Goal: Information Seeking & Learning: Learn about a topic

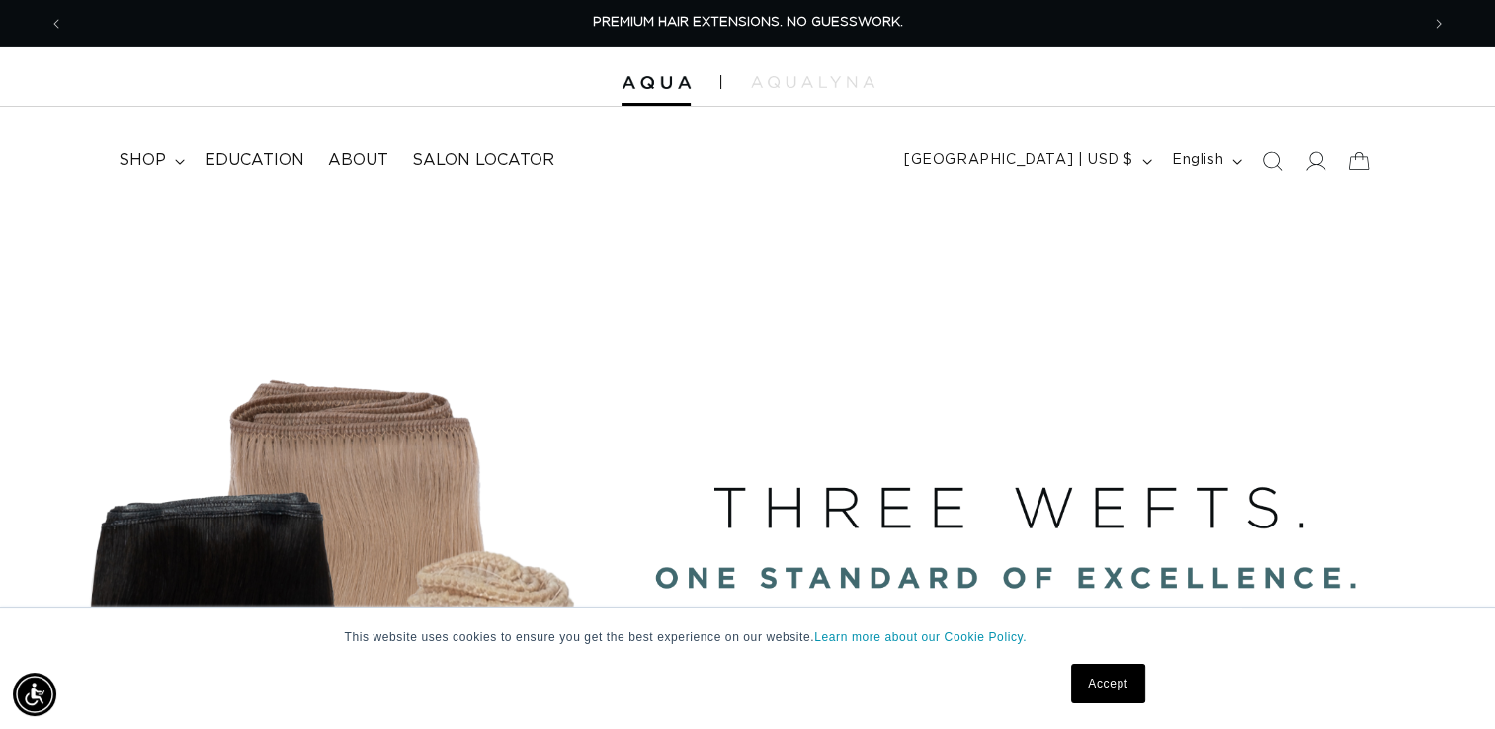
click at [1120, 695] on link "Accept" at bounding box center [1107, 684] width 73 height 40
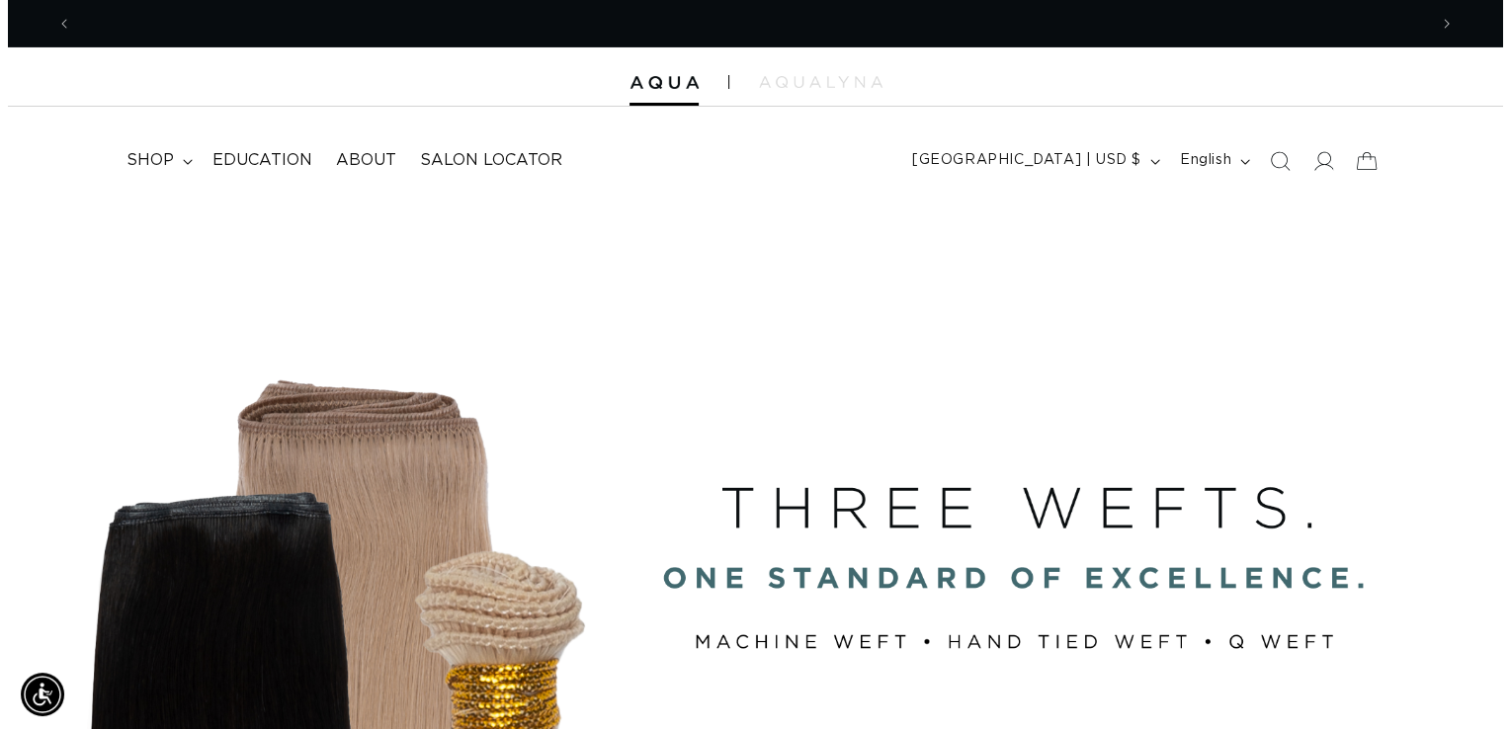
scroll to position [0, 1355]
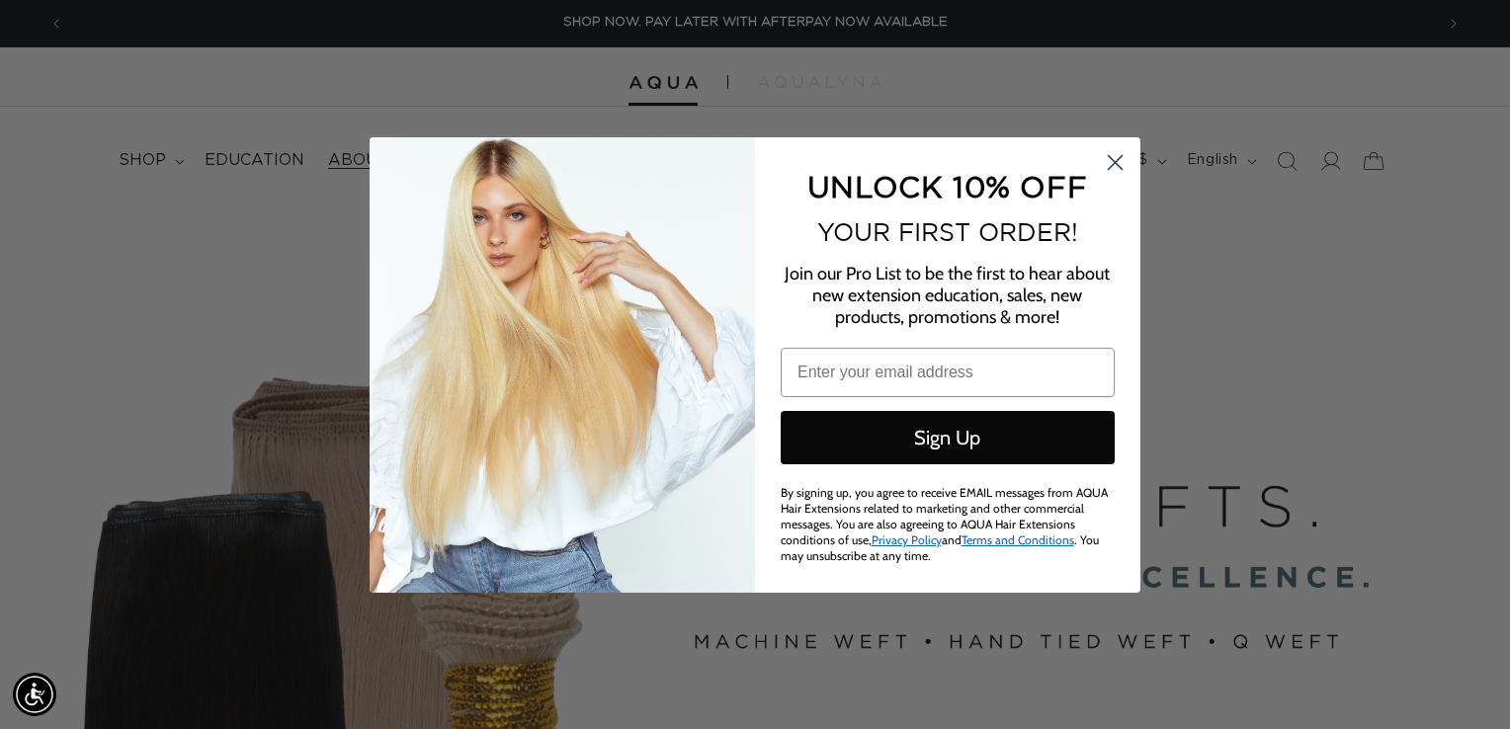
click at [368, 148] on div "Close dialog UNLOCK 10% OFF YOUR FIRST ORDER! Join our Pro List to be the first…" at bounding box center [755, 365] width 810 height 456
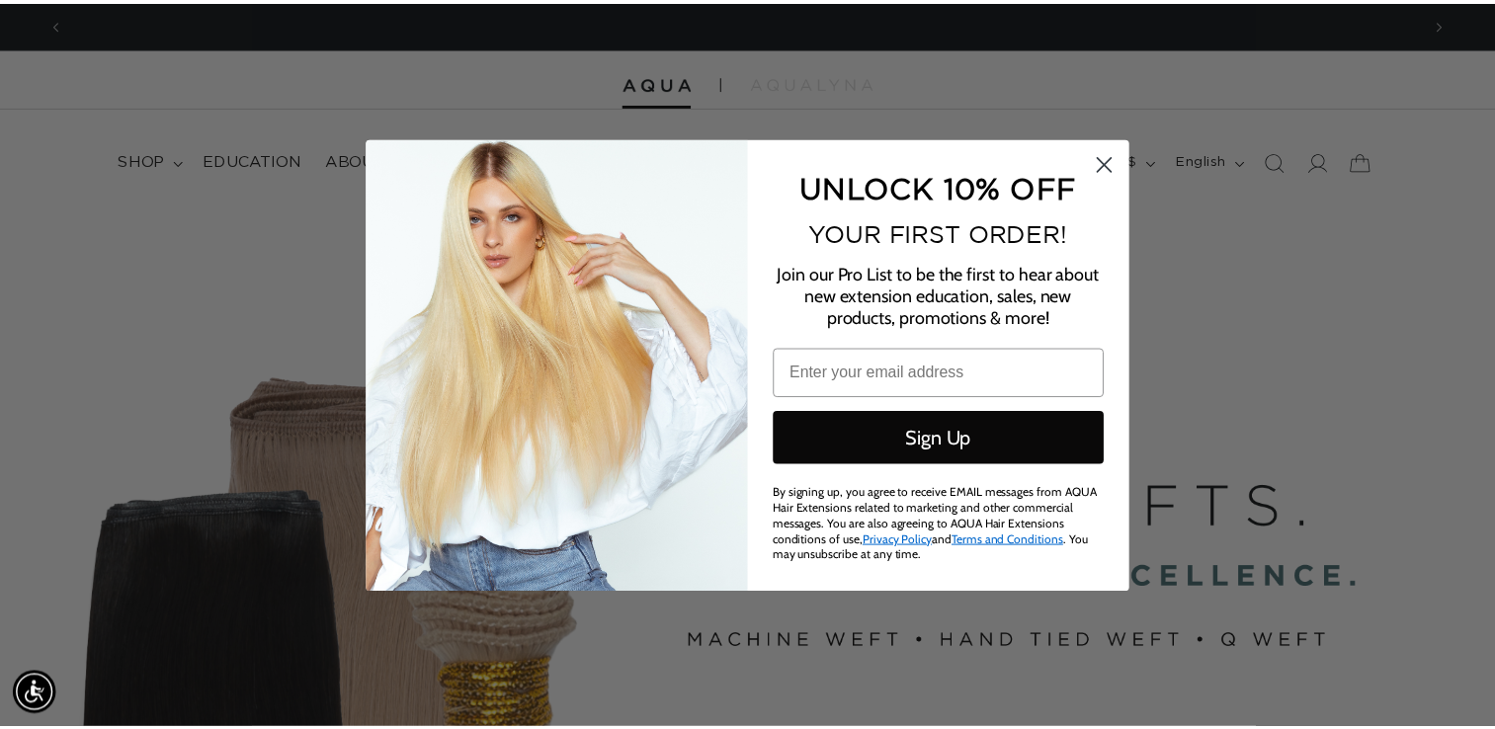
scroll to position [0, 2740]
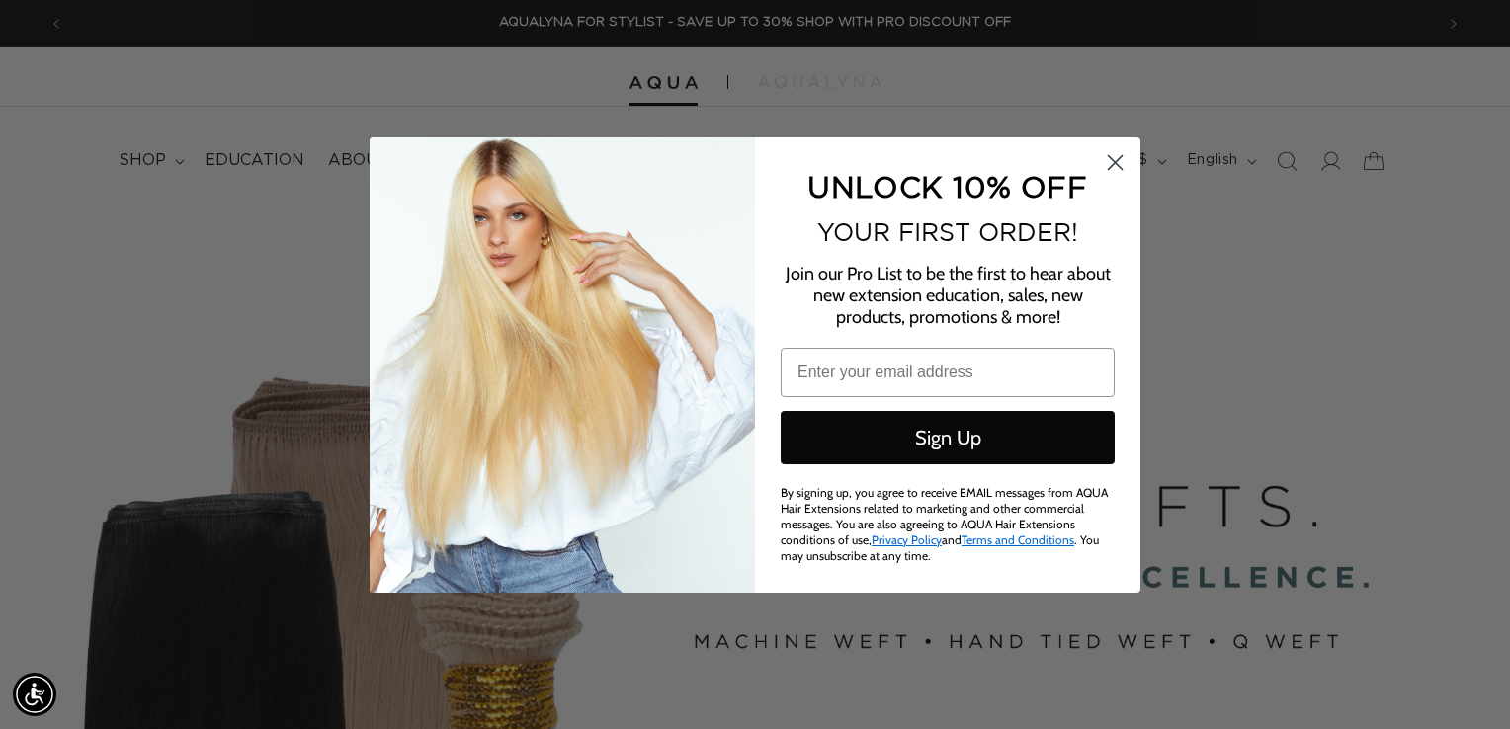
click at [1115, 157] on circle "Close dialog" at bounding box center [1115, 161] width 33 height 33
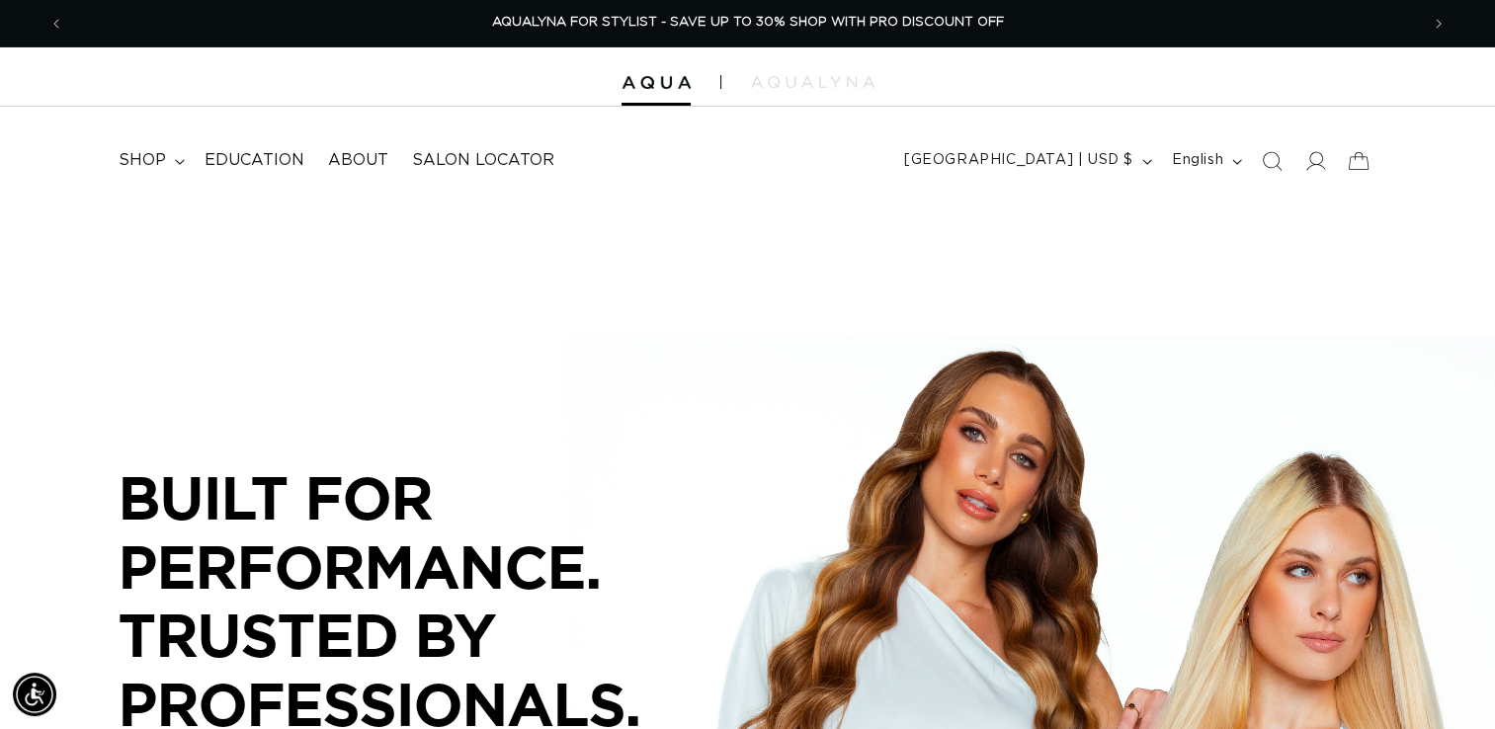
scroll to position [0, 2709]
click at [352, 169] on span "About" at bounding box center [358, 160] width 60 height 21
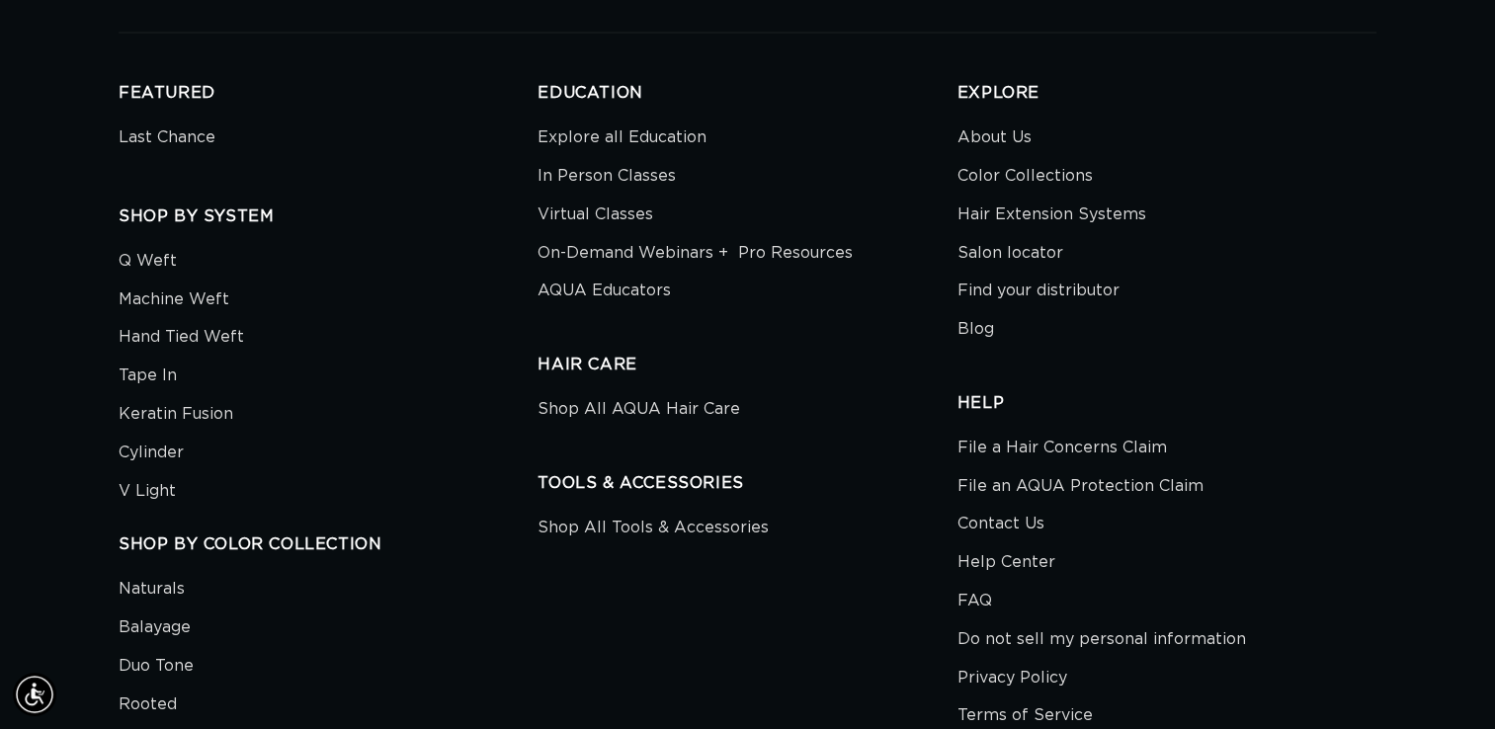
scroll to position [0, 2709]
click at [1020, 149] on link "About Us" at bounding box center [995, 141] width 74 height 34
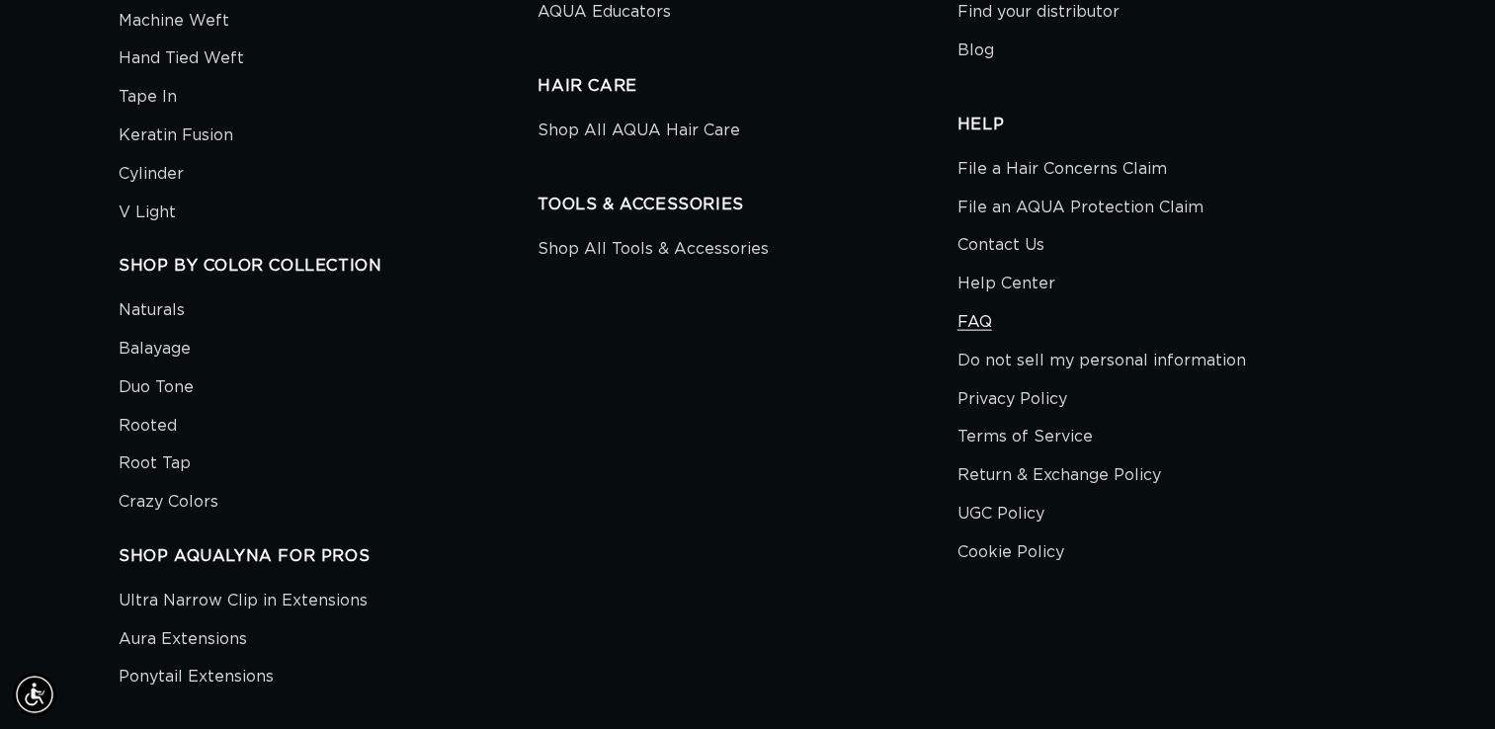
scroll to position [0, 2709]
click at [980, 324] on link "FAQ" at bounding box center [975, 322] width 35 height 39
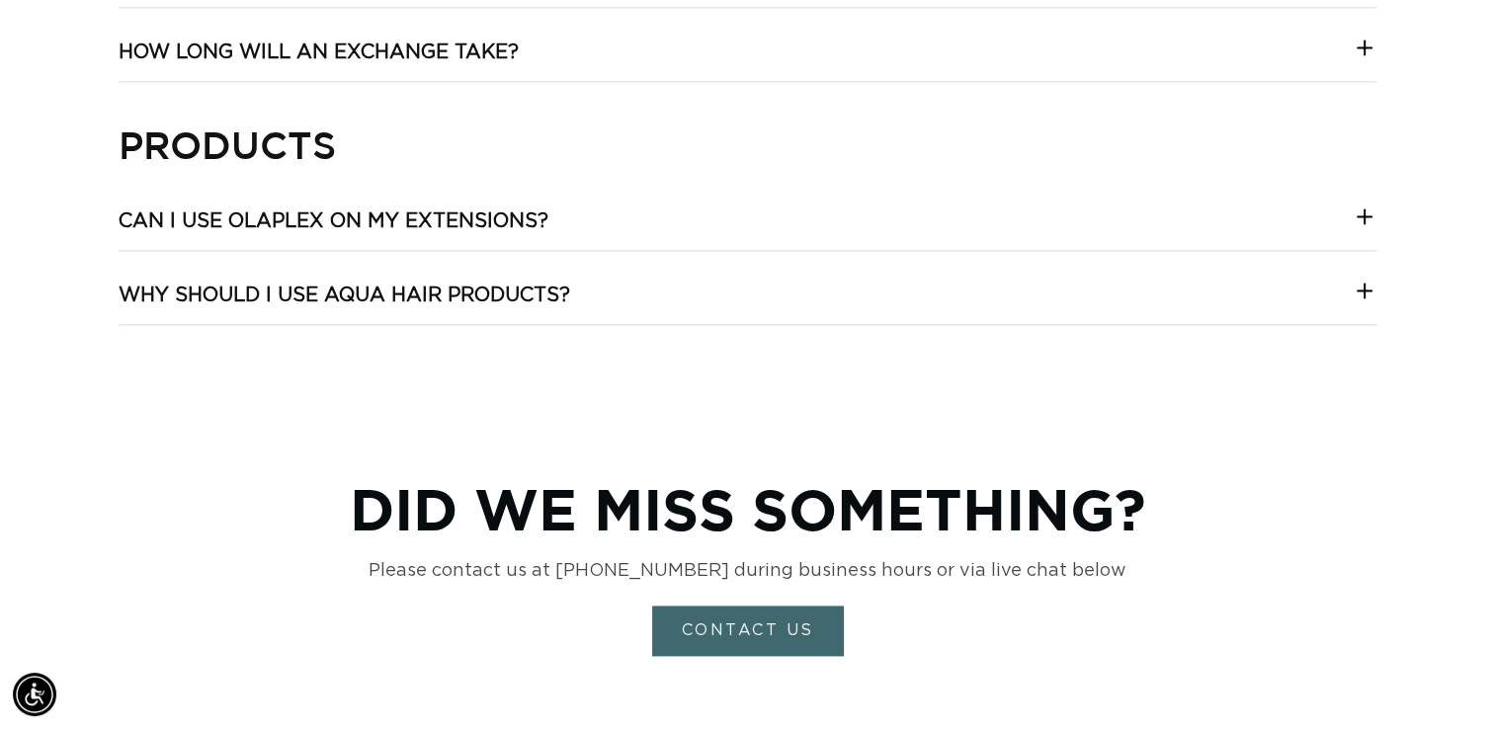
scroll to position [2626, 0]
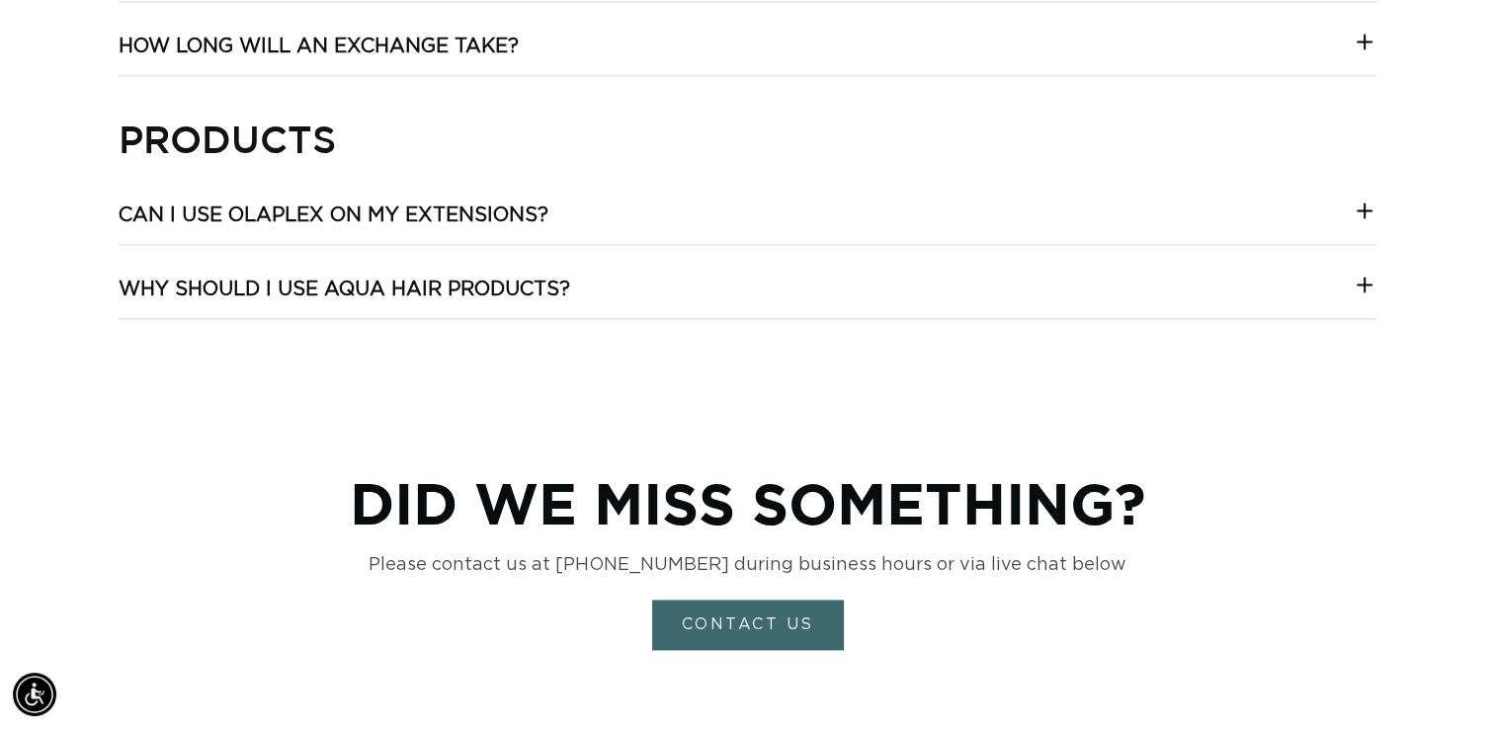
click at [1356, 211] on icon at bounding box center [1365, 211] width 24 height 24
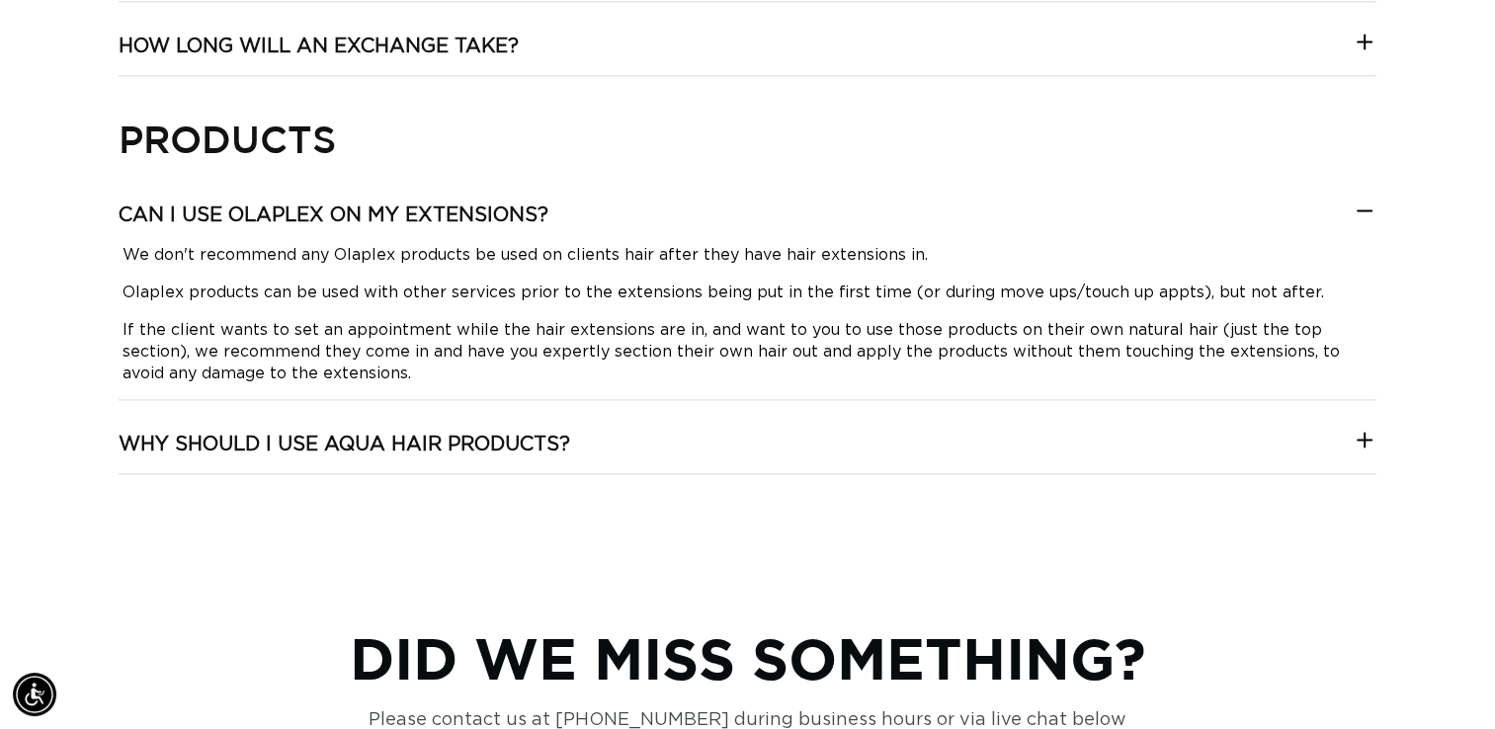
scroll to position [0, 0]
click at [1356, 211] on icon at bounding box center [1365, 211] width 24 height 24
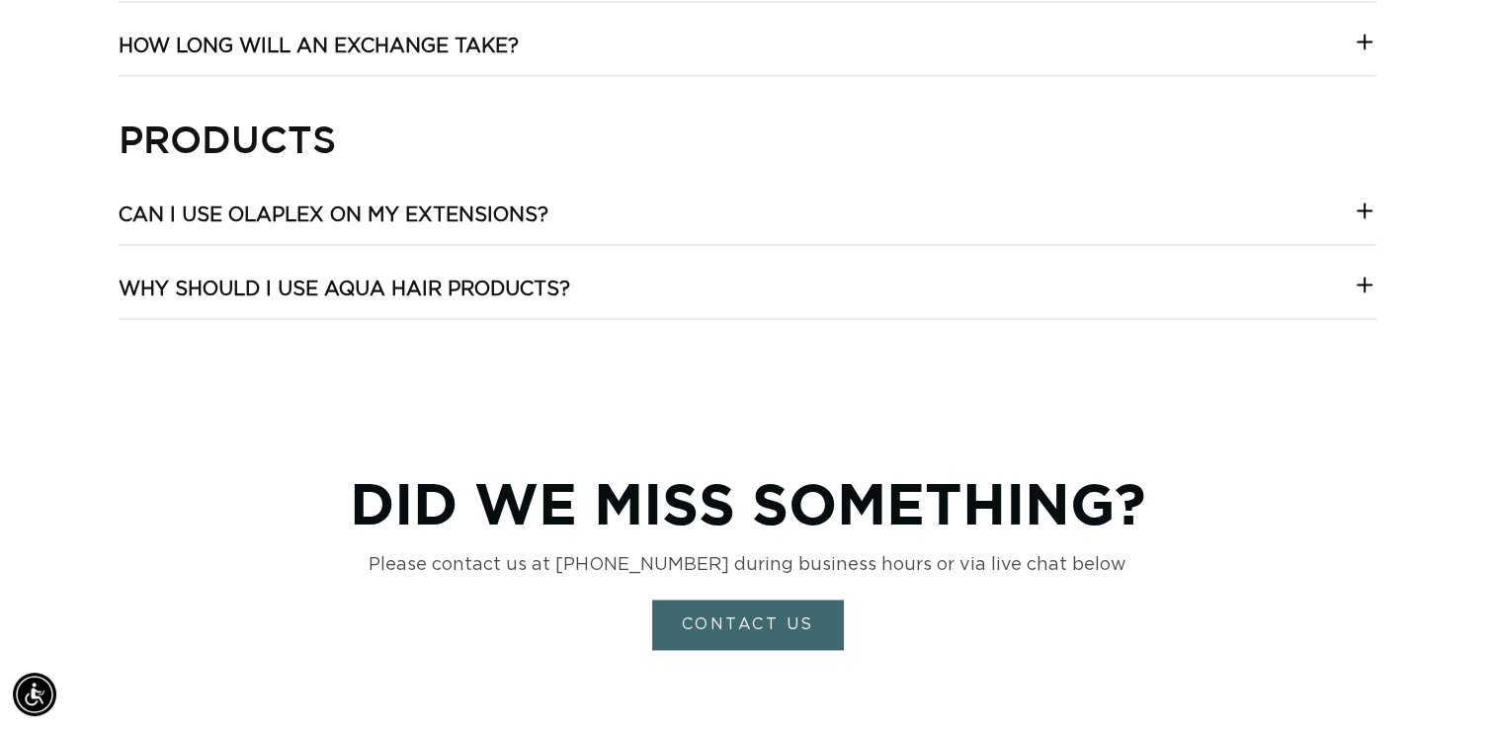
click at [1367, 273] on icon at bounding box center [1365, 285] width 24 height 24
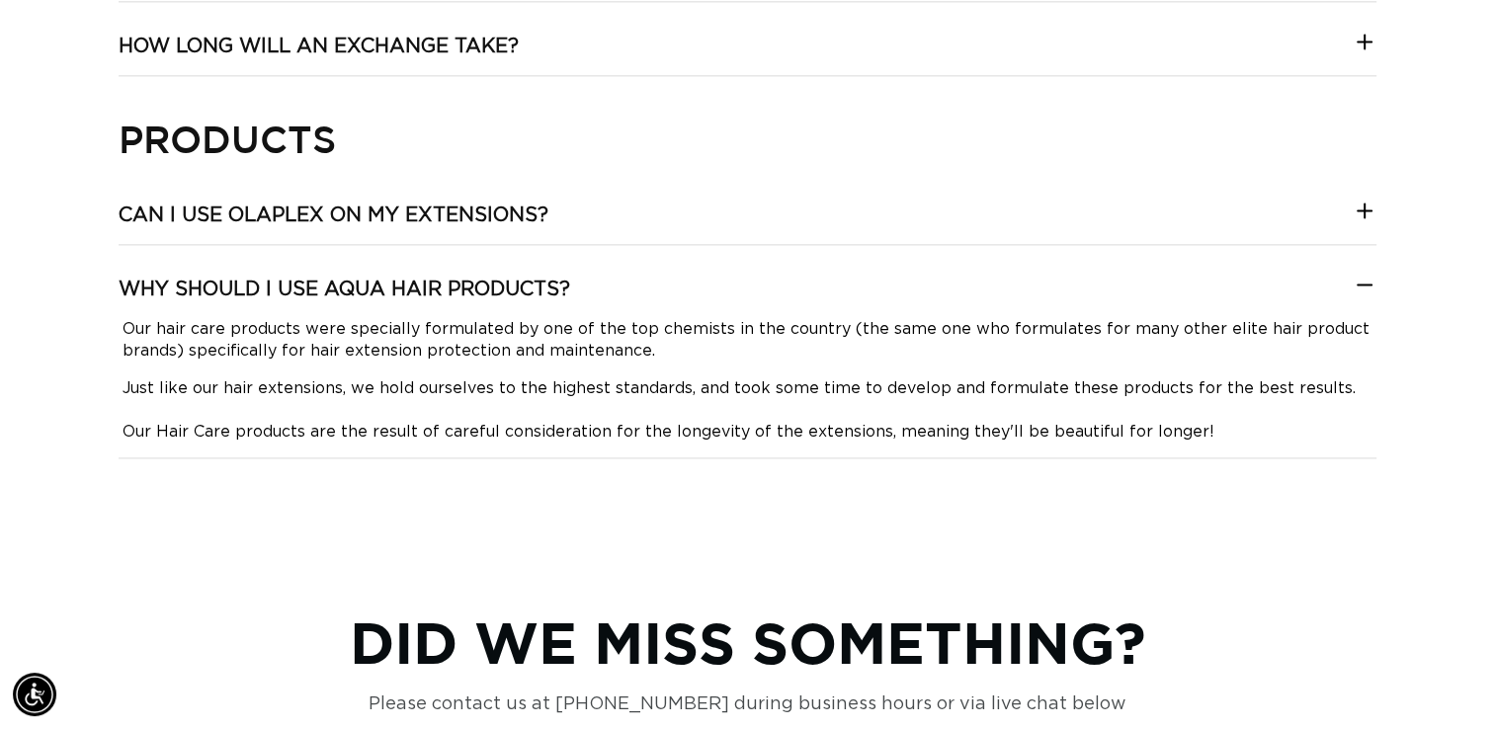
click at [1367, 273] on icon at bounding box center [1365, 285] width 24 height 24
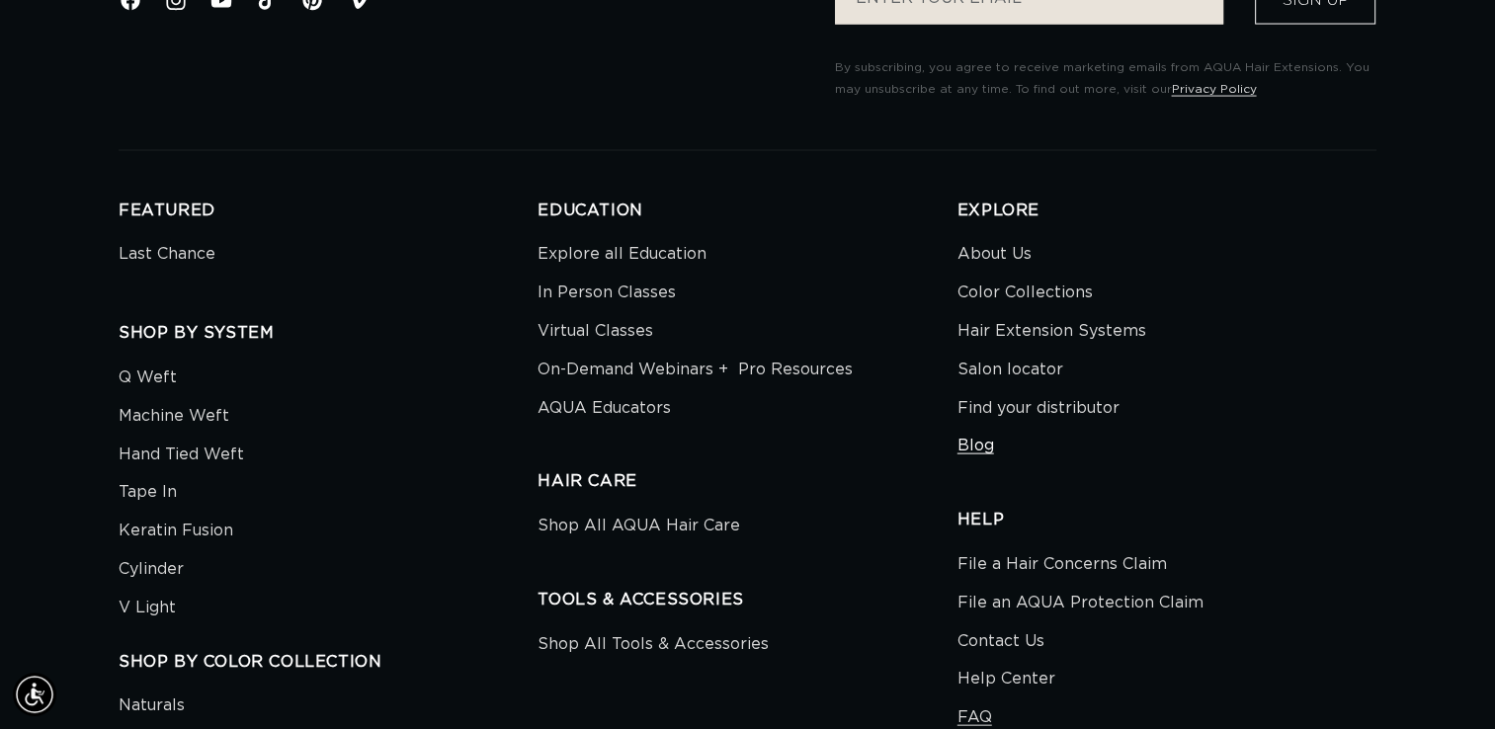
click at [987, 434] on link "Blog" at bounding box center [976, 446] width 37 height 39
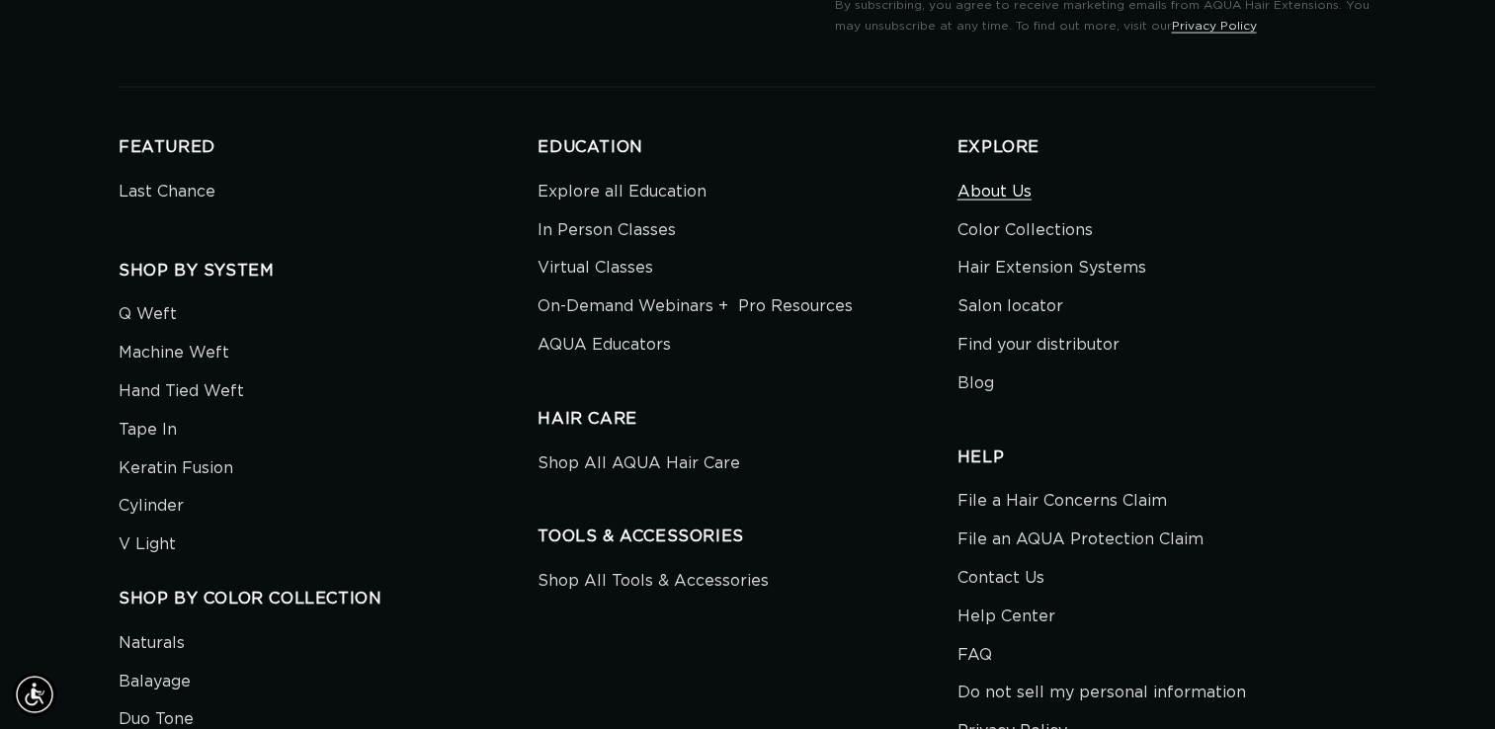
click at [977, 184] on link "About Us" at bounding box center [995, 195] width 74 height 34
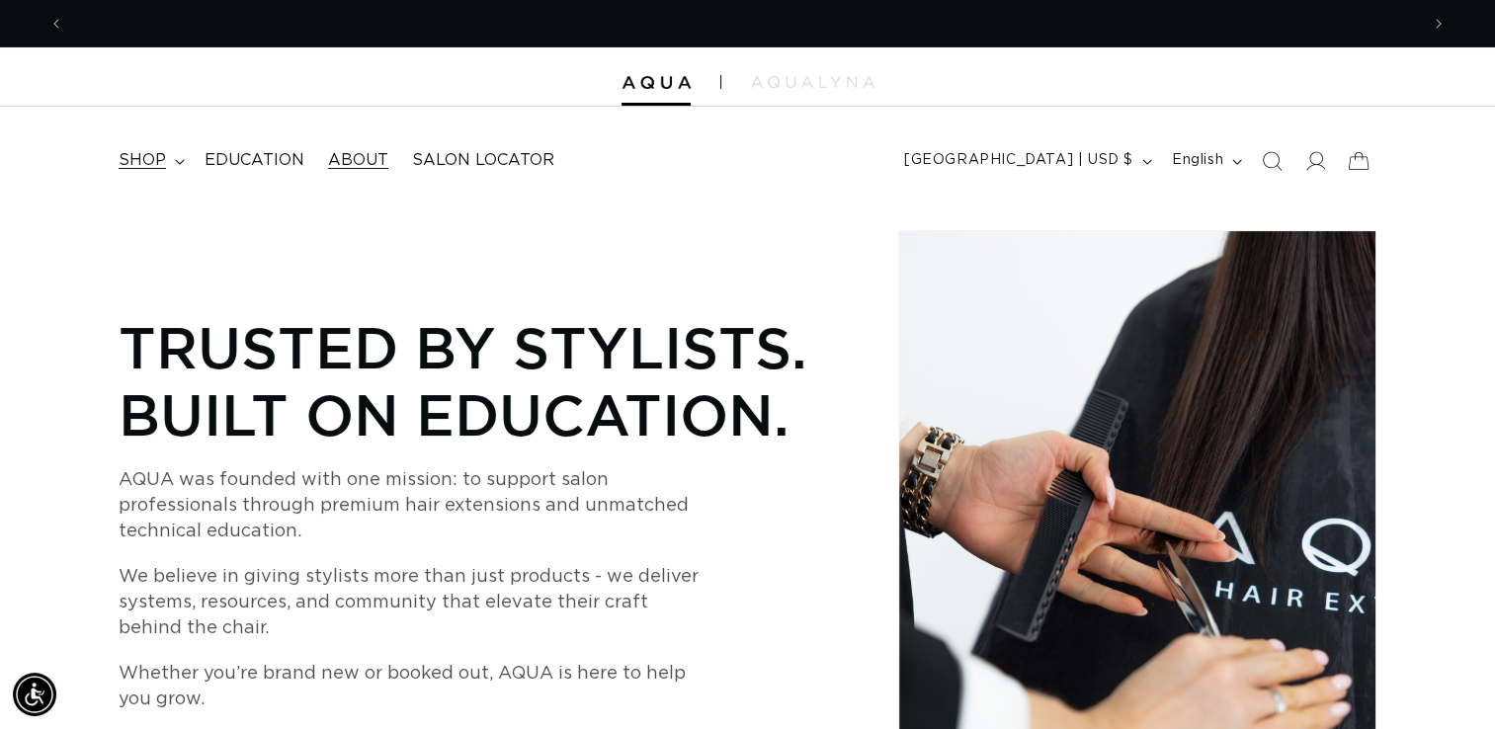
click at [179, 151] on summary "shop" at bounding box center [150, 160] width 86 height 44
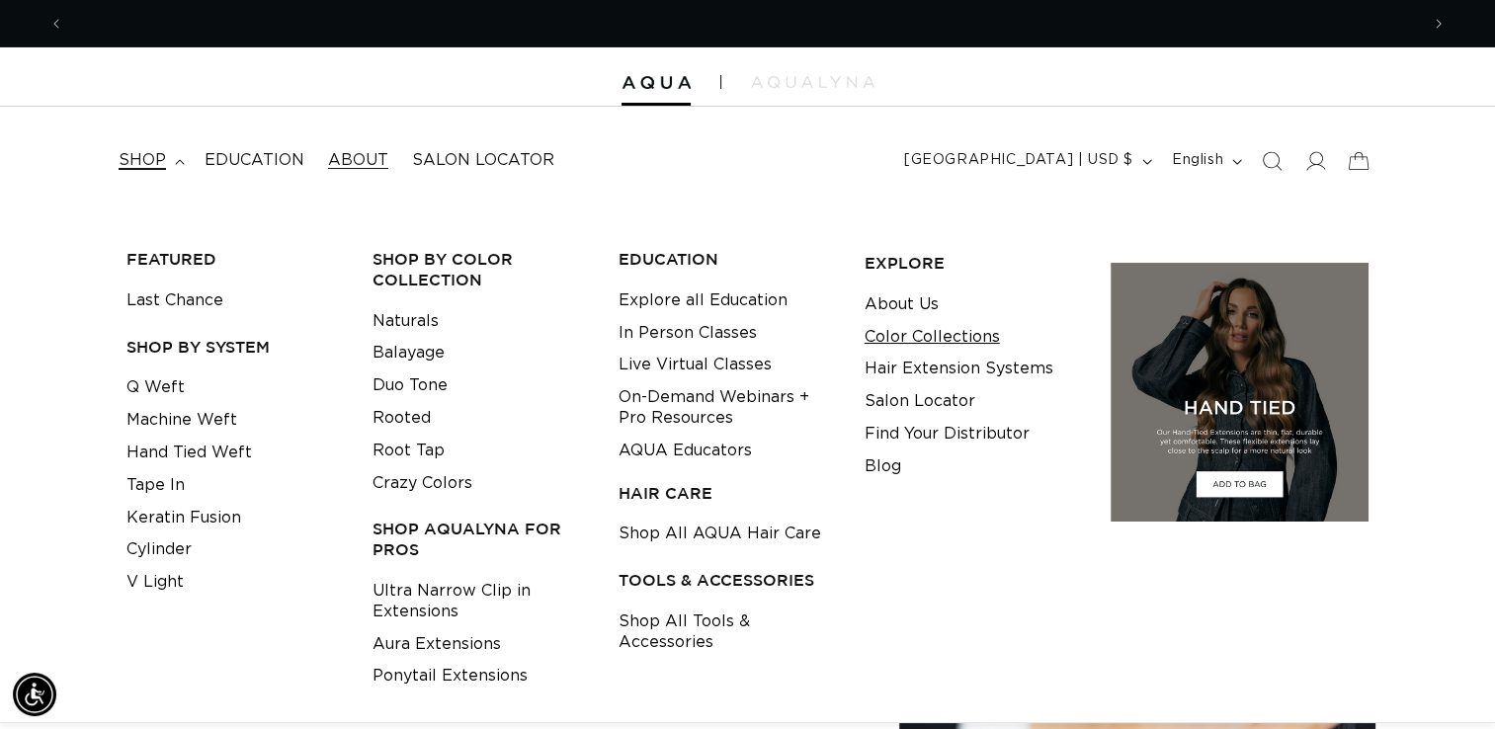
scroll to position [0, 1355]
click at [963, 338] on link "Color Collections" at bounding box center [932, 337] width 135 height 33
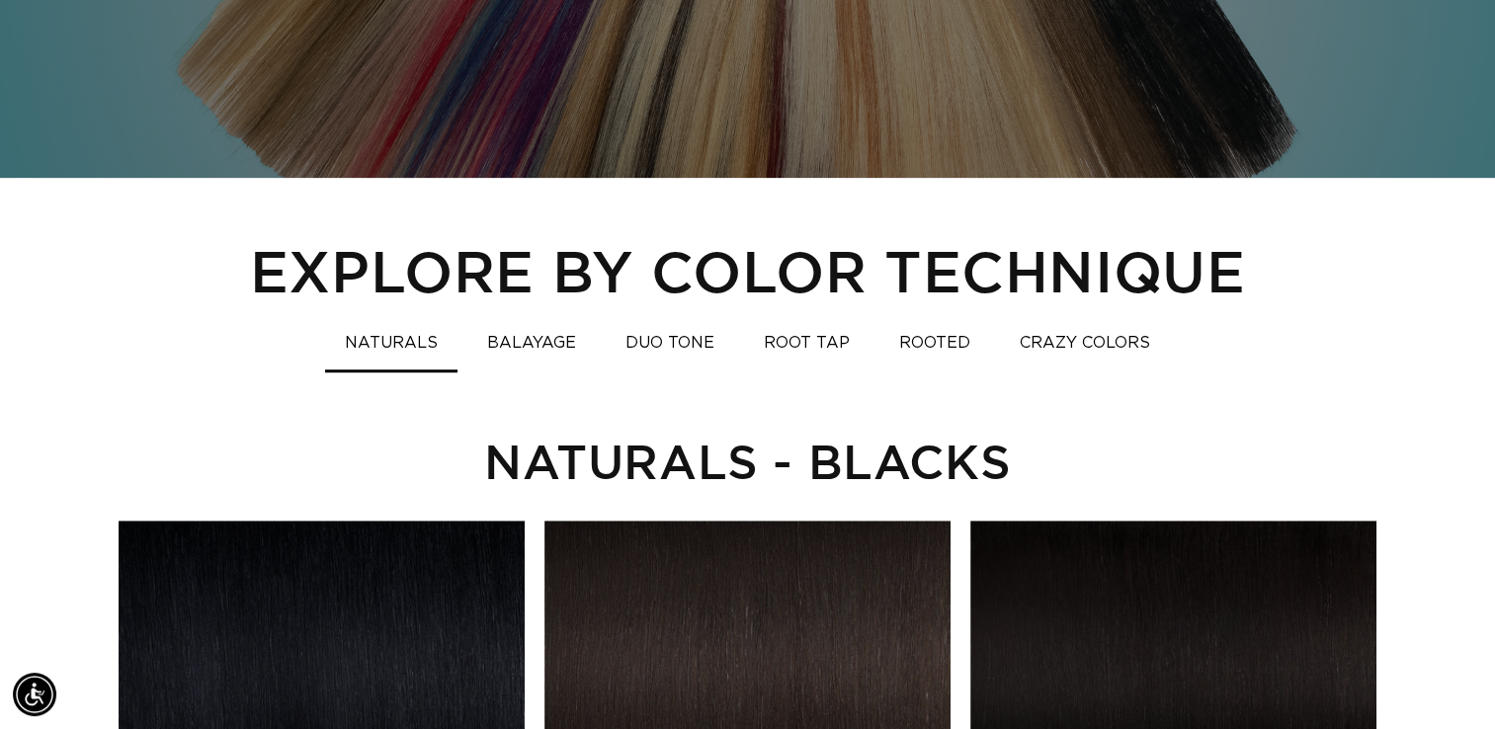
scroll to position [0, 2709]
click at [1069, 356] on button "CRAZY COLORS" at bounding box center [1085, 343] width 170 height 39
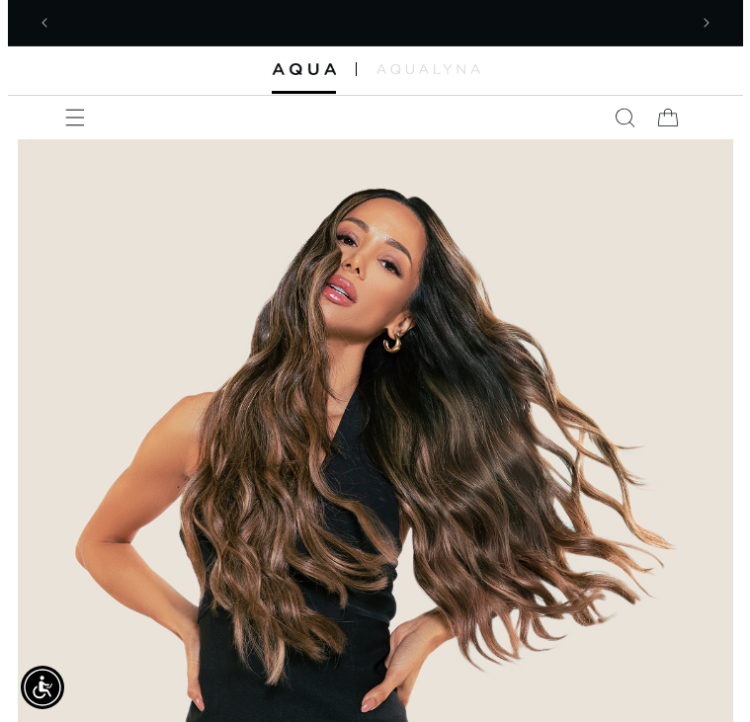
scroll to position [0, 0]
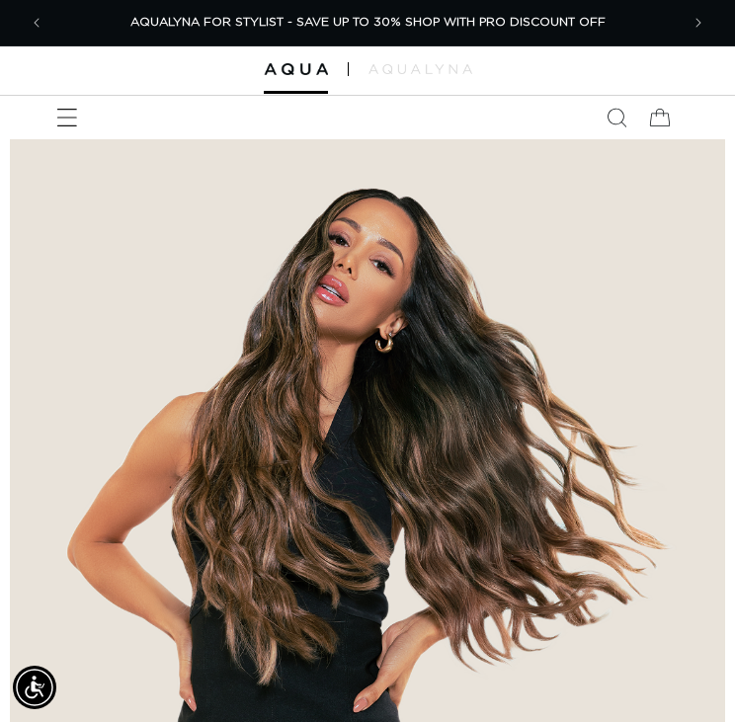
click at [63, 120] on icon "Menu" at bounding box center [67, 118] width 20 height 18
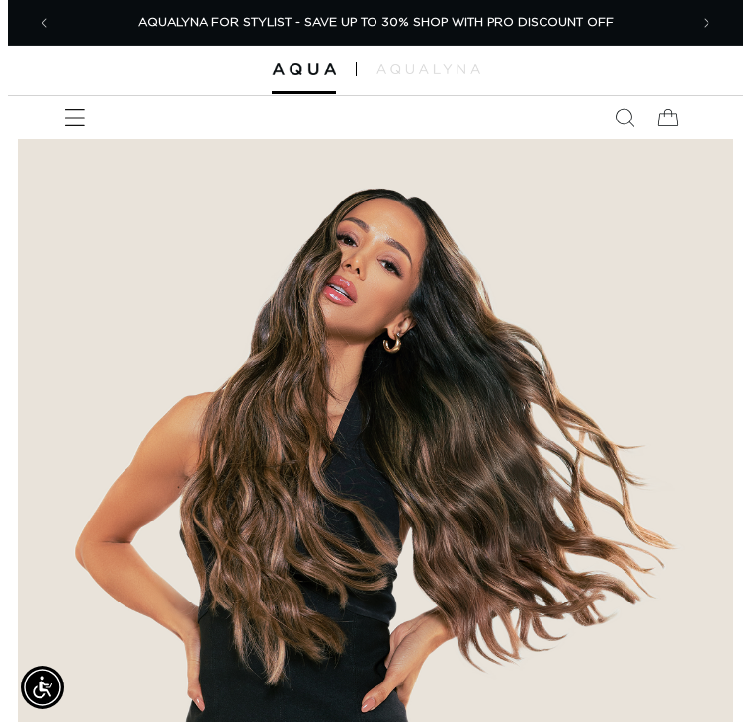
scroll to position [0, 1291]
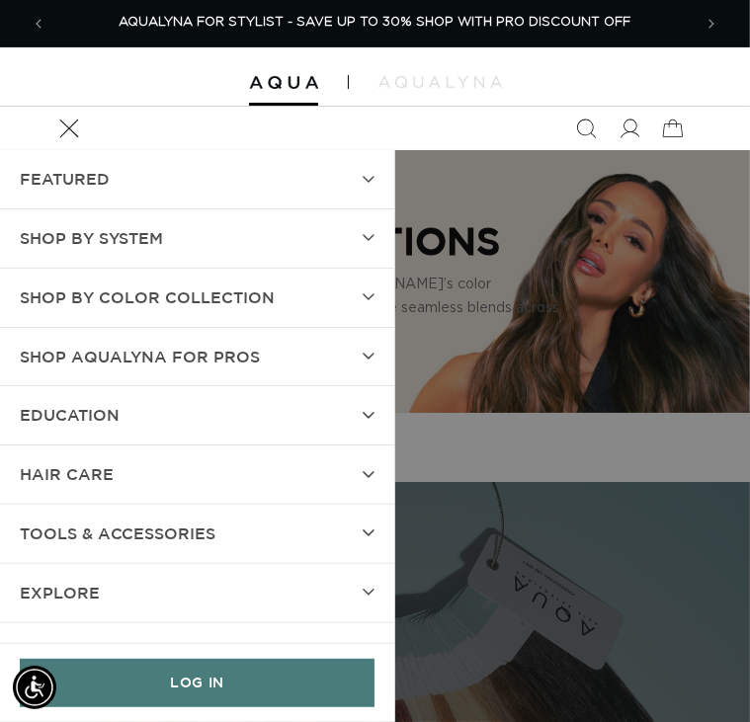
click at [368, 284] on summary "Shop by Color Collection" at bounding box center [197, 298] width 394 height 58
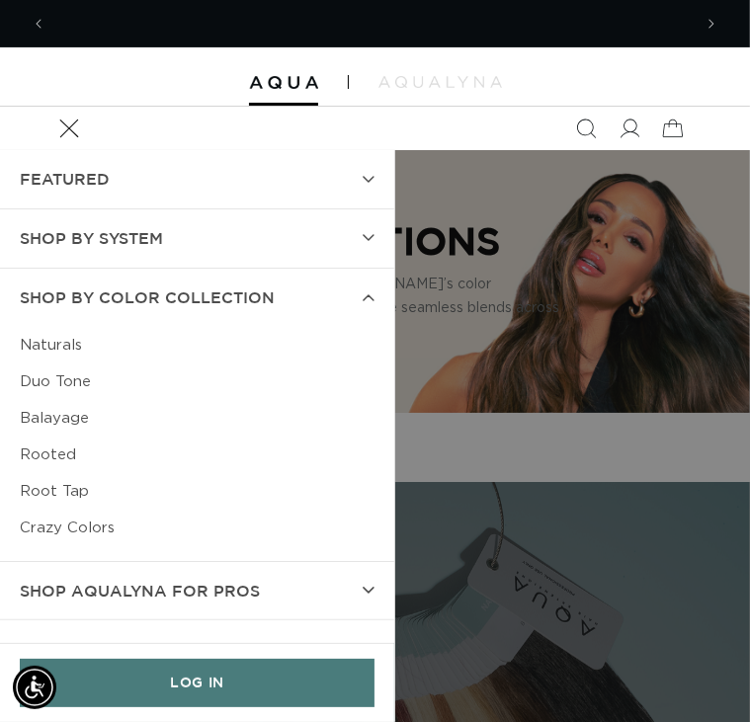
scroll to position [0, 0]
click at [368, 284] on summary "Shop by Color Collection" at bounding box center [197, 298] width 394 height 58
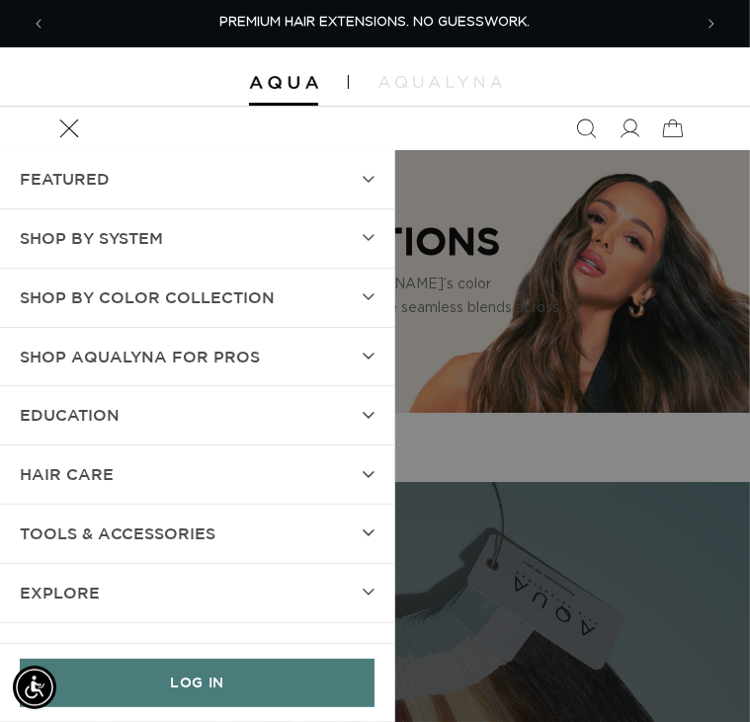
click at [356, 231] on summary "SHOP BY SYSTEM" at bounding box center [197, 239] width 394 height 58
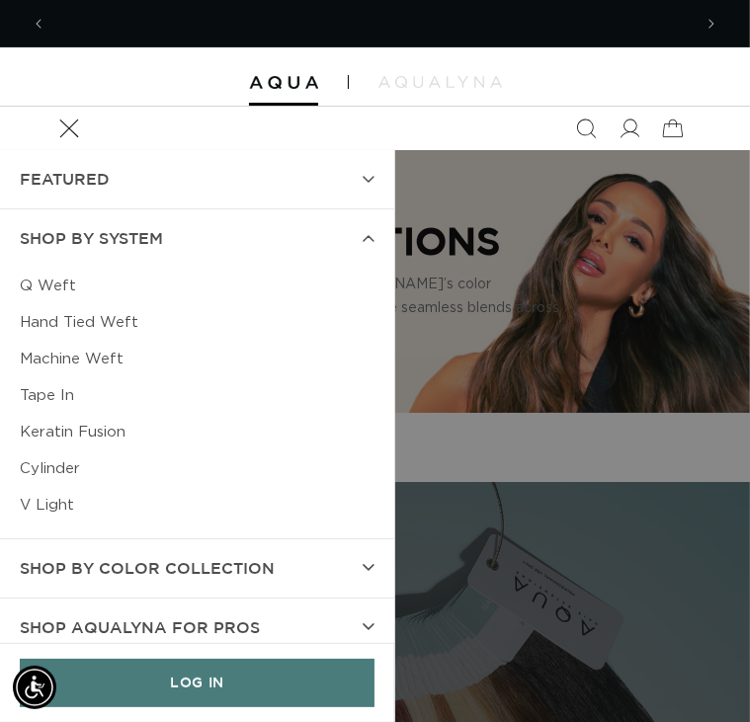
scroll to position [0, 645]
click at [361, 169] on summary "FEATURED" at bounding box center [197, 179] width 394 height 58
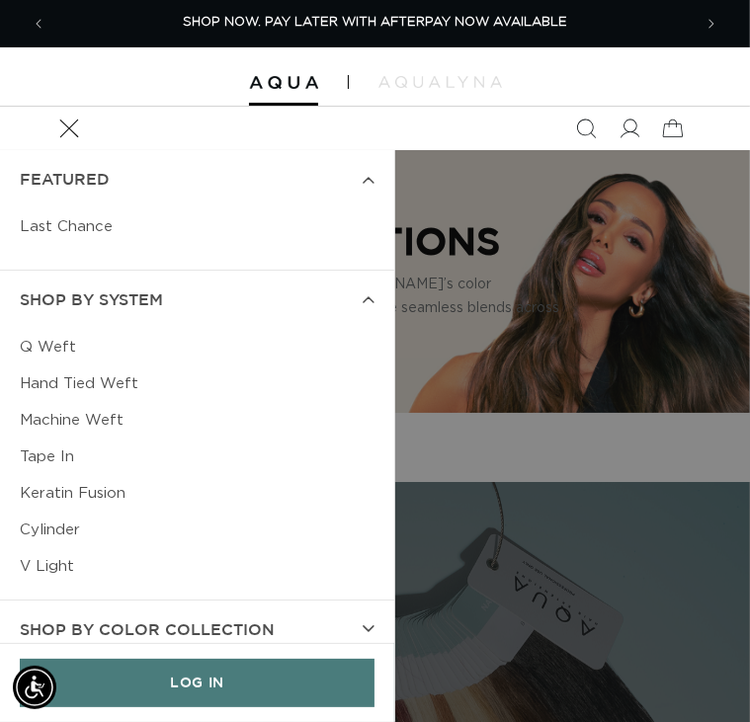
click at [361, 169] on summary "FEATURED" at bounding box center [197, 179] width 394 height 58
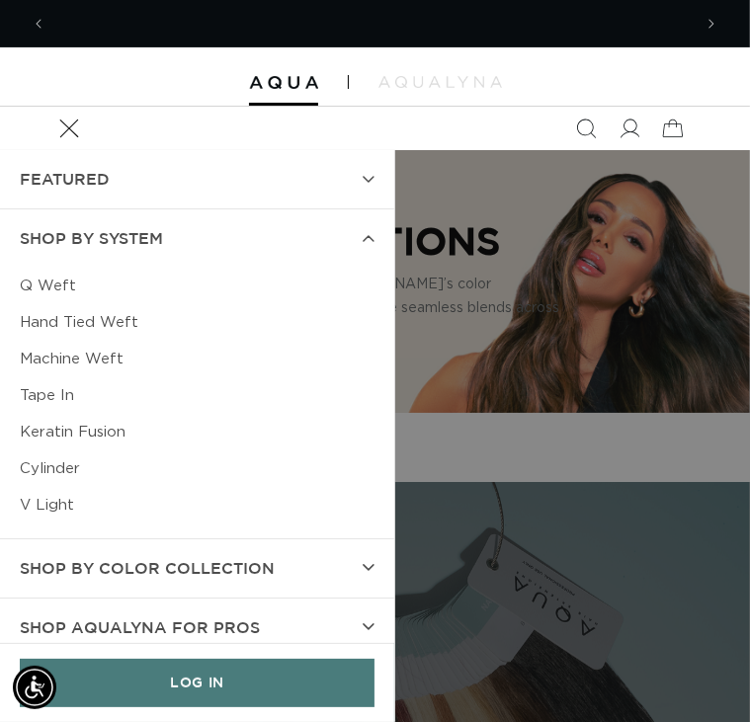
scroll to position [0, 1291]
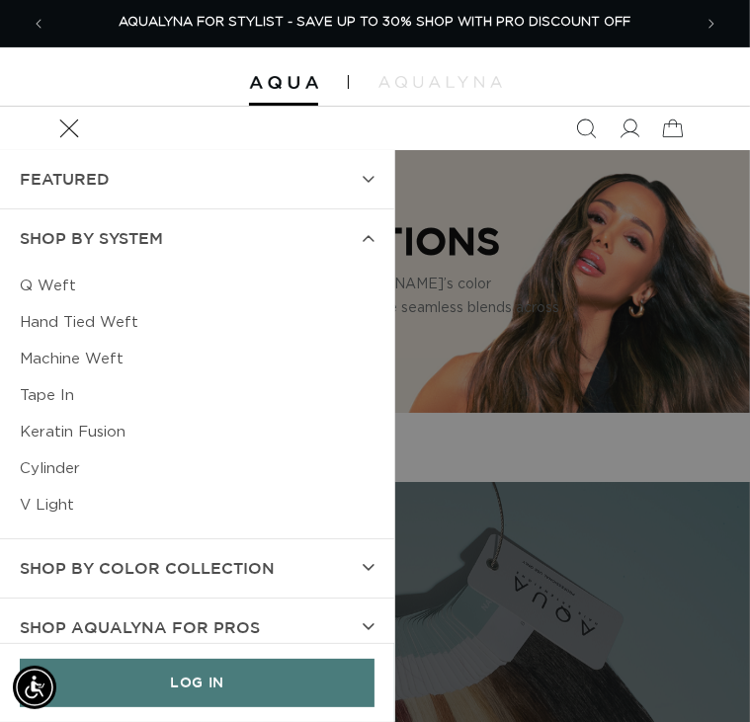
click at [34, 296] on link "Q Weft" at bounding box center [197, 286] width 355 height 37
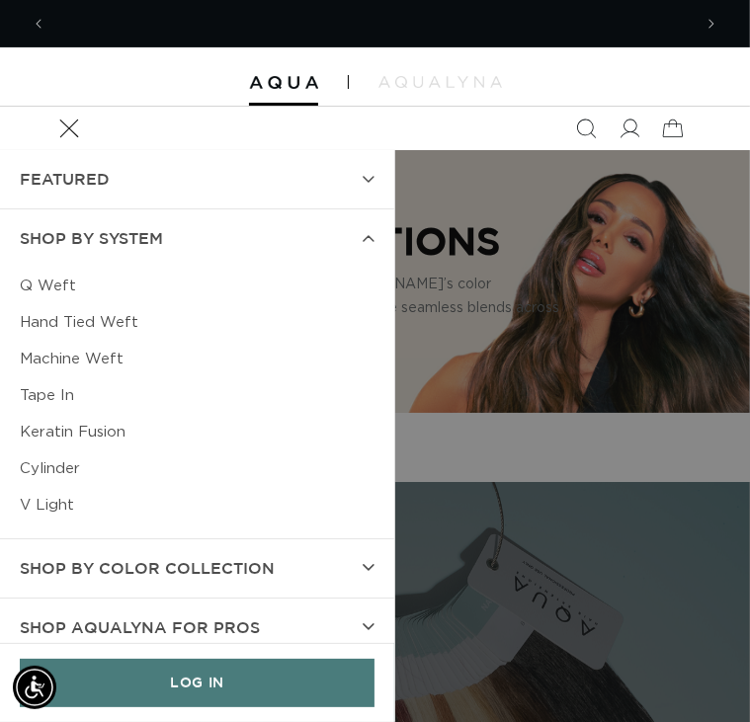
scroll to position [0, 0]
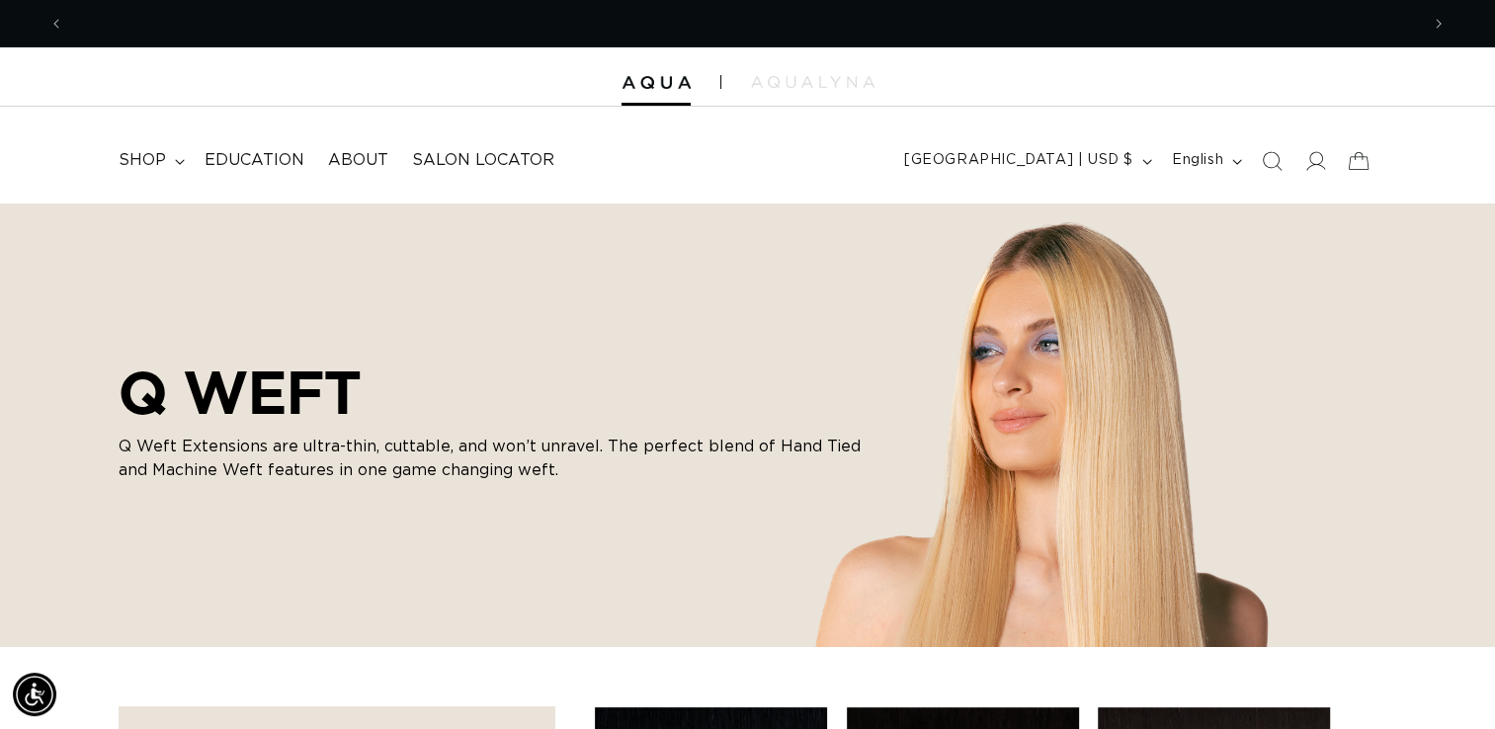
scroll to position [0, 2709]
click at [130, 156] on span "shop" at bounding box center [142, 160] width 47 height 21
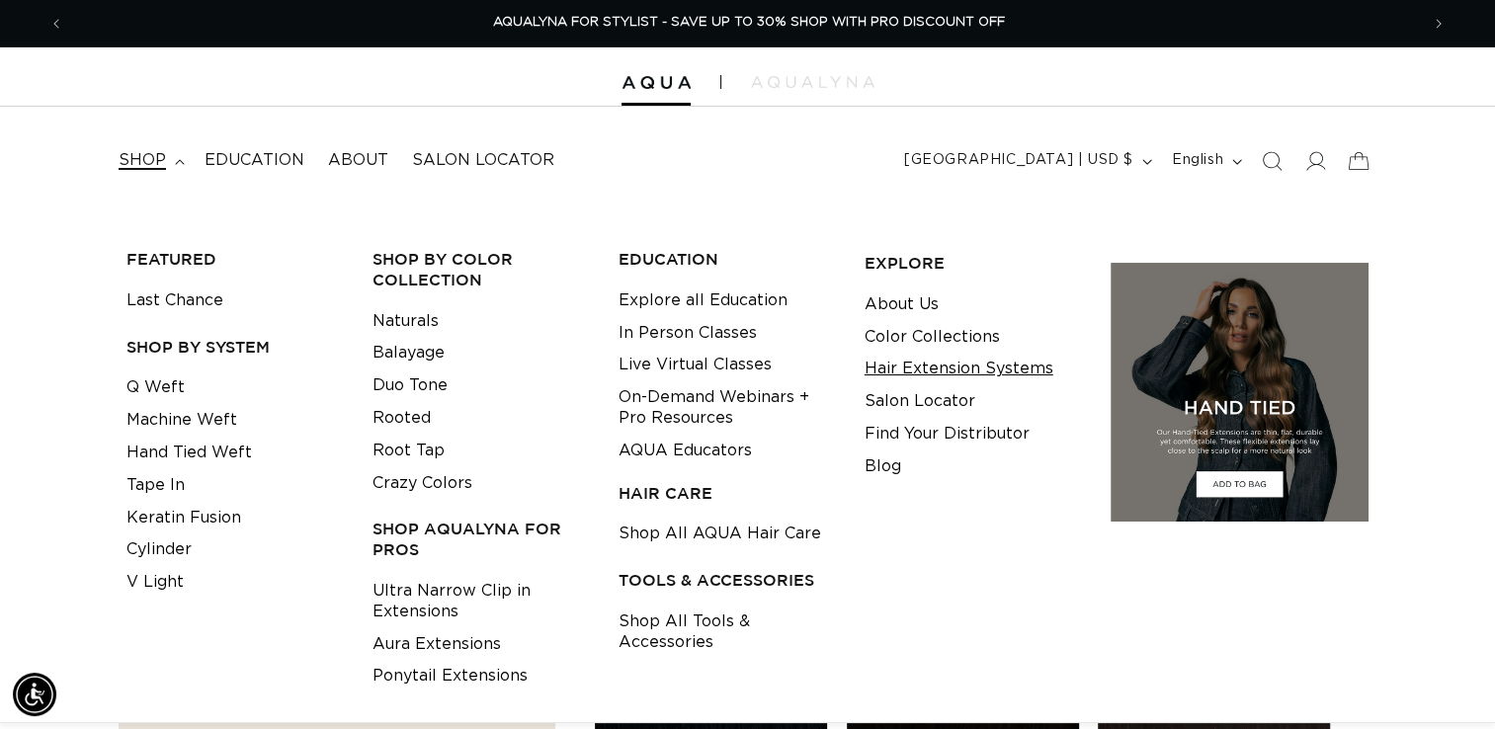
click at [734, 364] on link "Hair Extension Systems" at bounding box center [959, 369] width 189 height 33
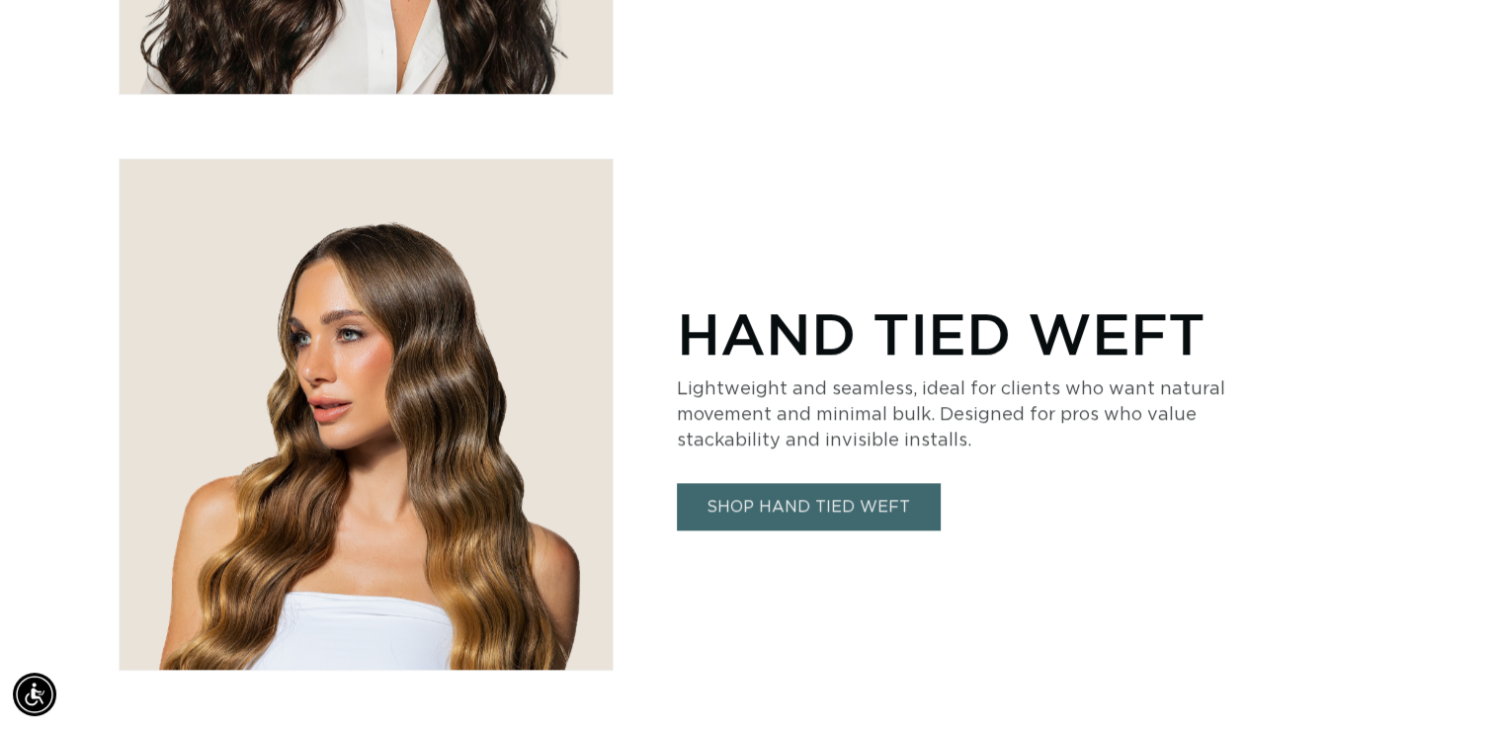
scroll to position [2174, 0]
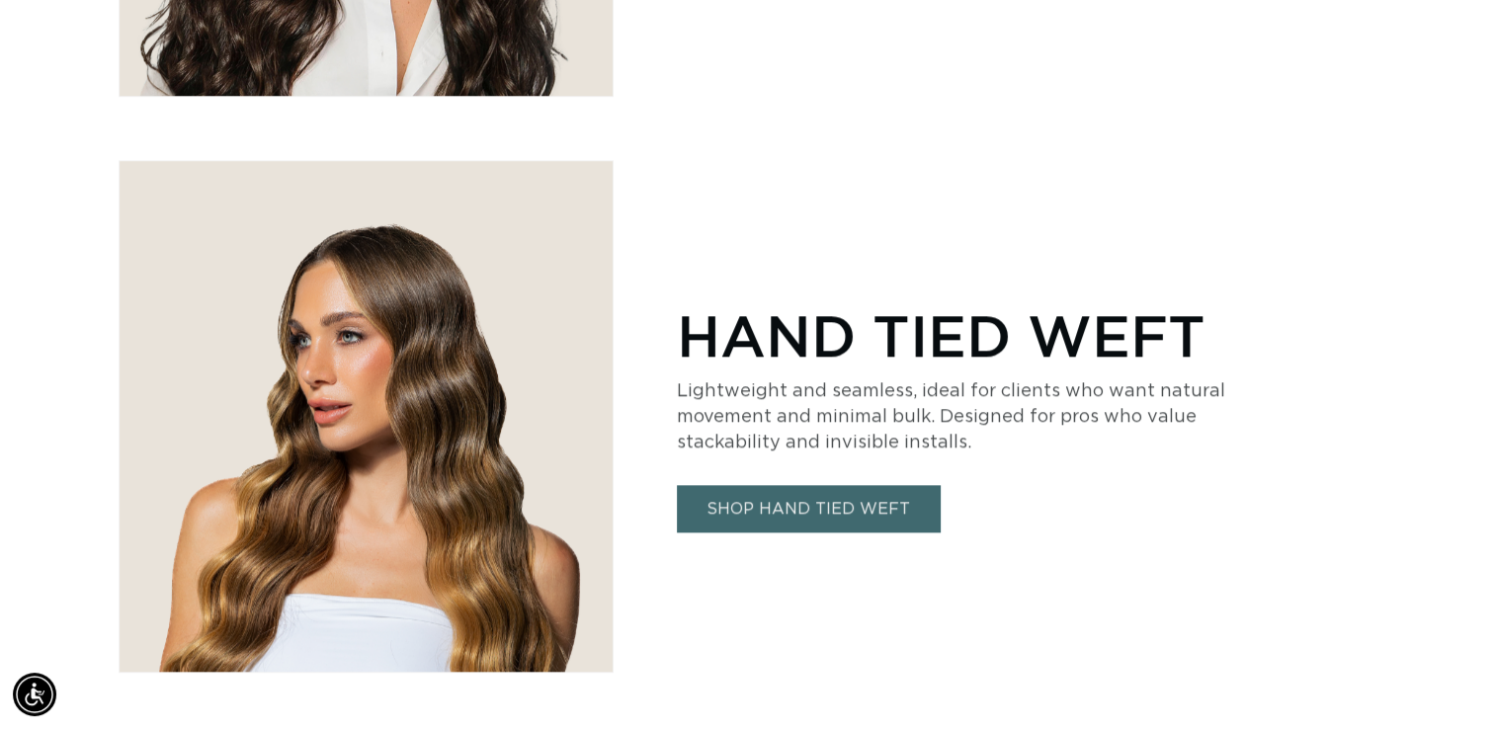
click at [442, 450] on img at bounding box center [366, 416] width 493 height 511
click at [859, 523] on link "SHOP HAND TIED WEFT" at bounding box center [808, 508] width 263 height 46
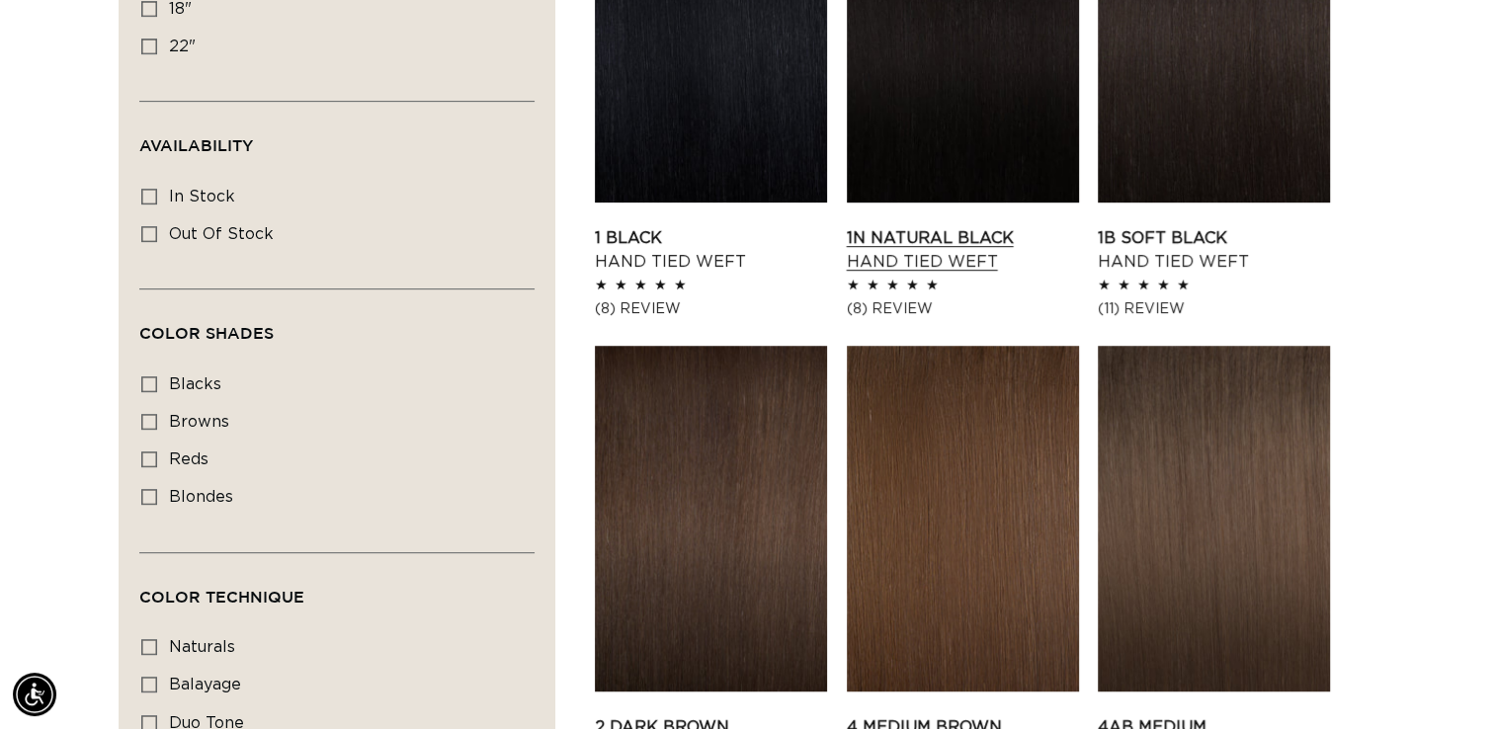
scroll to position [0, 1355]
click at [958, 226] on link "1N Natural Black Hand Tied Weft" at bounding box center [963, 249] width 232 height 47
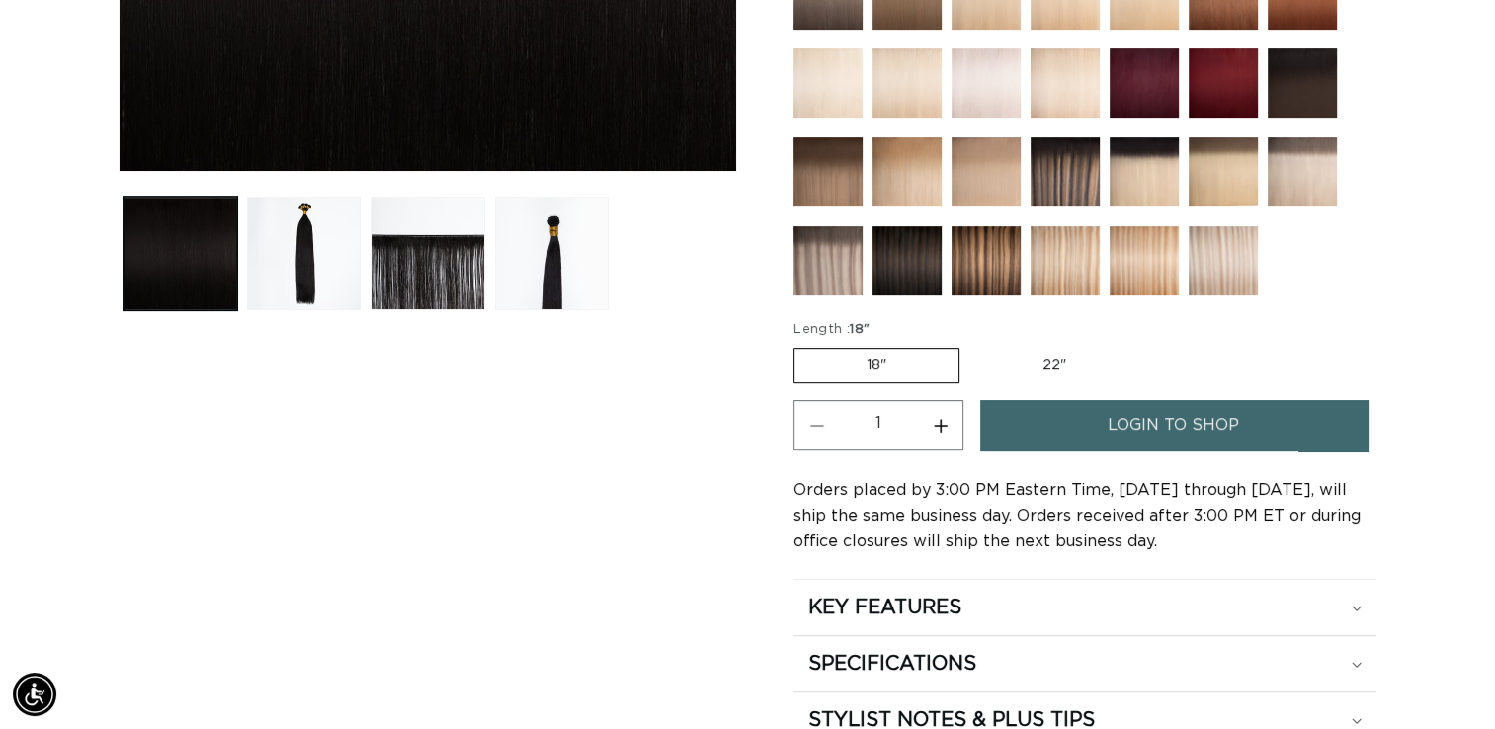
scroll to position [0, 1355]
click at [976, 251] on img at bounding box center [986, 260] width 69 height 69
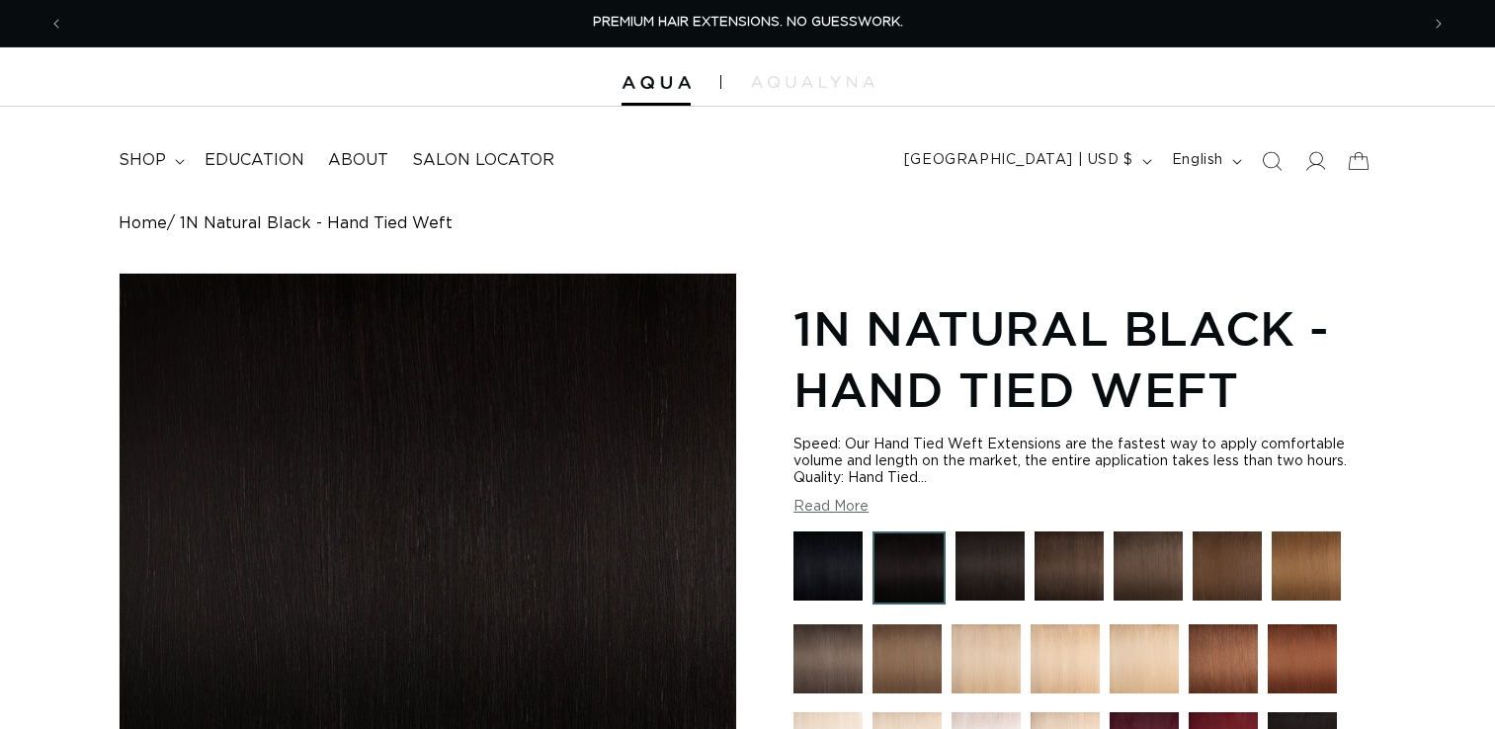
scroll to position [664, 0]
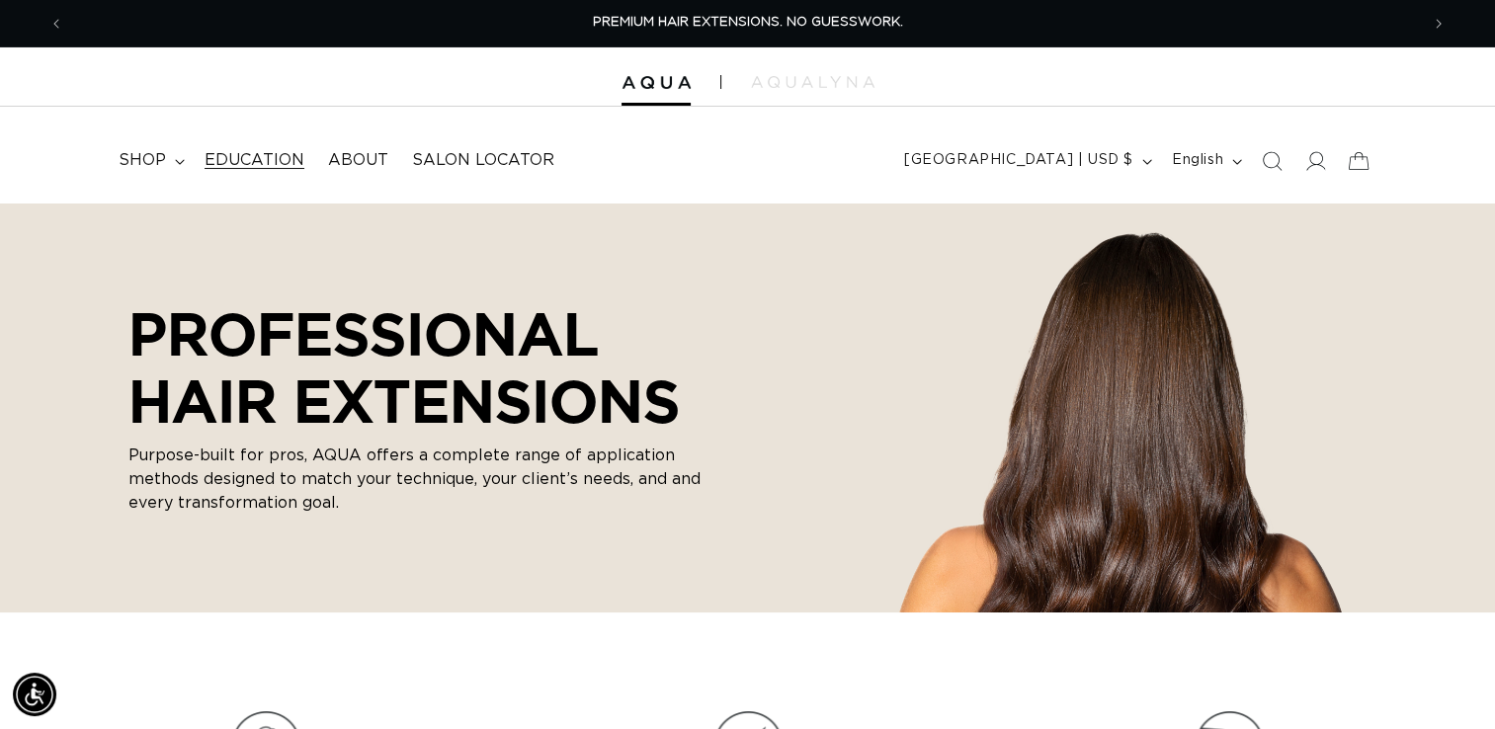
click at [271, 166] on span "Education" at bounding box center [255, 160] width 100 height 21
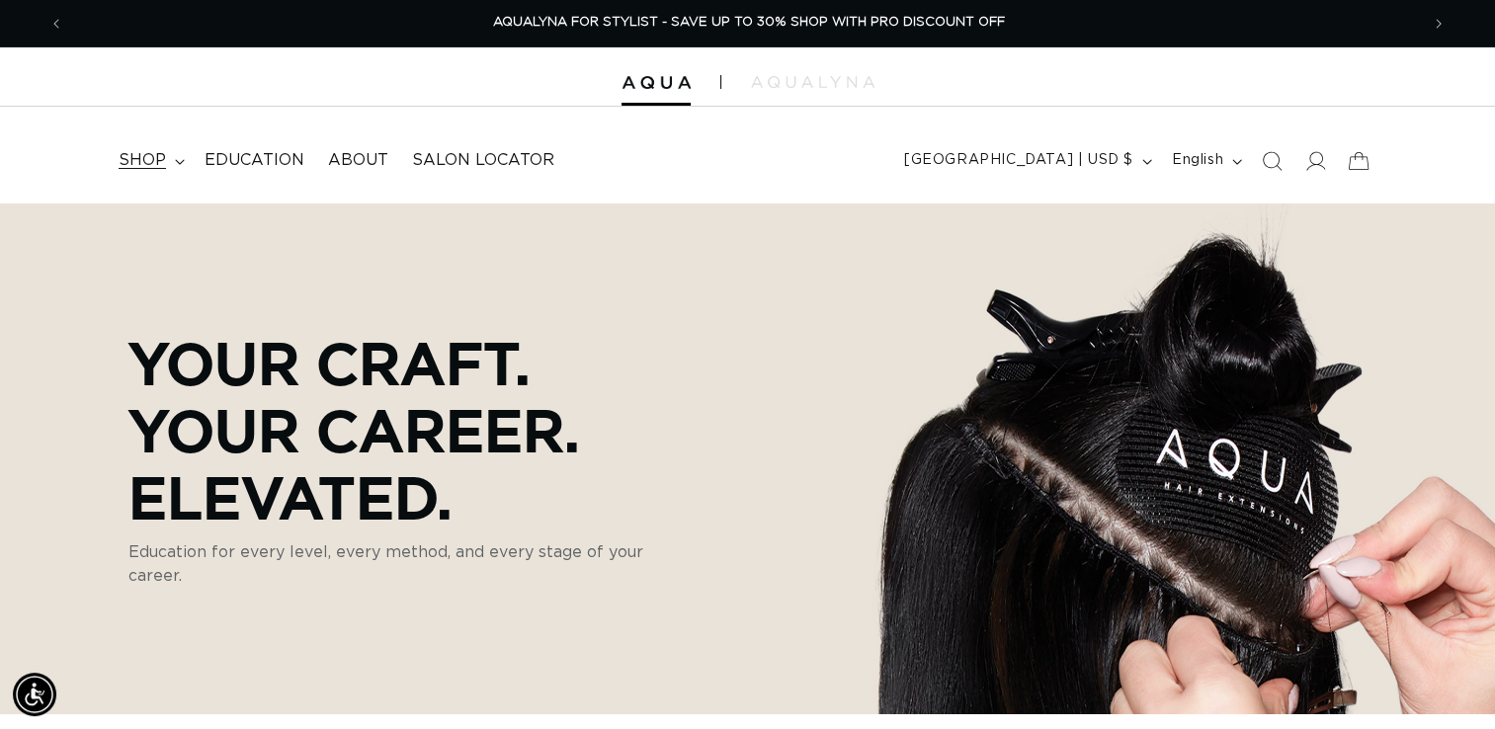
click at [180, 168] on summary "shop" at bounding box center [150, 160] width 86 height 44
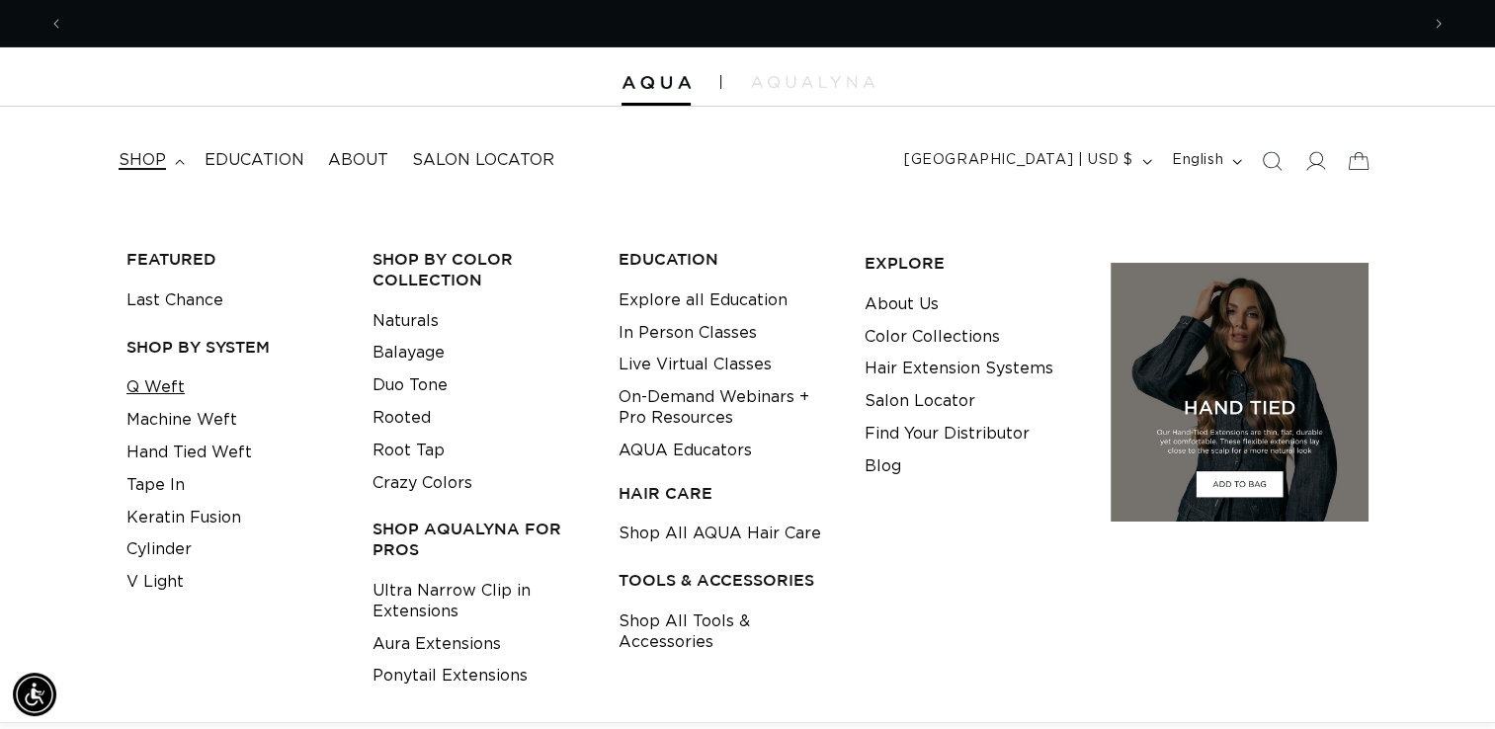
scroll to position [0, 1355]
click at [163, 393] on link "Q Weft" at bounding box center [156, 388] width 58 height 33
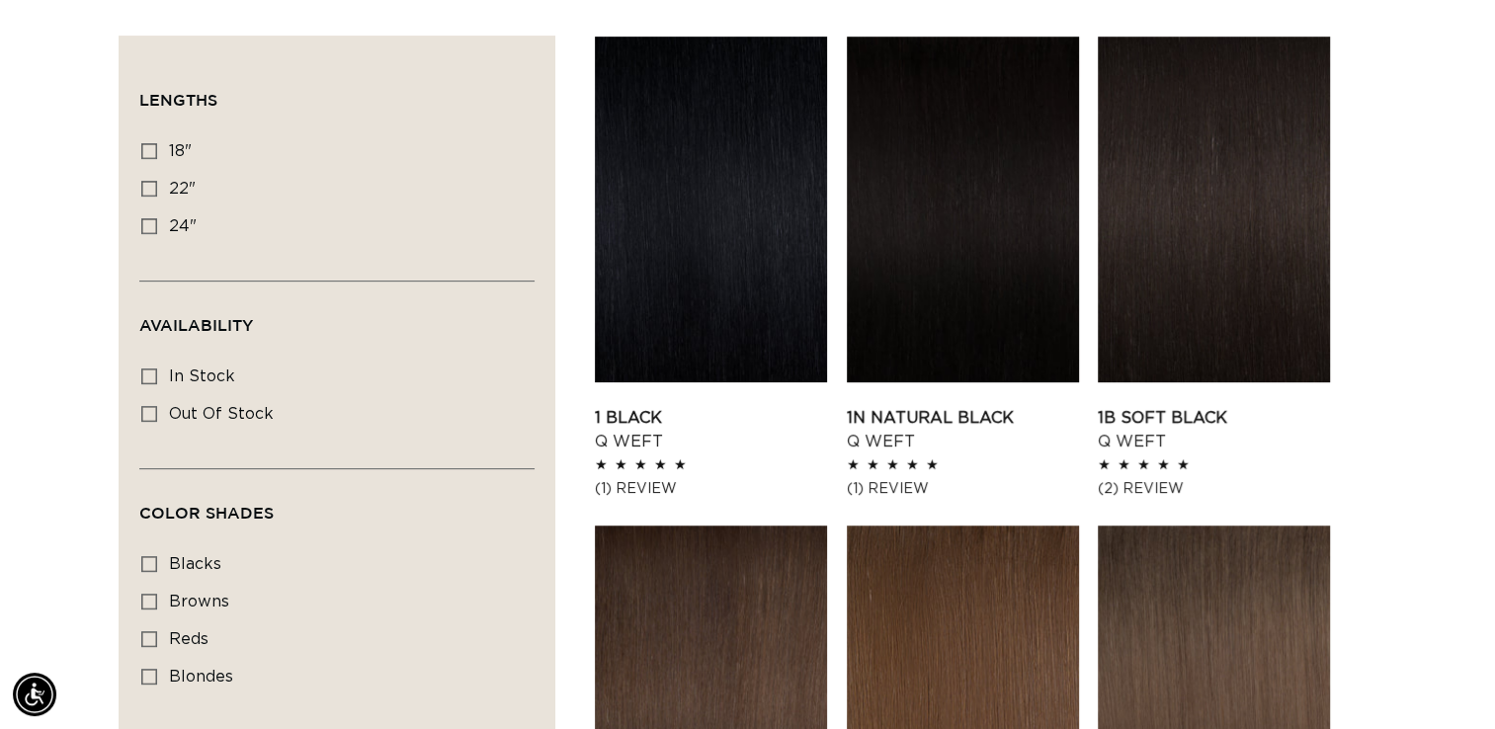
scroll to position [678, 0]
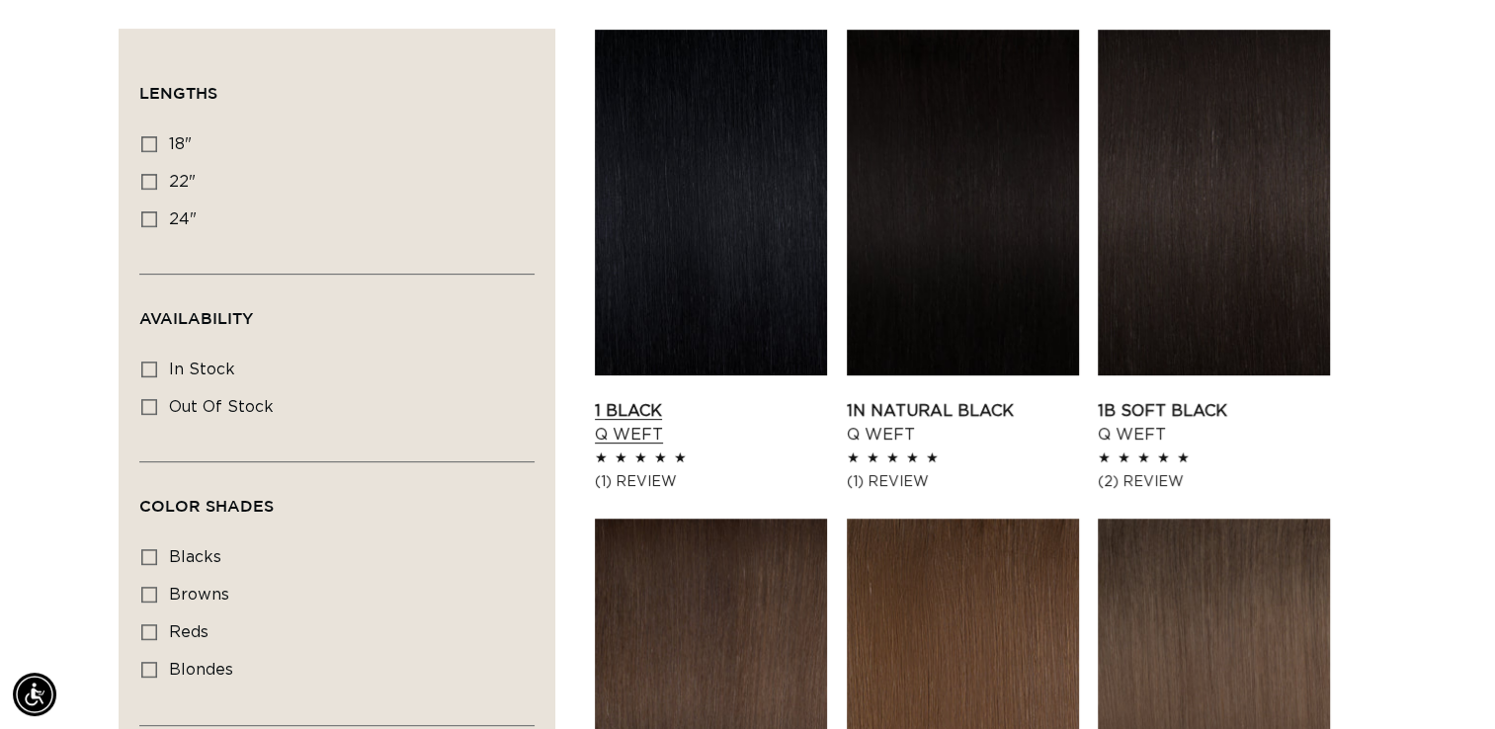
click at [780, 399] on link "1 Black Q Weft" at bounding box center [711, 422] width 232 height 47
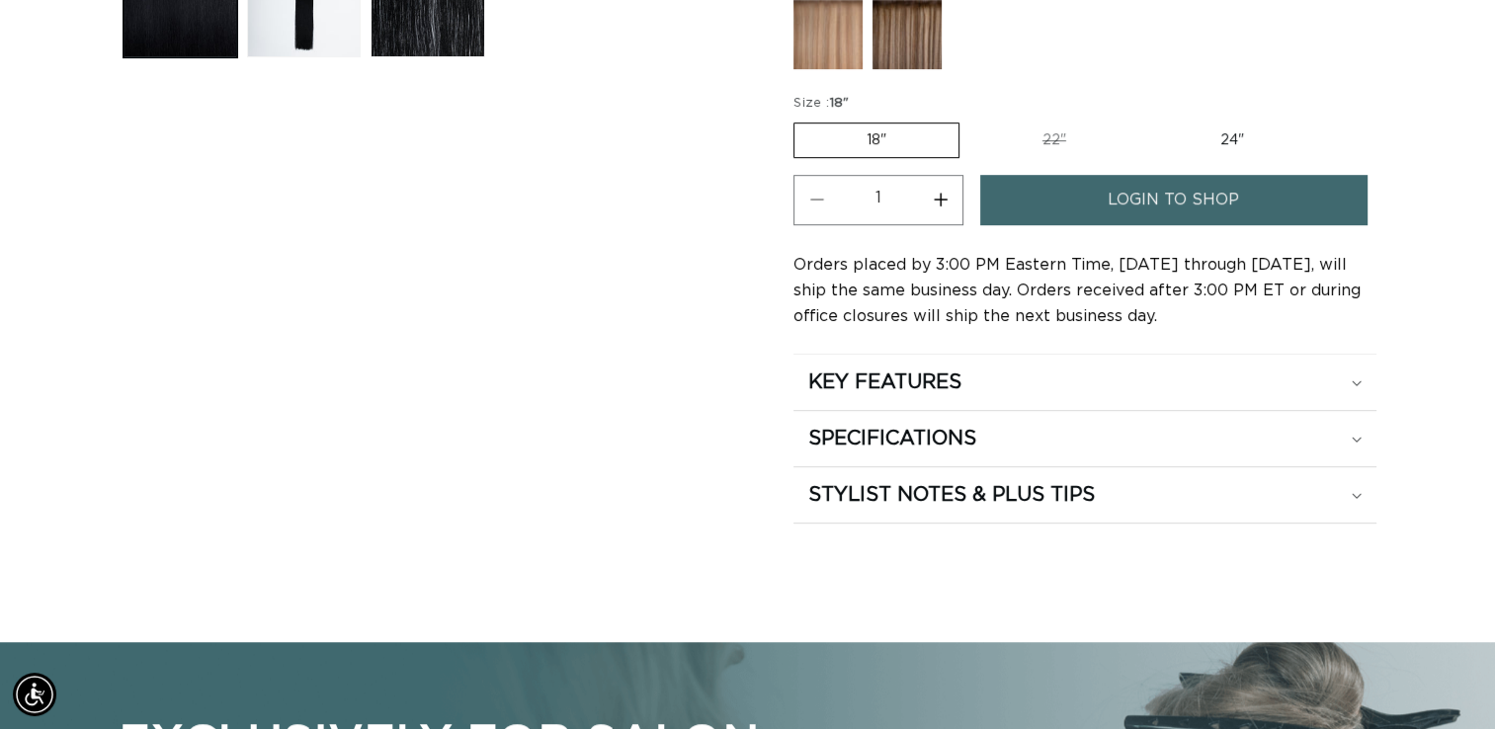
scroll to position [988, 0]
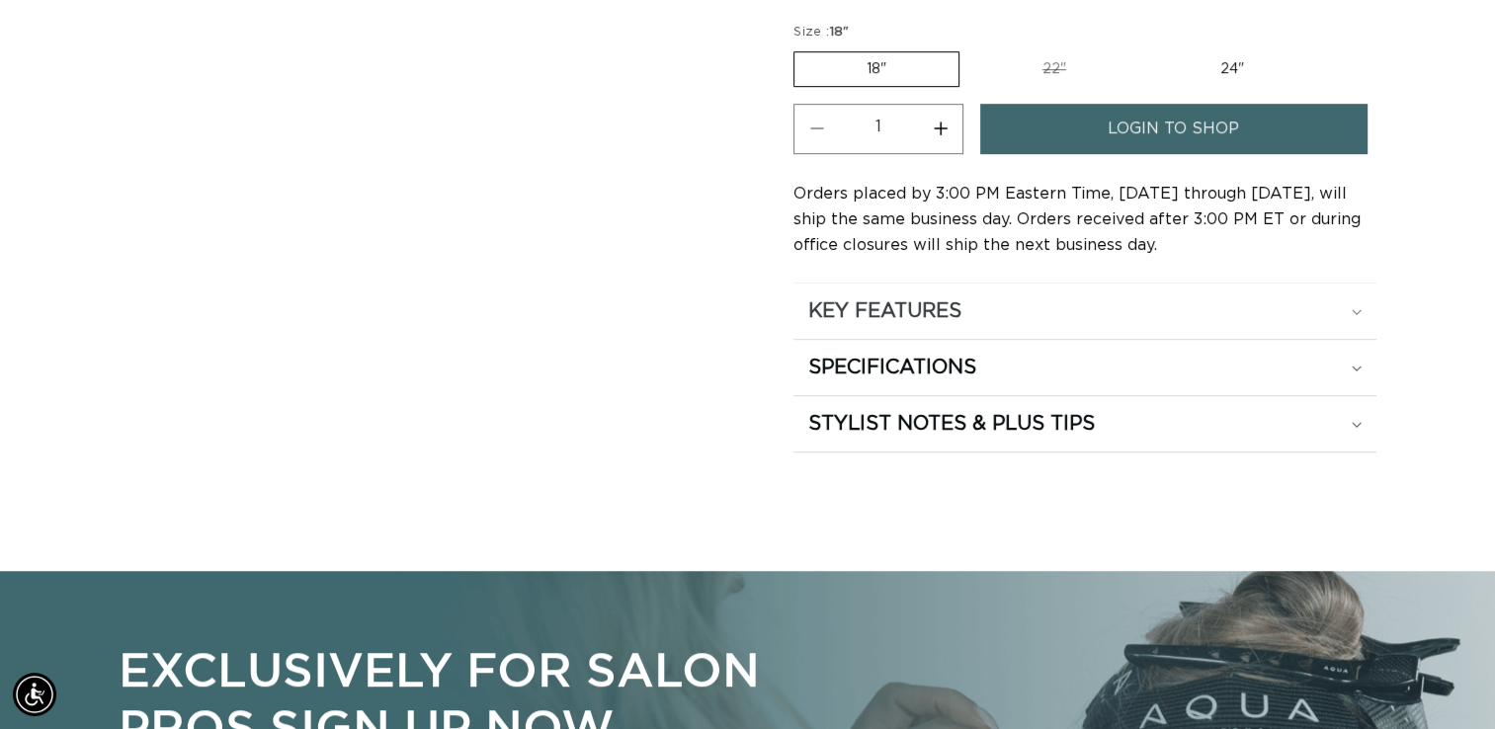
click at [1353, 314] on div "KEY FEATURES" at bounding box center [1084, 311] width 553 height 26
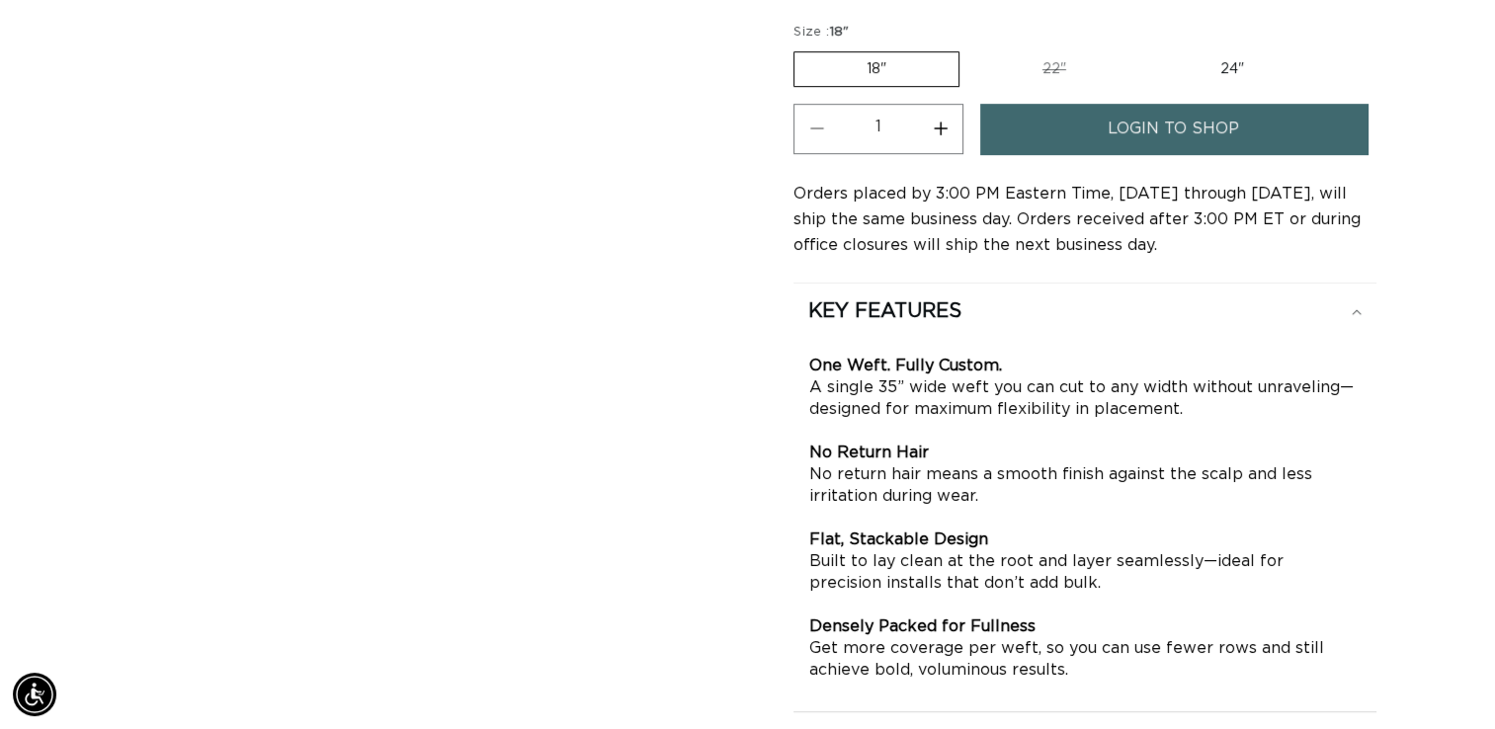
scroll to position [0, 2709]
click at [1359, 309] on icon at bounding box center [1356, 311] width 9 height 5
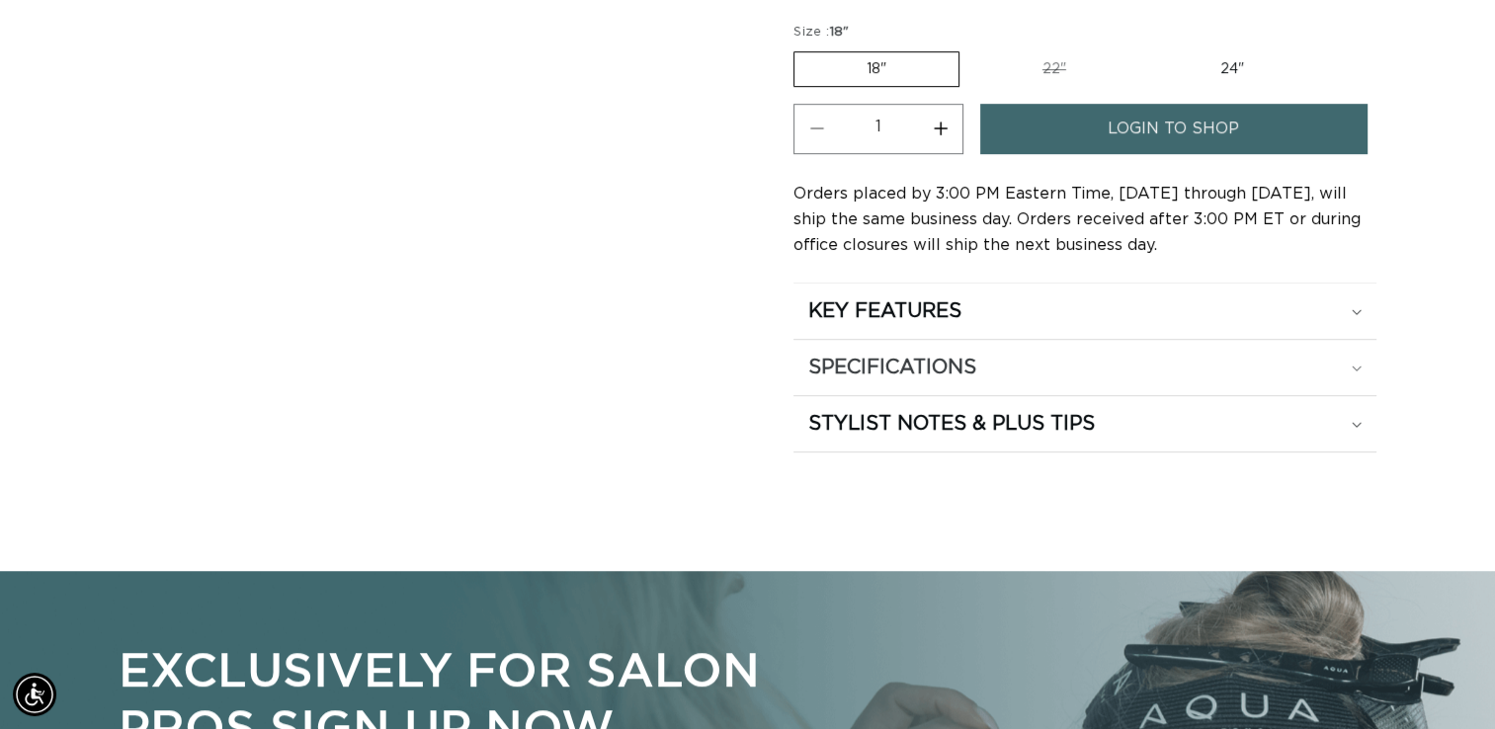
click at [1354, 368] on div "SPECIFICATIONS" at bounding box center [1084, 368] width 553 height 26
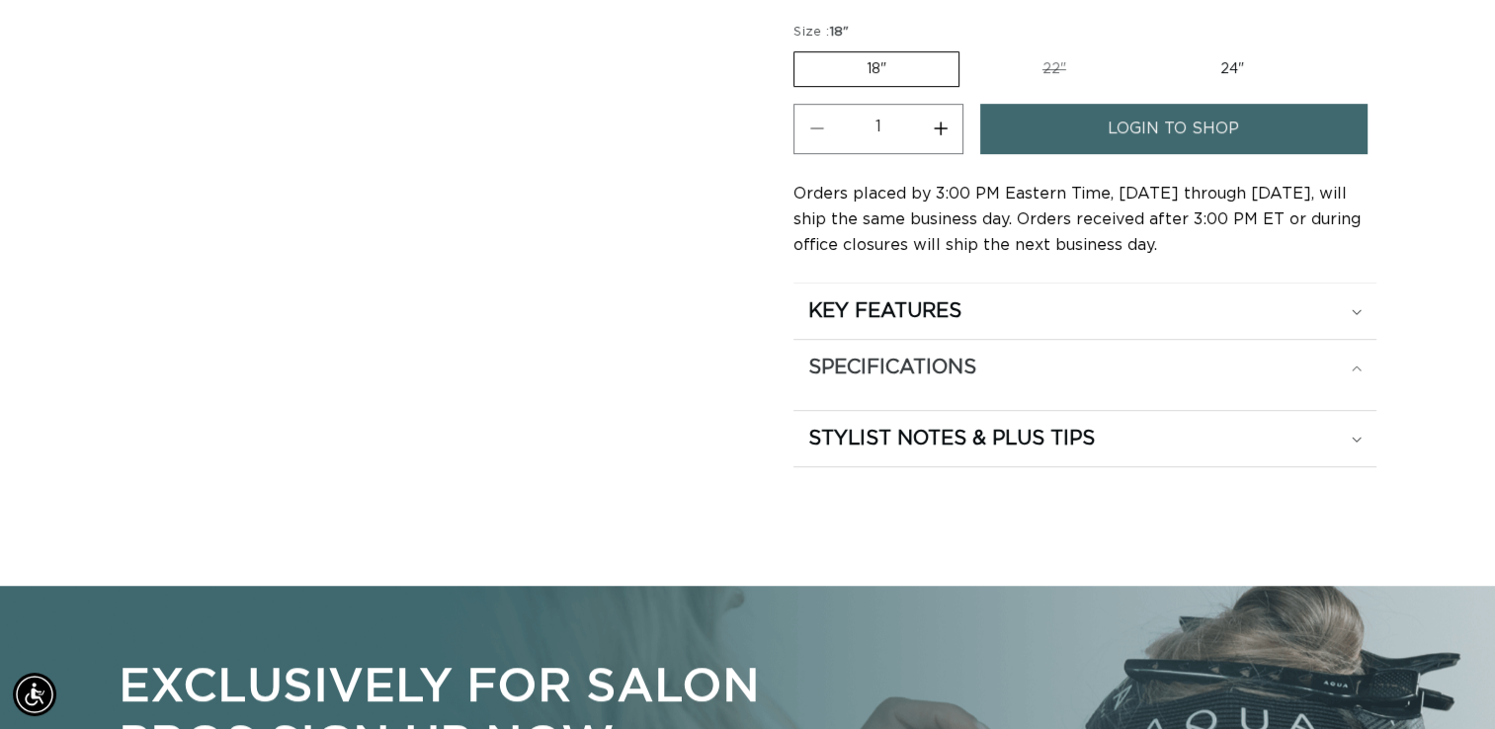
scroll to position [0, 0]
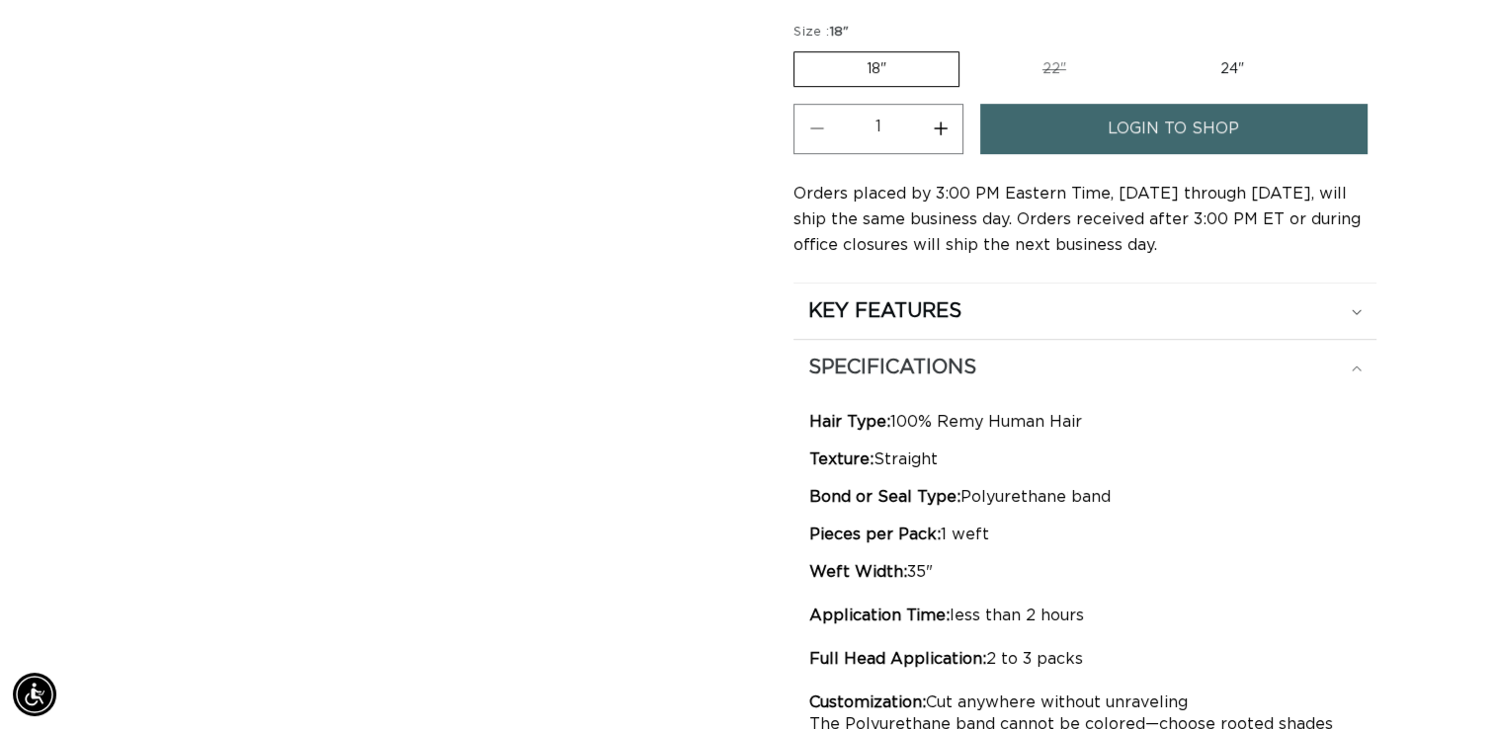
click at [1354, 368] on div "SPECIFICATIONS" at bounding box center [1084, 368] width 553 height 26
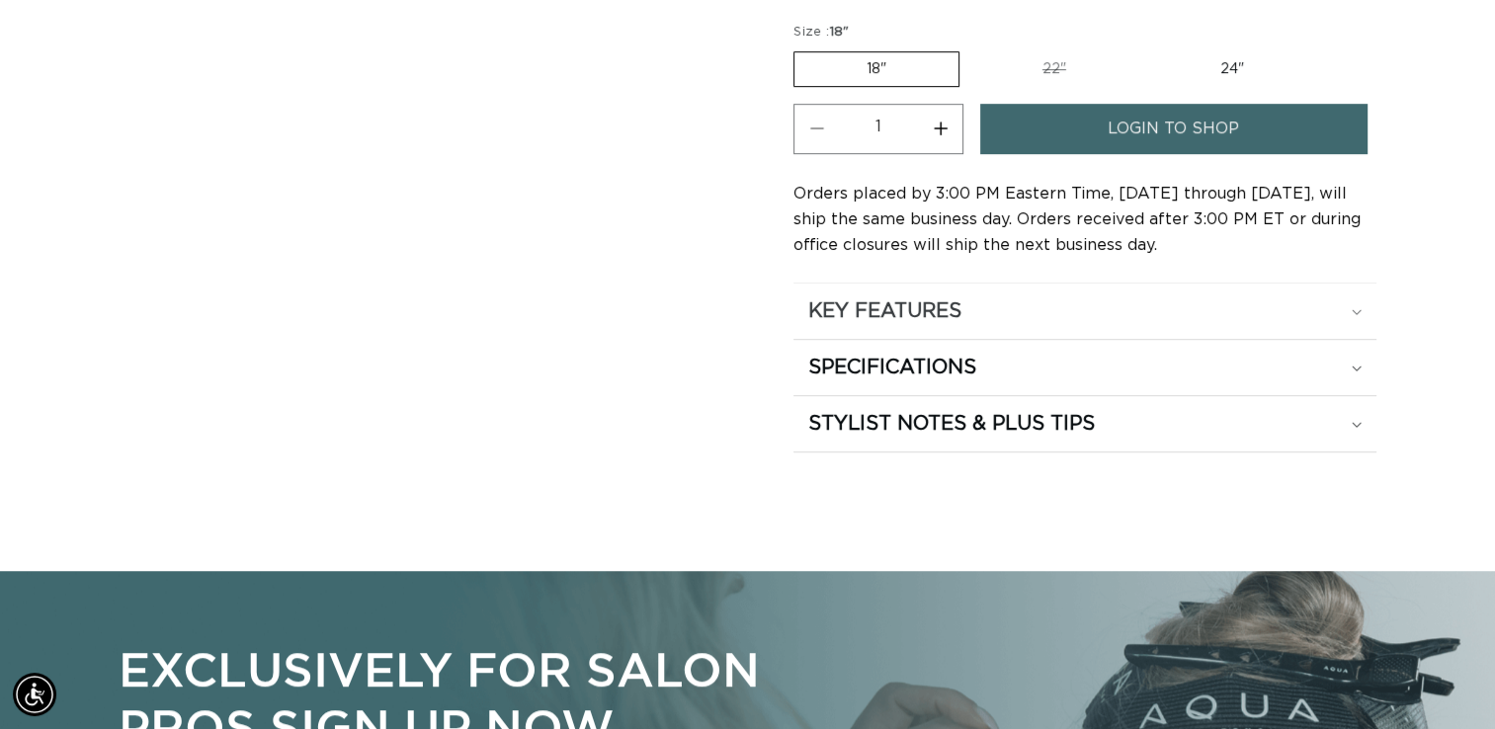
scroll to position [0, 1355]
click at [1353, 310] on div "KEY FEATURES" at bounding box center [1084, 311] width 553 height 26
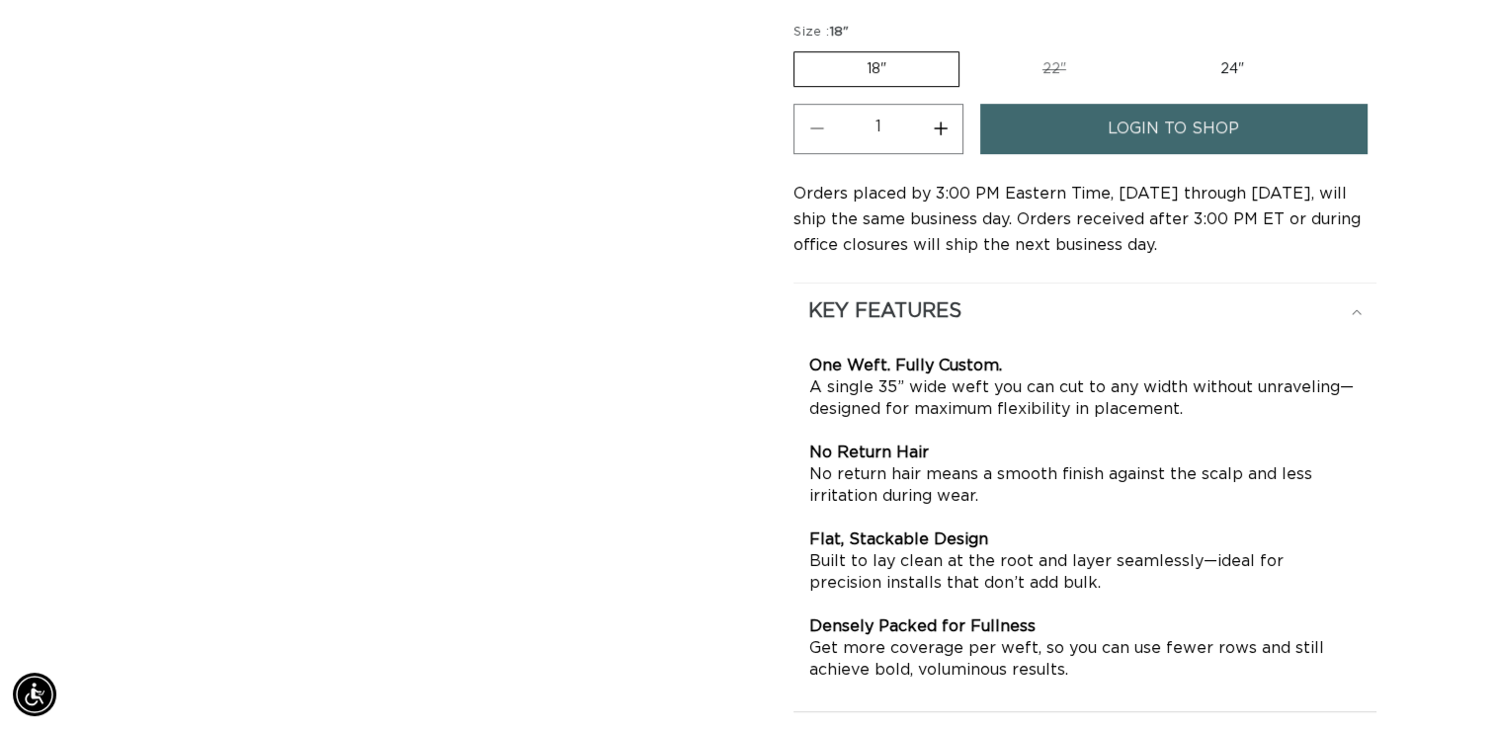
scroll to position [0, 2709]
click at [1353, 310] on div "KEY FEATURES" at bounding box center [1084, 311] width 553 height 26
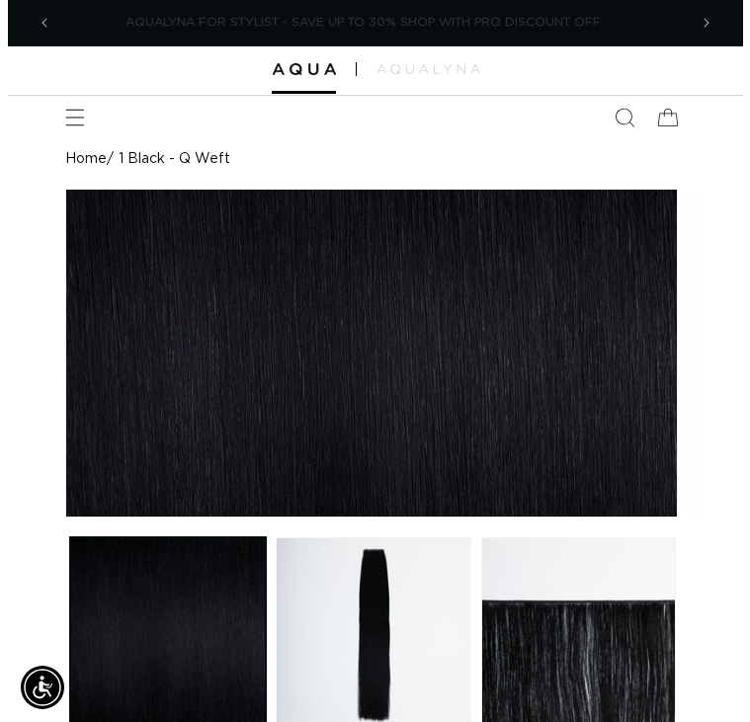
scroll to position [0, 0]
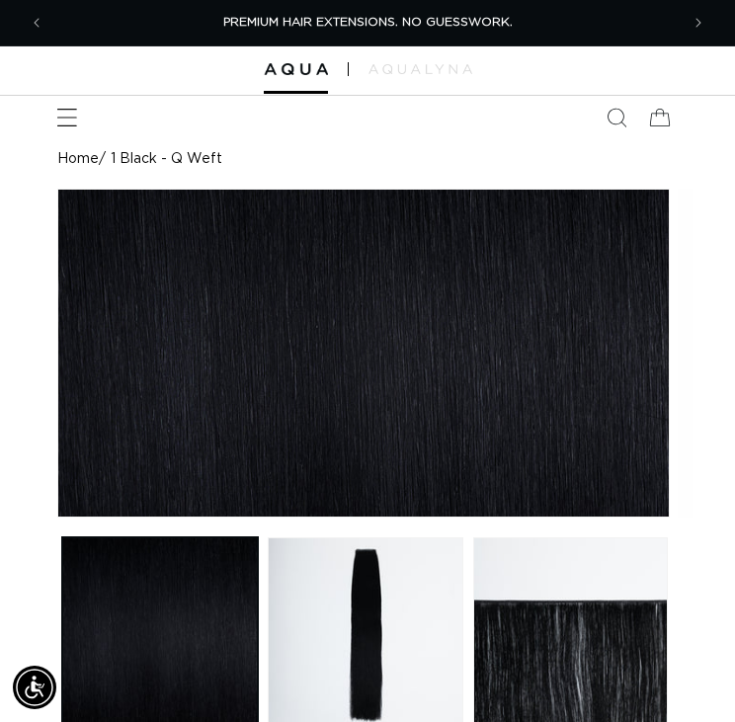
click at [70, 127] on icon "Menu" at bounding box center [67, 117] width 21 height 21
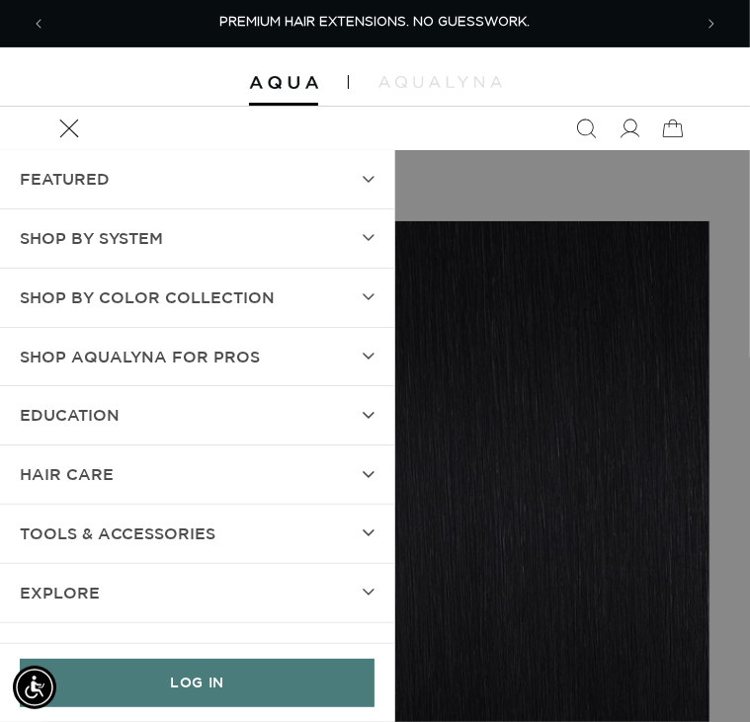
click at [115, 299] on span "Shop by Color Collection" at bounding box center [147, 298] width 255 height 29
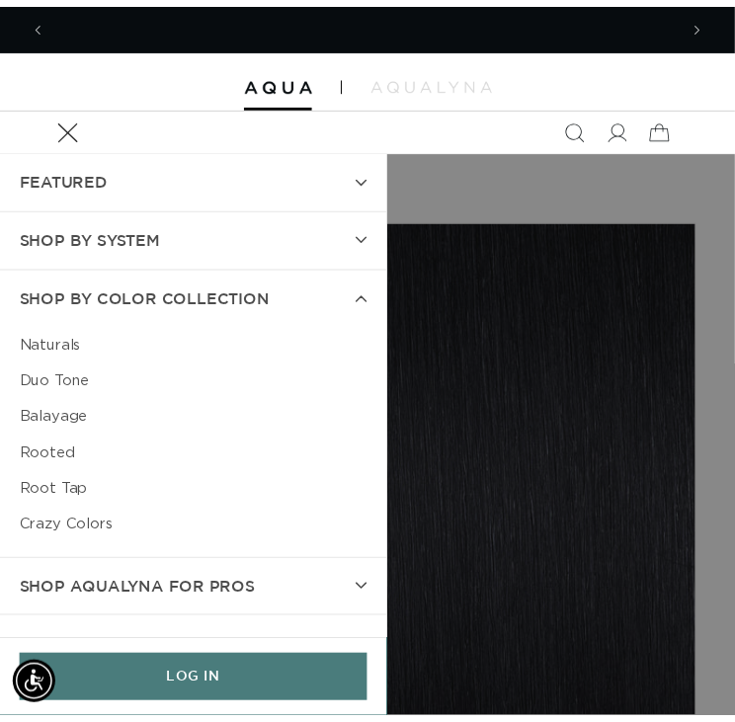
scroll to position [0, 1291]
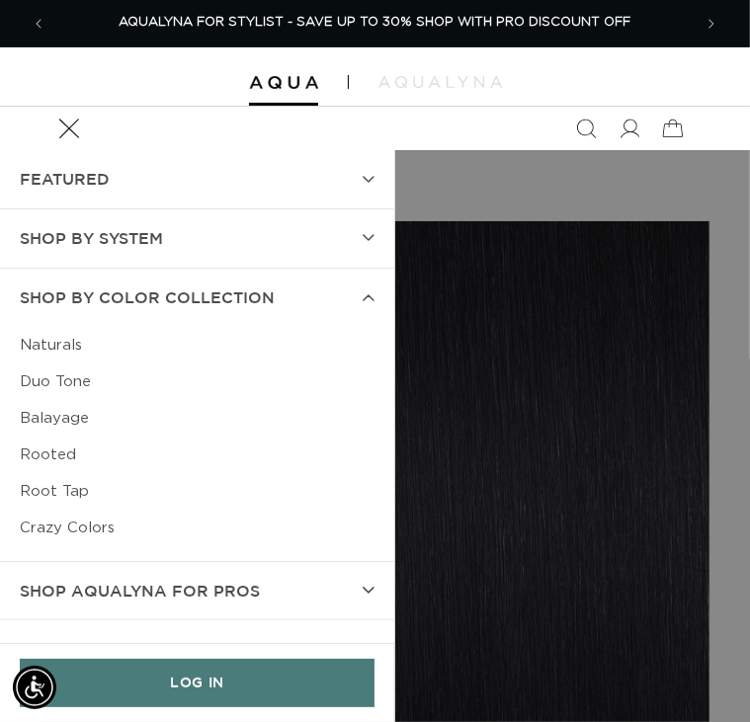
click at [91, 150] on summary "Menu" at bounding box center [68, 128] width 43 height 43
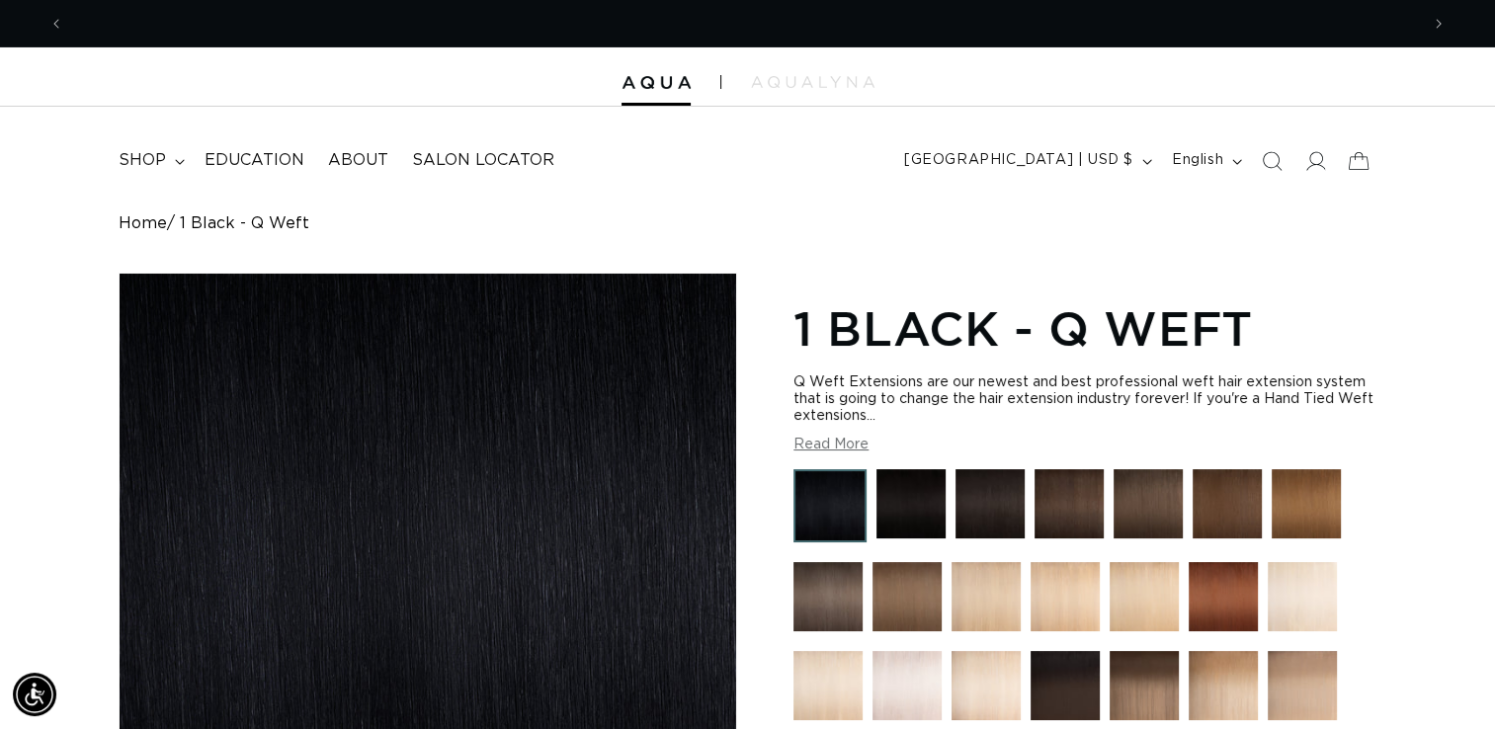
scroll to position [0, 0]
click at [1311, 167] on icon at bounding box center [1315, 160] width 21 height 21
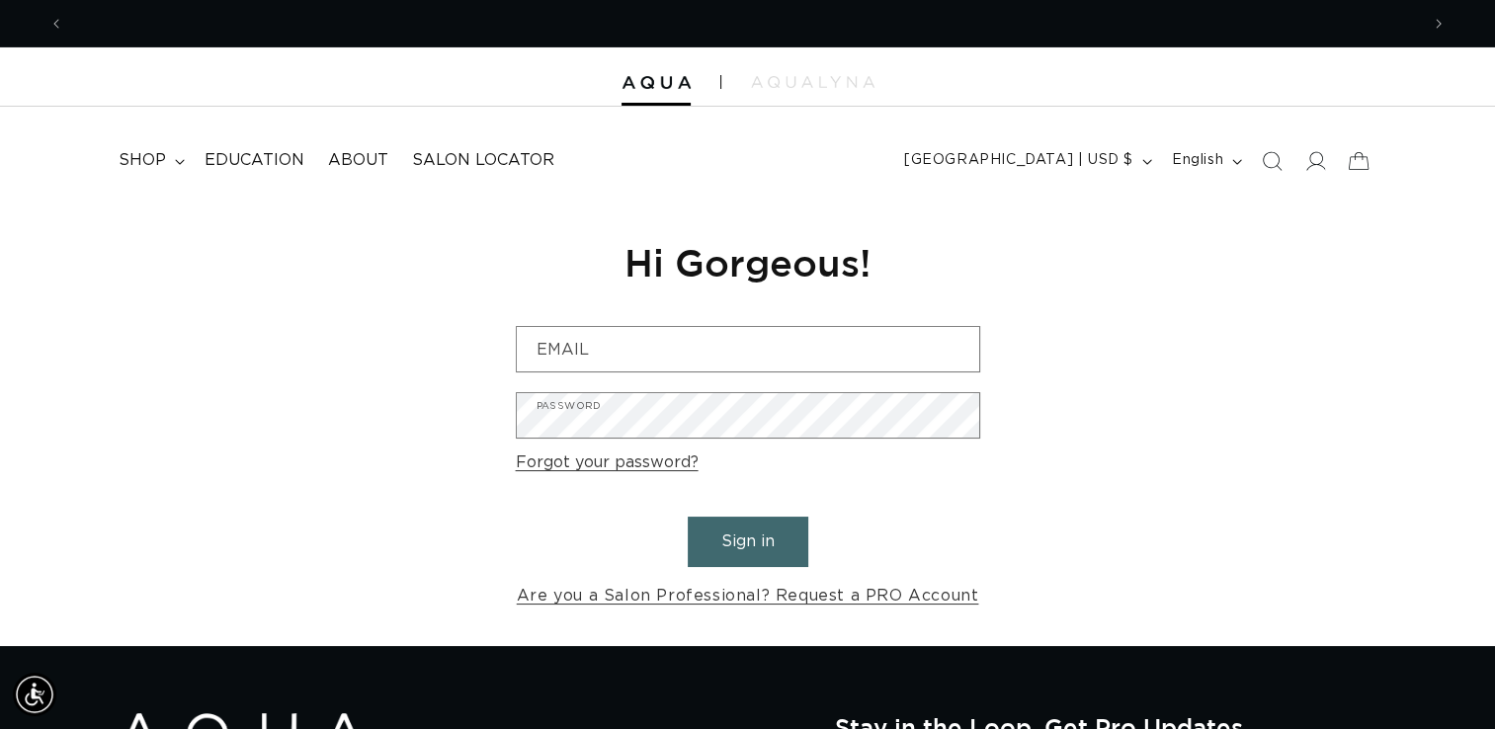
scroll to position [0, 1355]
click at [142, 164] on span "shop" at bounding box center [142, 160] width 47 height 21
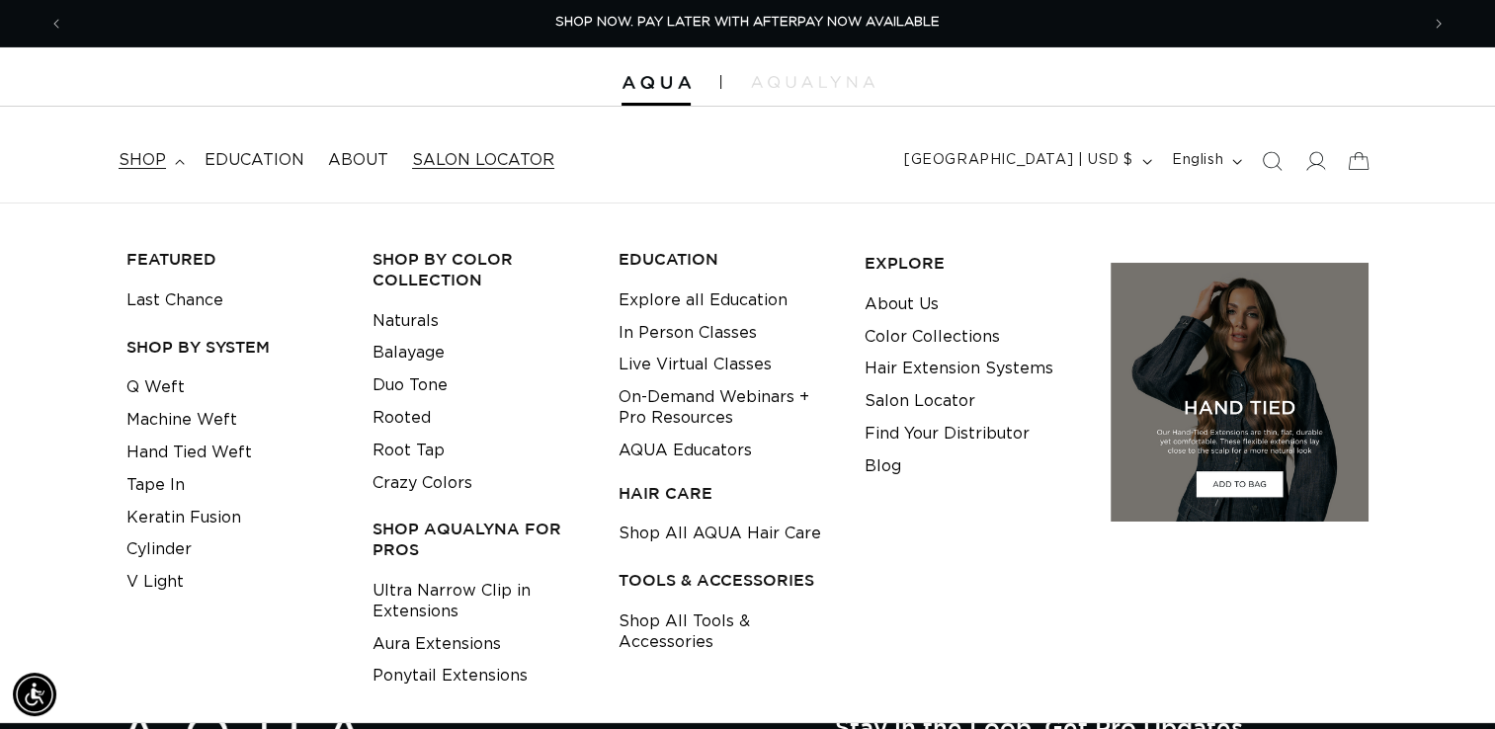
click at [510, 148] on link "Salon Locator" at bounding box center [483, 160] width 166 height 44
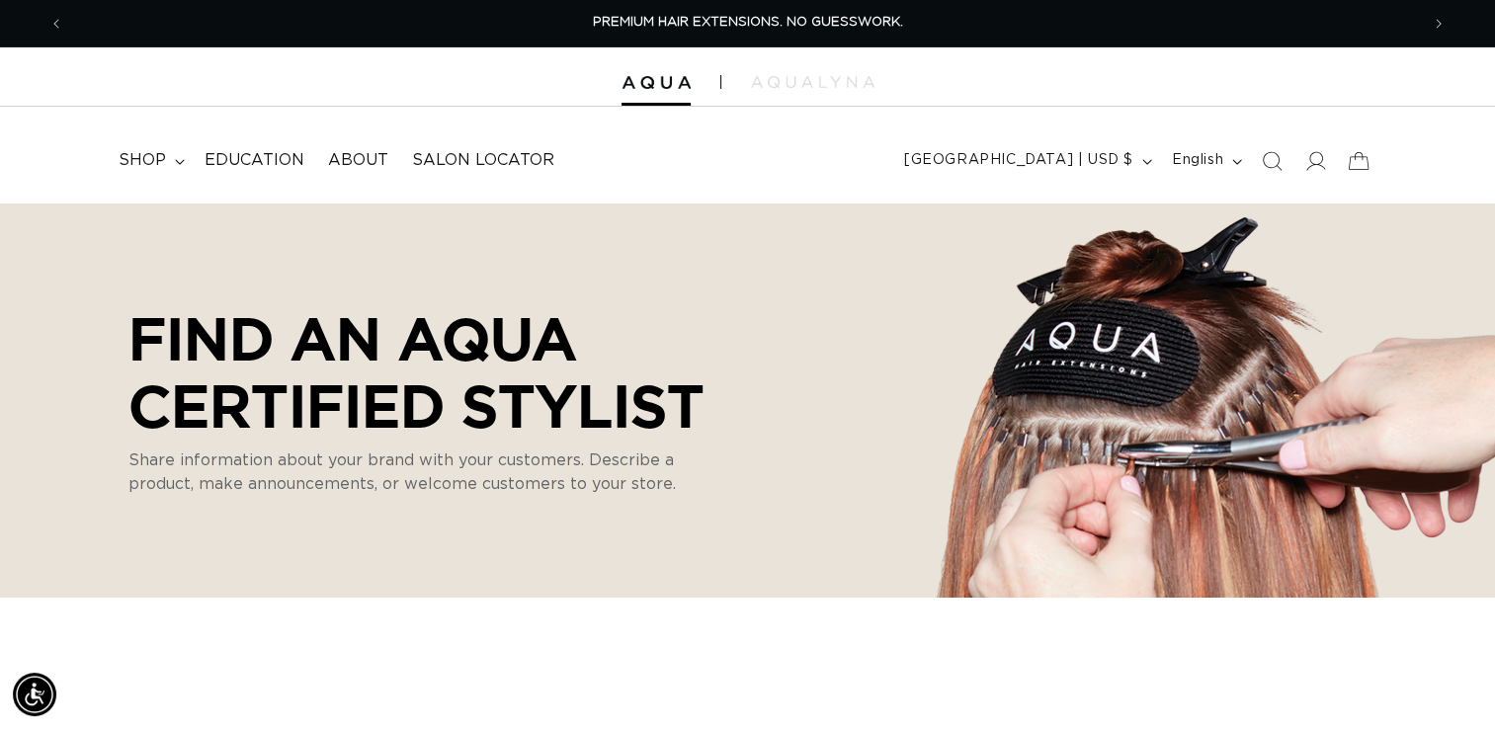
select select "m"
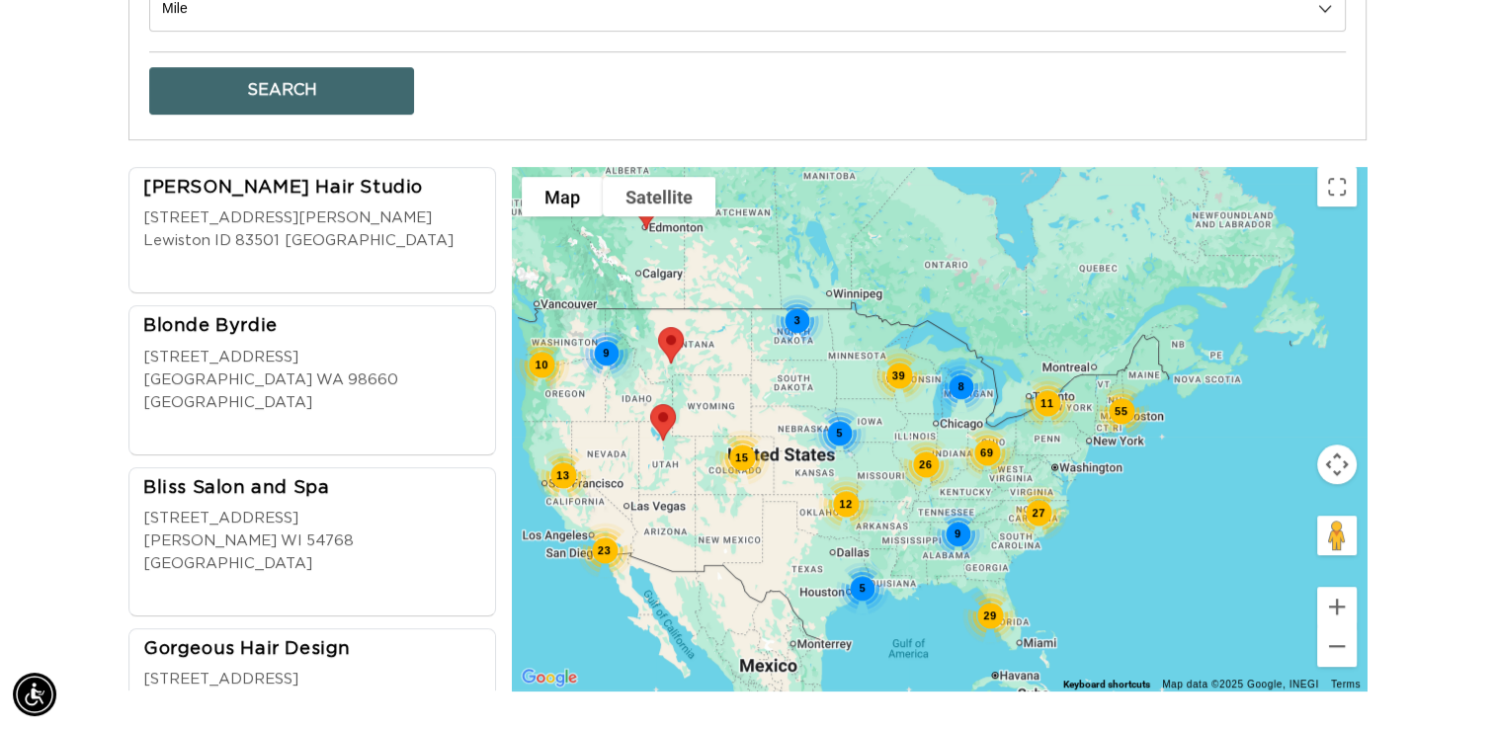
click at [21, 206] on div "Find Our Stores Current Location Find My Location Search Radius 10 20 30 40 No …" at bounding box center [747, 197] width 1495 height 1041
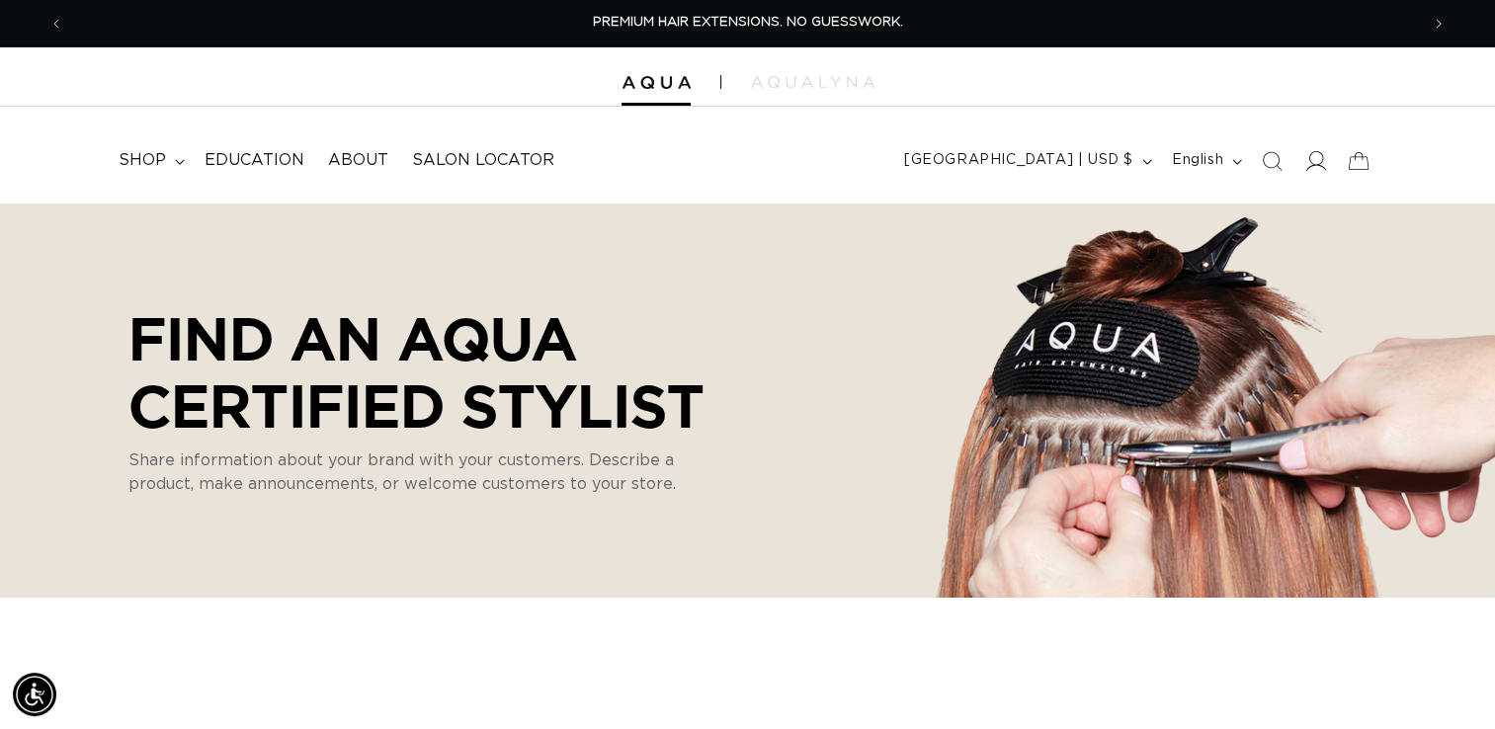
click at [1300, 163] on span at bounding box center [1315, 160] width 43 height 43
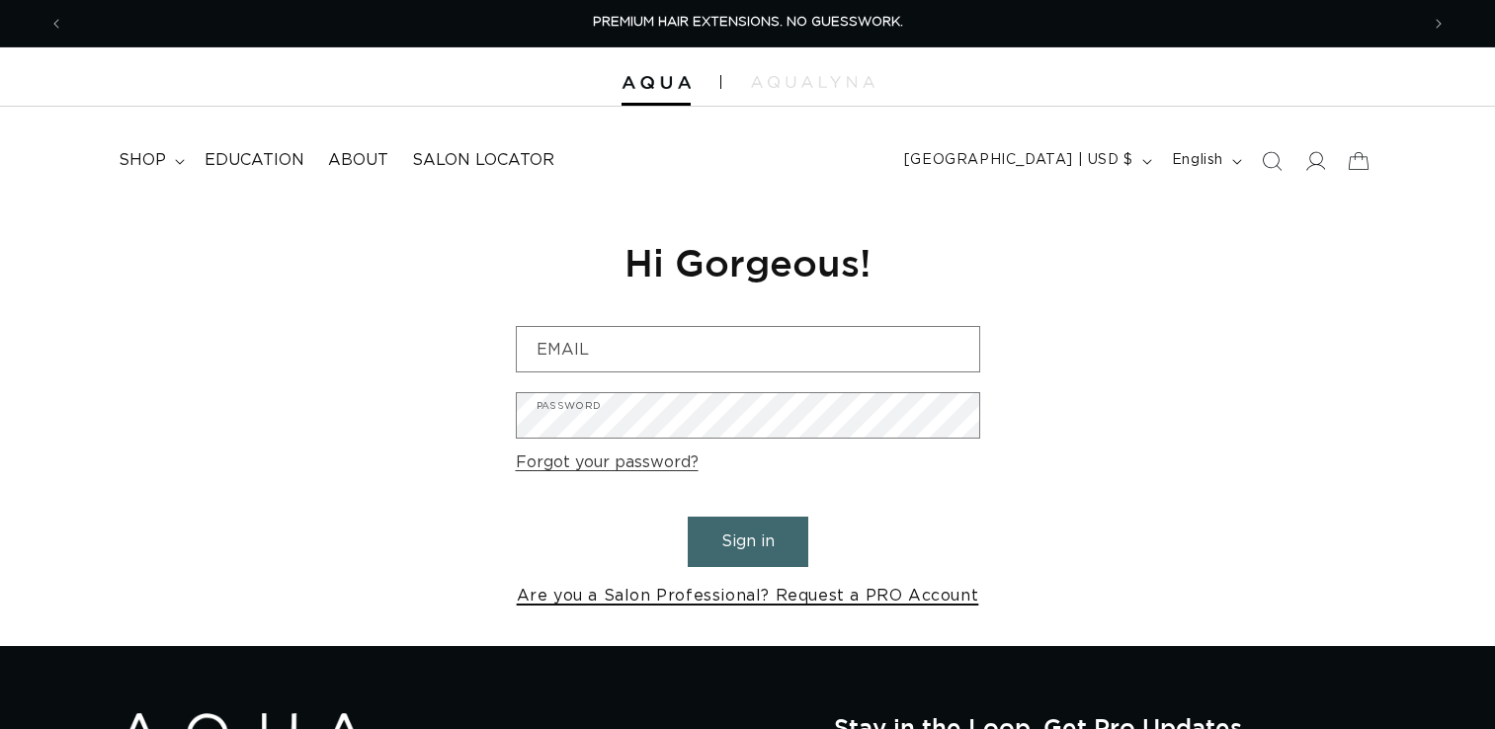
drag, startPoint x: 0, startPoint y: 0, endPoint x: 757, endPoint y: 593, distance: 961.7
click at [757, 593] on link "Are you a Salon Professional? Request a PRO Account" at bounding box center [748, 596] width 463 height 29
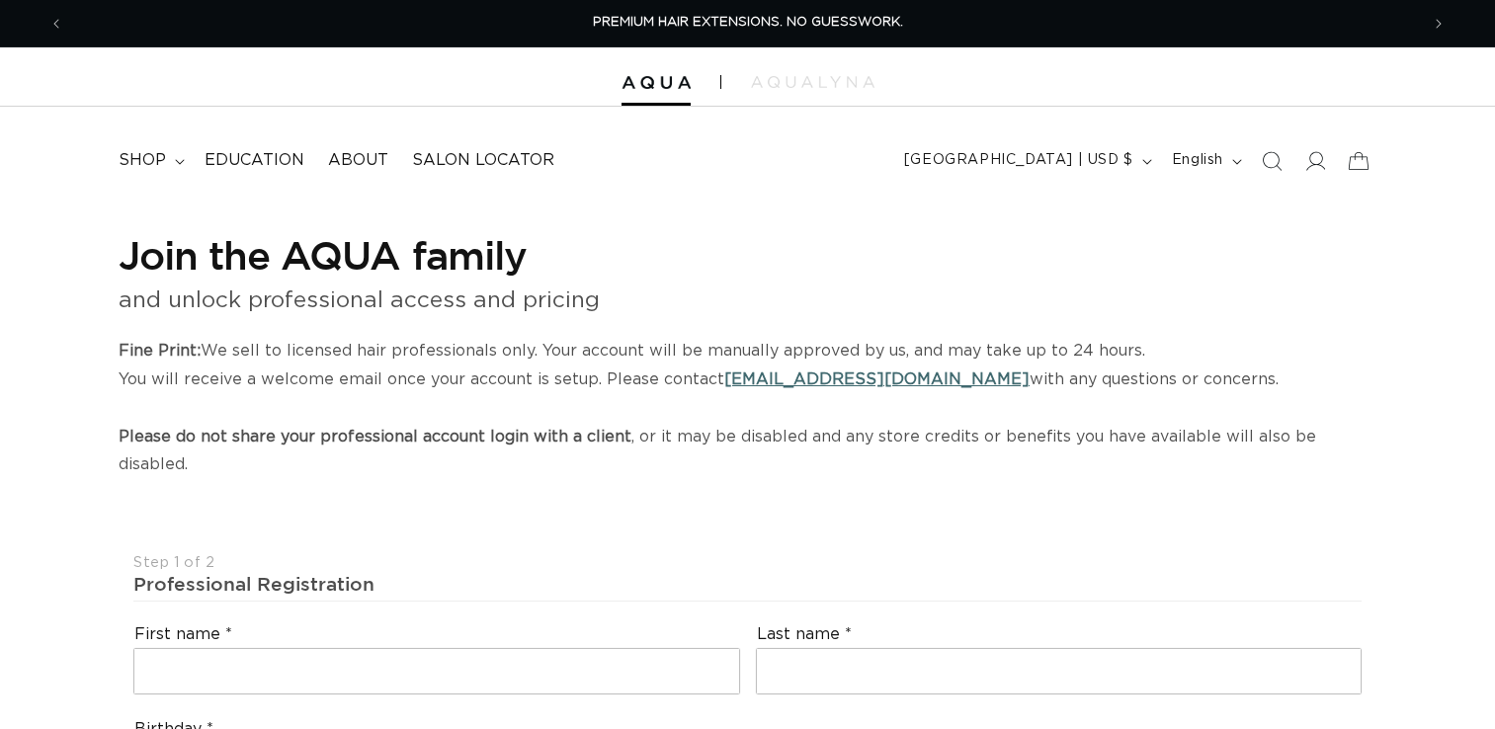
select select "US"
select select "[GEOGRAPHIC_DATA]"
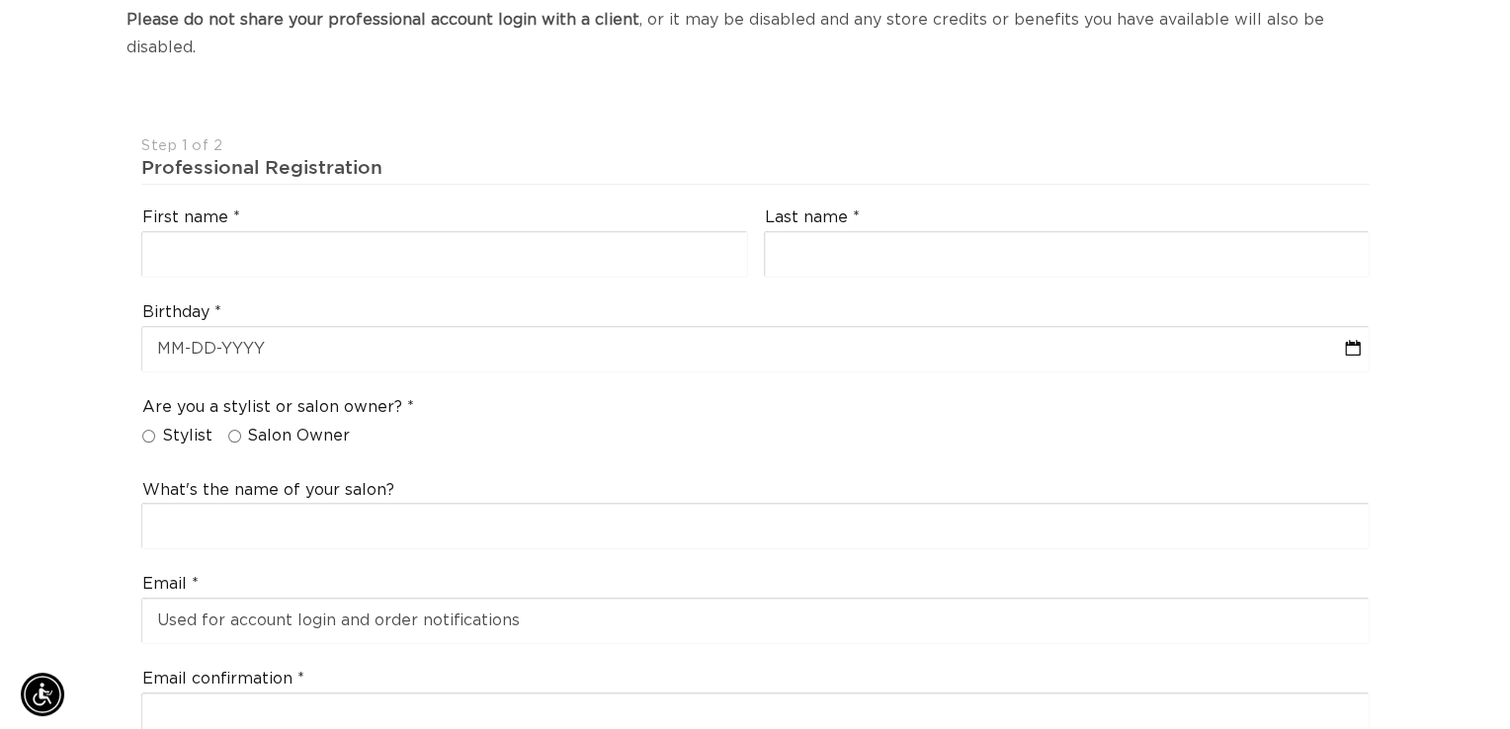
scroll to position [435, 0]
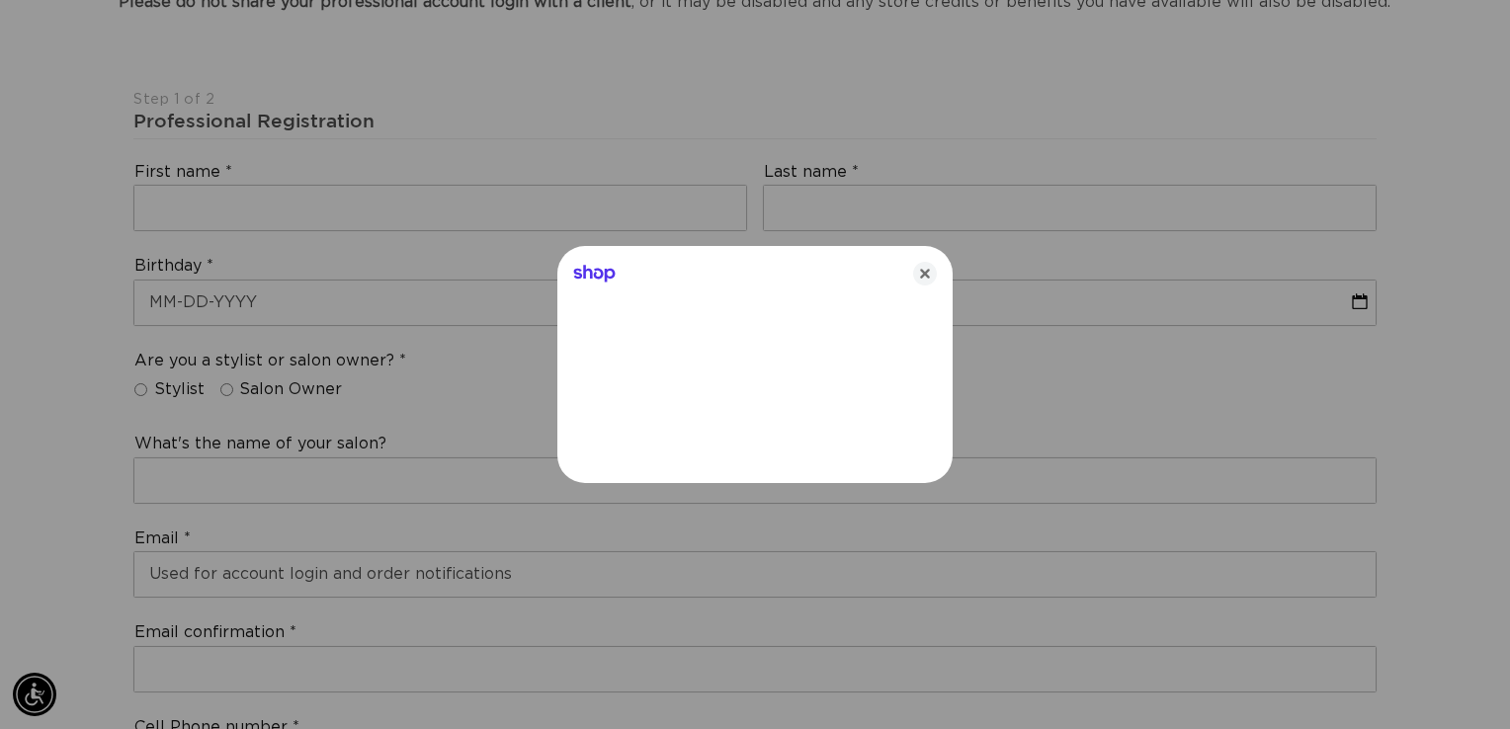
click at [918, 273] on icon "Close" at bounding box center [925, 274] width 24 height 24
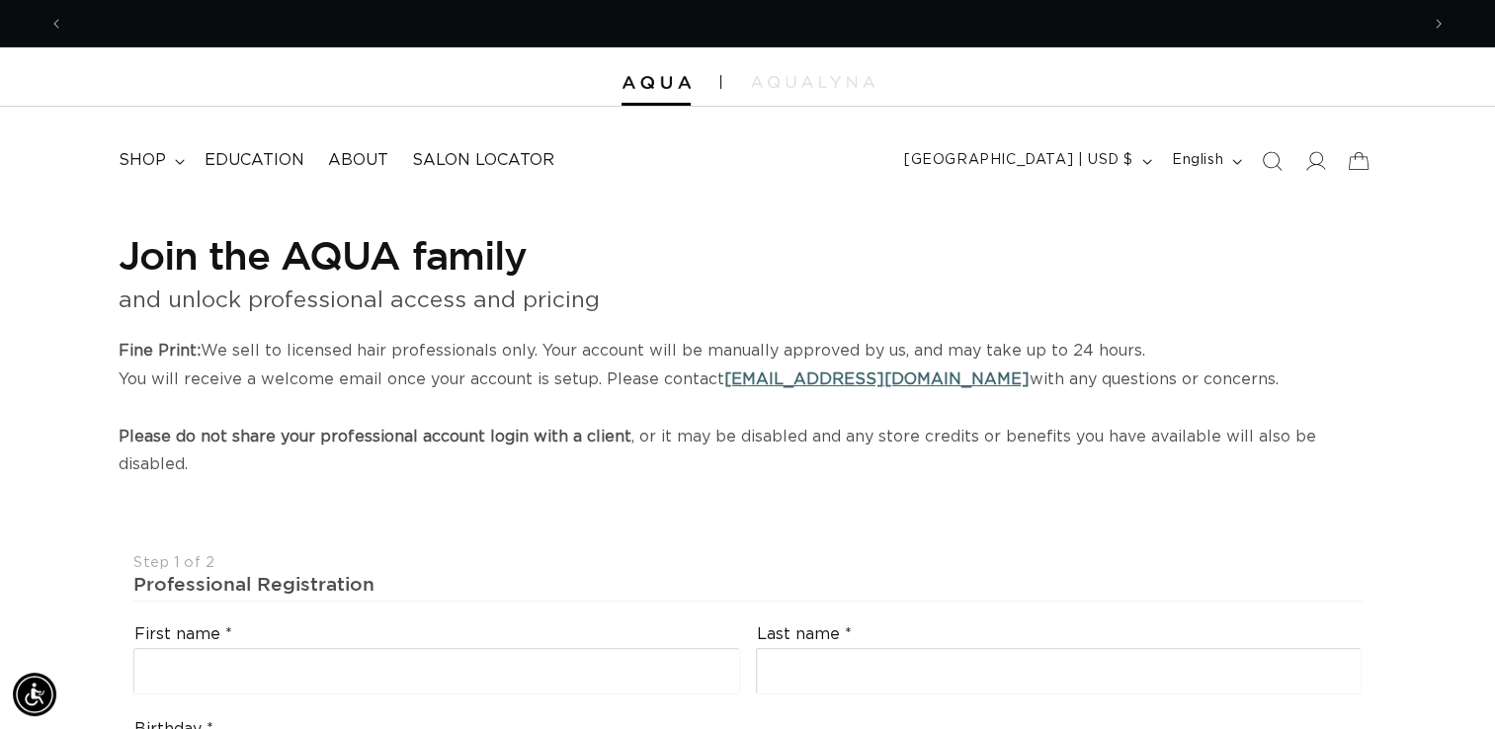
scroll to position [0, 0]
click at [241, 154] on span "Education" at bounding box center [255, 160] width 100 height 21
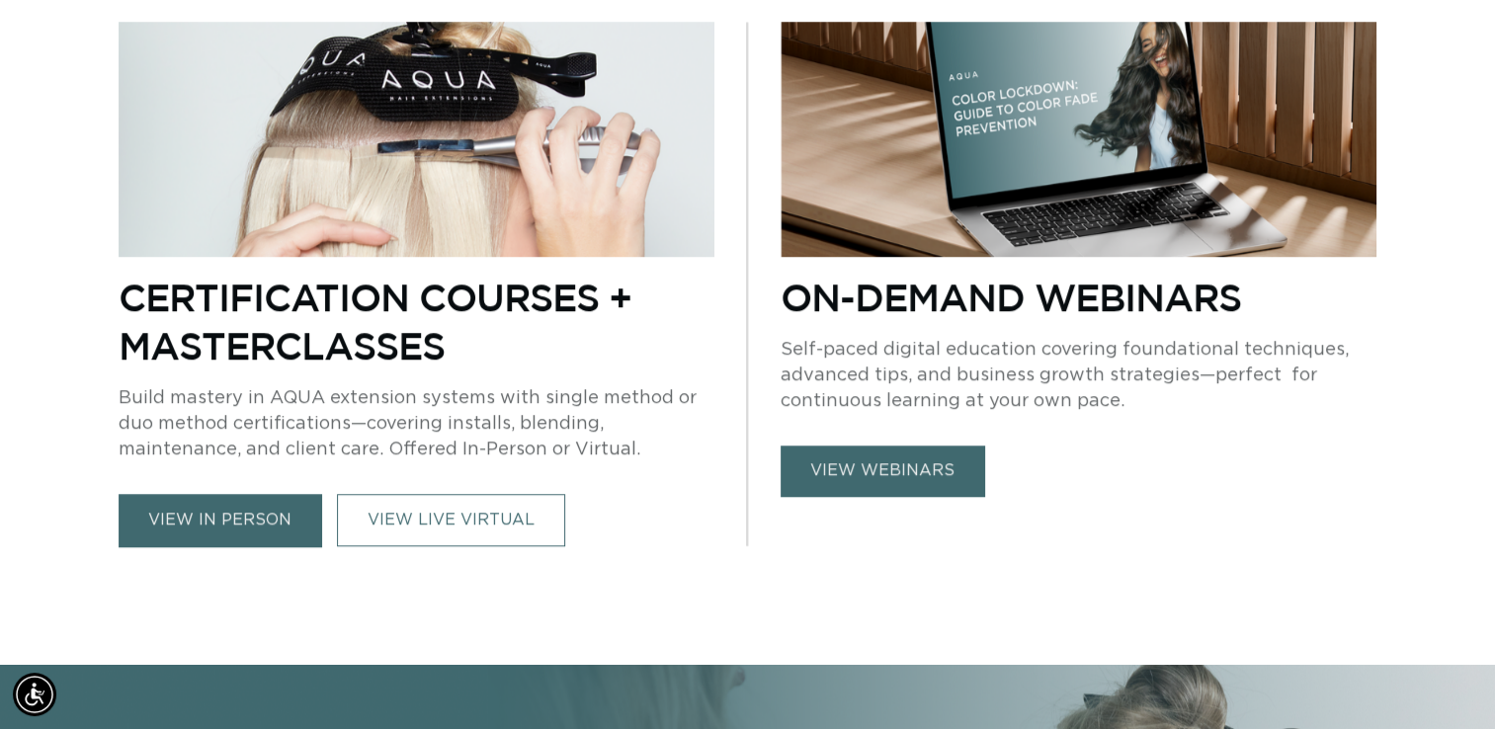
scroll to position [1332, 0]
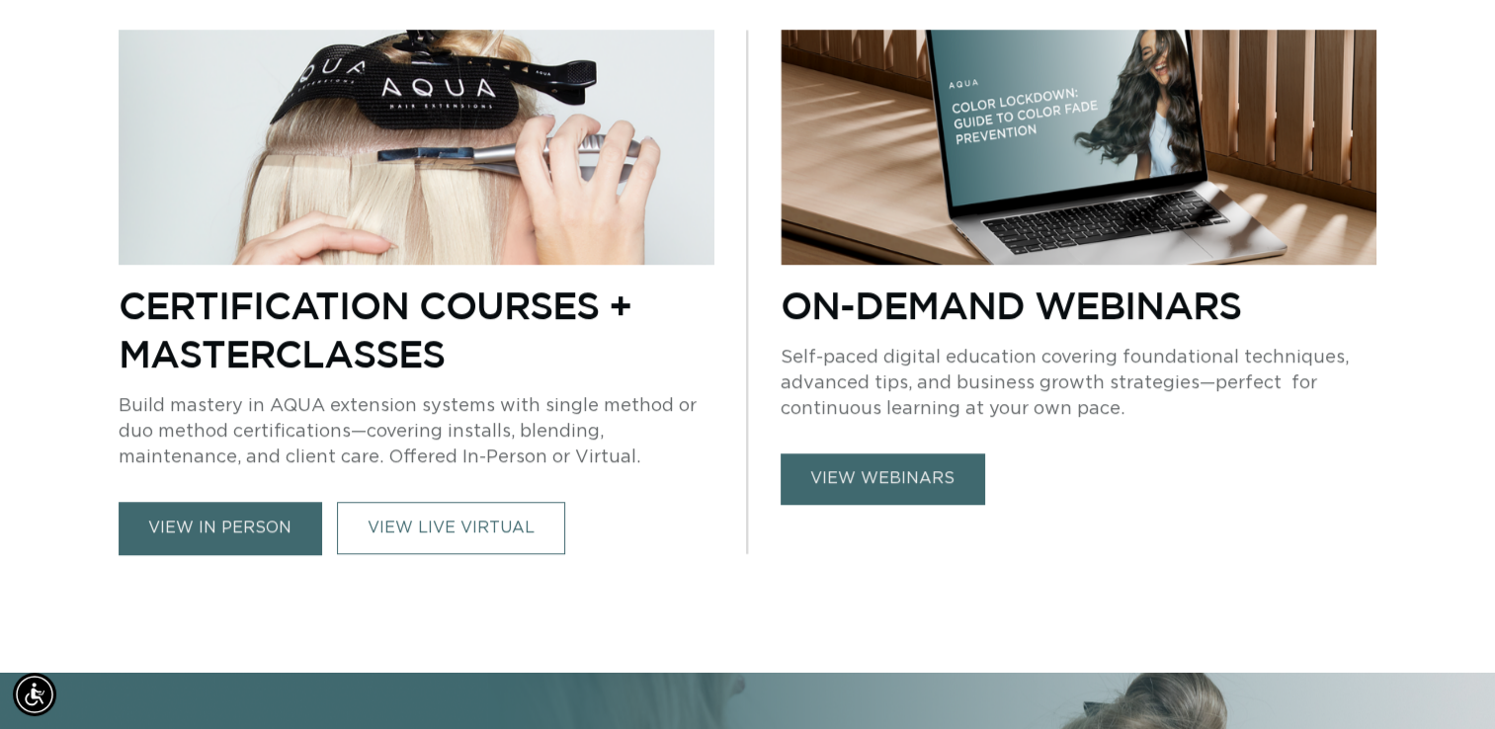
click at [511, 177] on img at bounding box center [417, 147] width 596 height 235
click at [913, 477] on link "view webinars" at bounding box center [883, 479] width 204 height 50
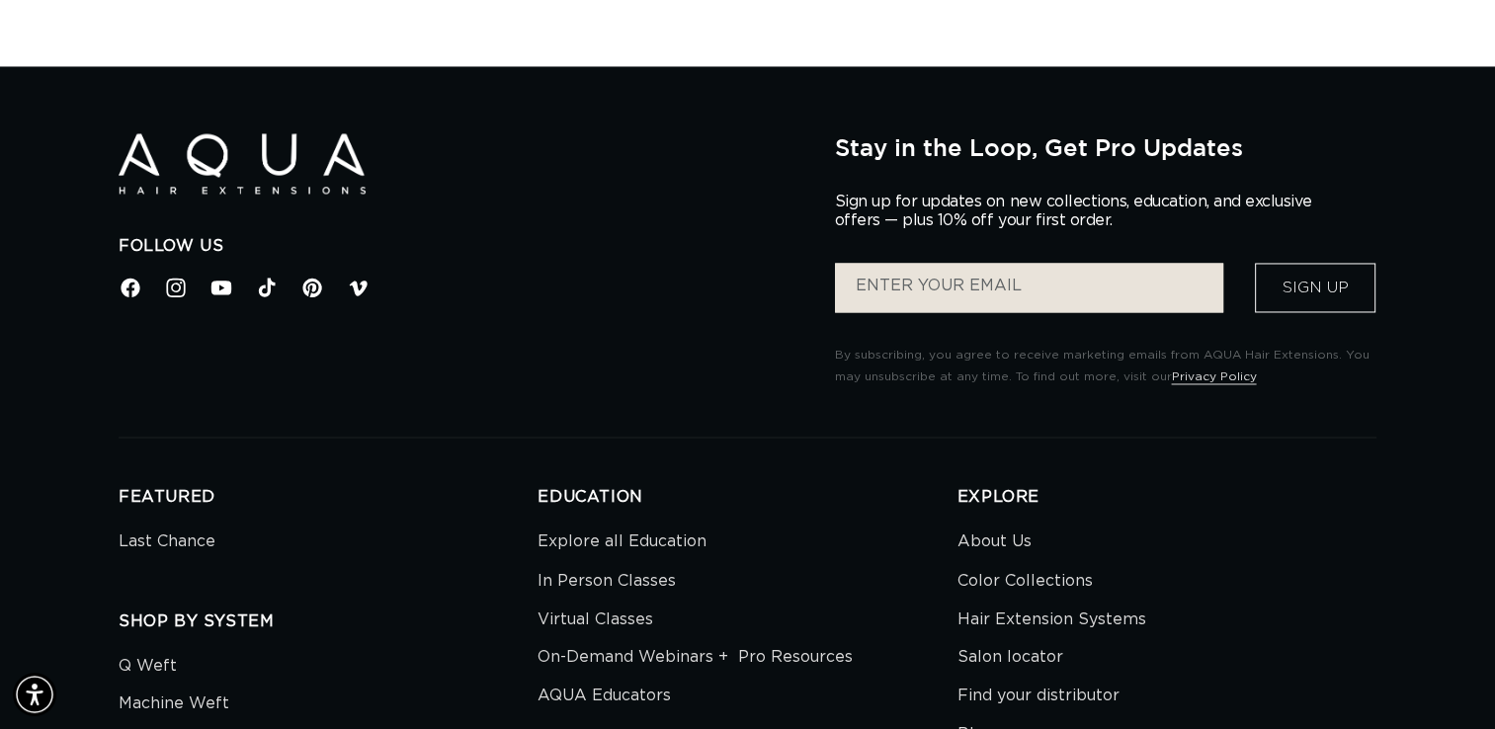
scroll to position [0, 2709]
click at [464, 315] on div "Follow Us Facebook Instagram YouTube TikTok Pinterest Vimeo Stay in the Loop, G…" at bounding box center [748, 260] width 1258 height 254
drag, startPoint x: 464, startPoint y: 315, endPoint x: 1320, endPoint y: 321, distance: 856.9
click at [1320, 321] on div "Follow Us Facebook Instagram YouTube TikTok Pinterest Vimeo Stay in the Loop, G…" at bounding box center [748, 260] width 1258 height 254
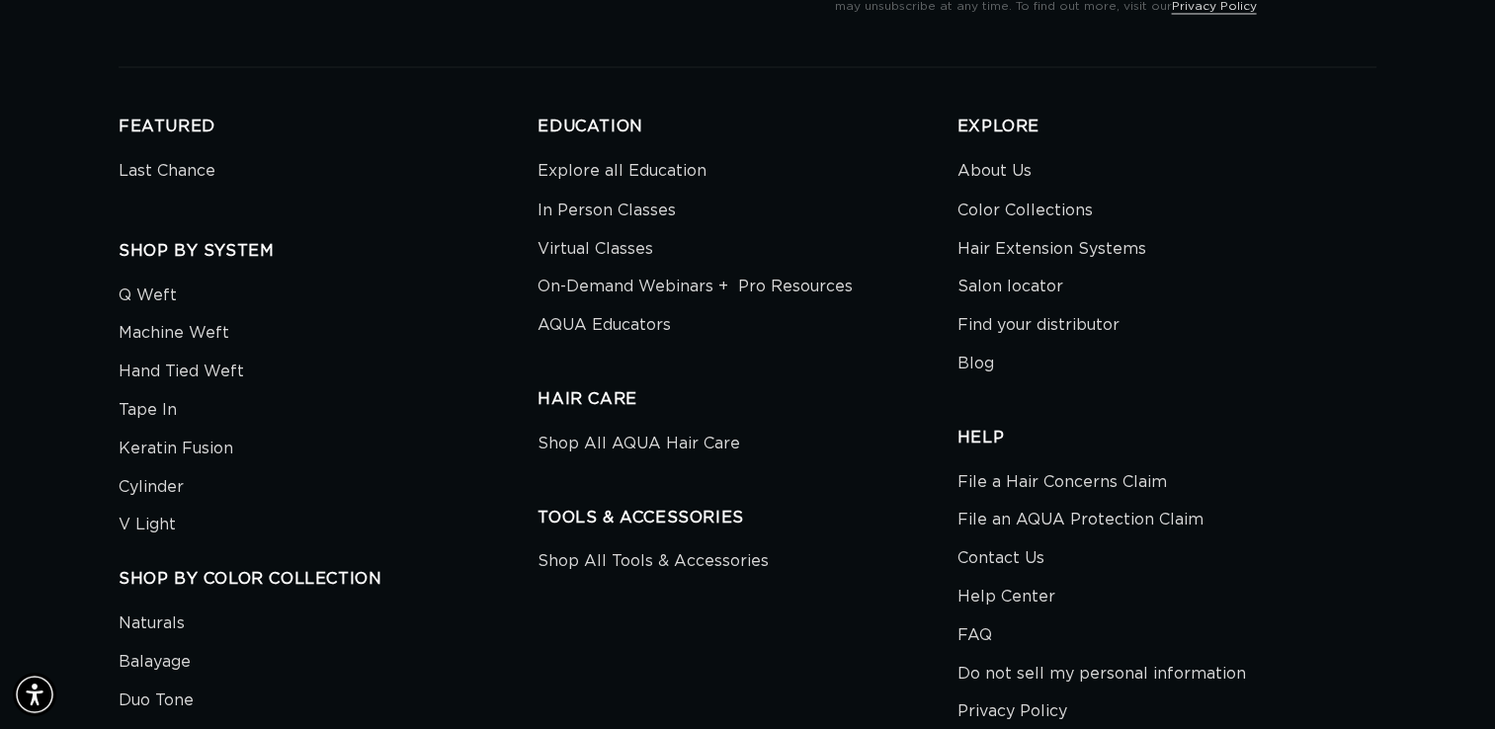
scroll to position [0, 2709]
click at [1411, 430] on div "Follow Us Facebook Instagram YouTube TikTok Pinterest Vimeo Stay in the Loop, G…" at bounding box center [747, 462] width 1495 height 1398
click at [589, 208] on link "In Person Classes" at bounding box center [607, 210] width 138 height 39
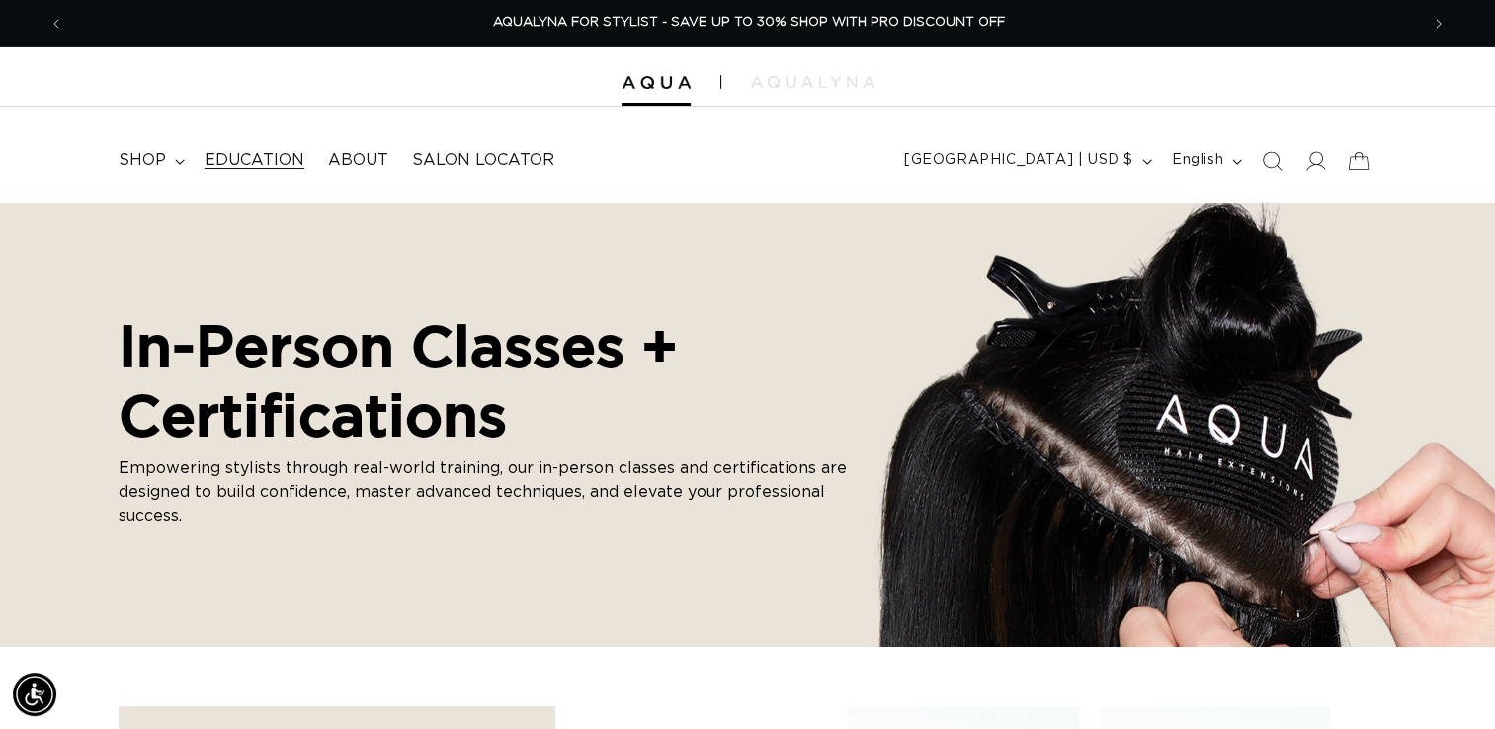
click at [273, 171] on link "Education" at bounding box center [255, 160] width 124 height 44
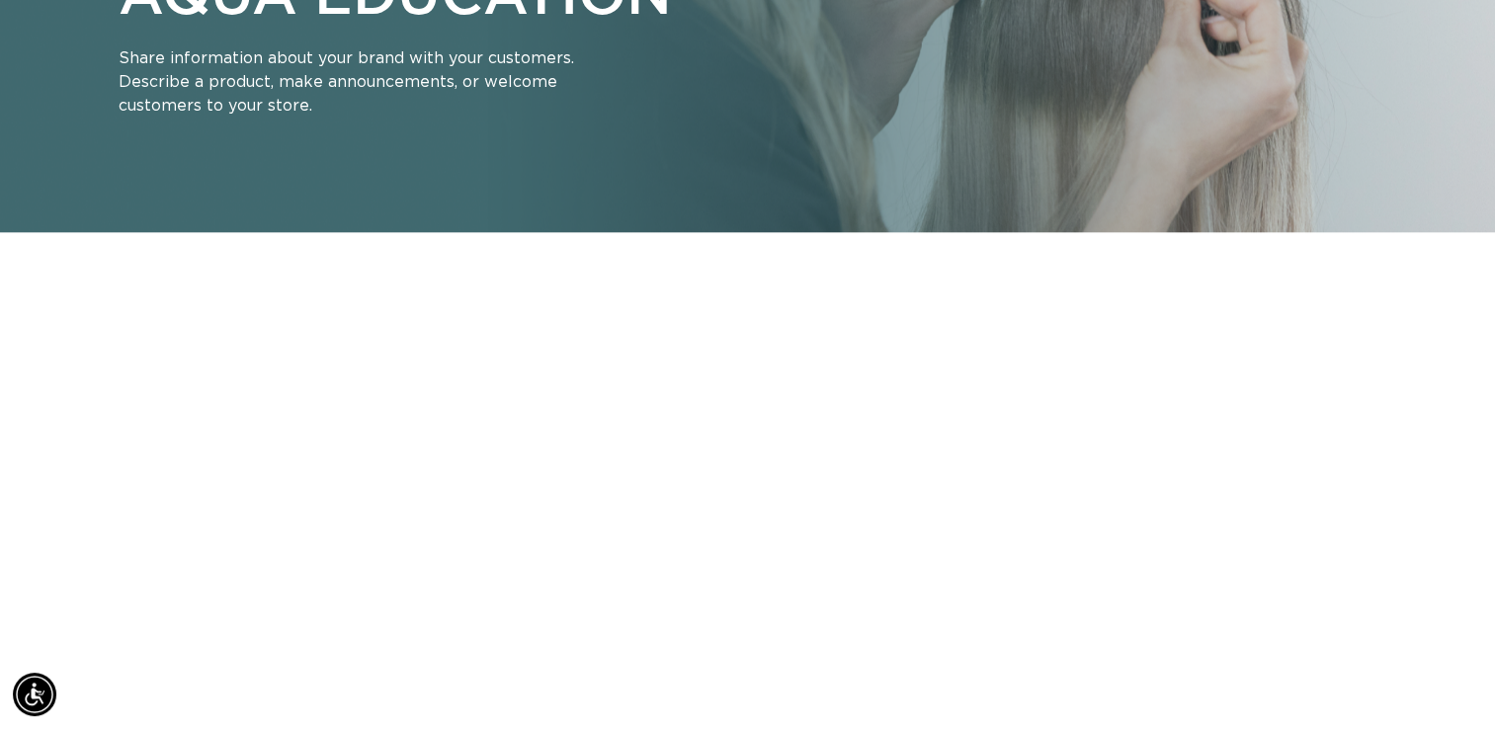
scroll to position [0, 1355]
